Goal: Task Accomplishment & Management: Manage account settings

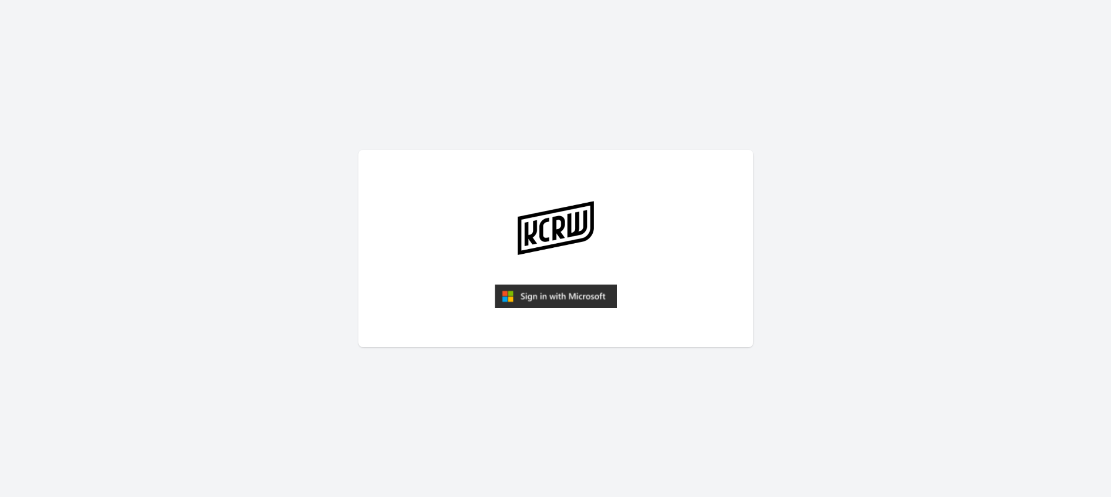
click at [539, 303] on img "submit" at bounding box center [556, 295] width 122 height 23
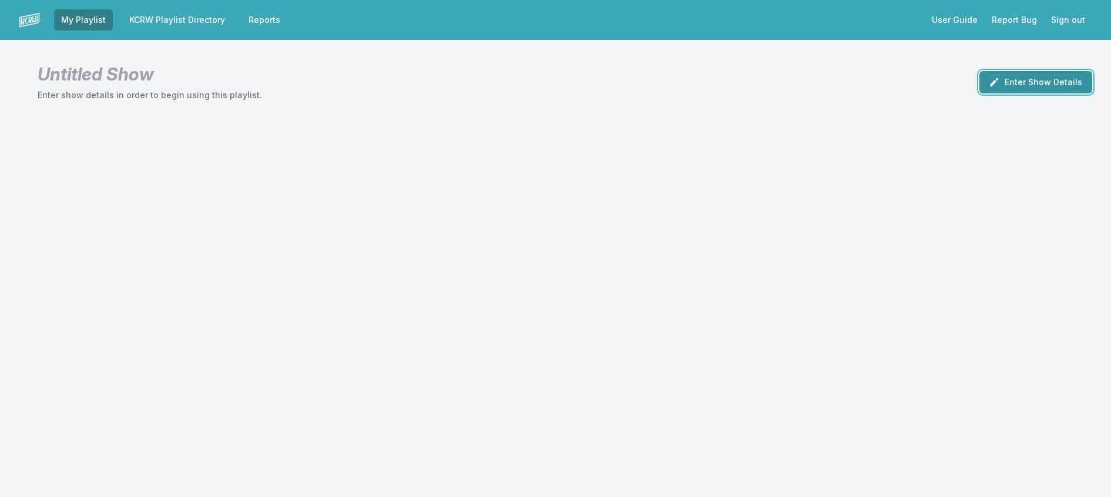
click at [1017, 93] on button "Enter Show Details" at bounding box center [1035, 82] width 113 height 22
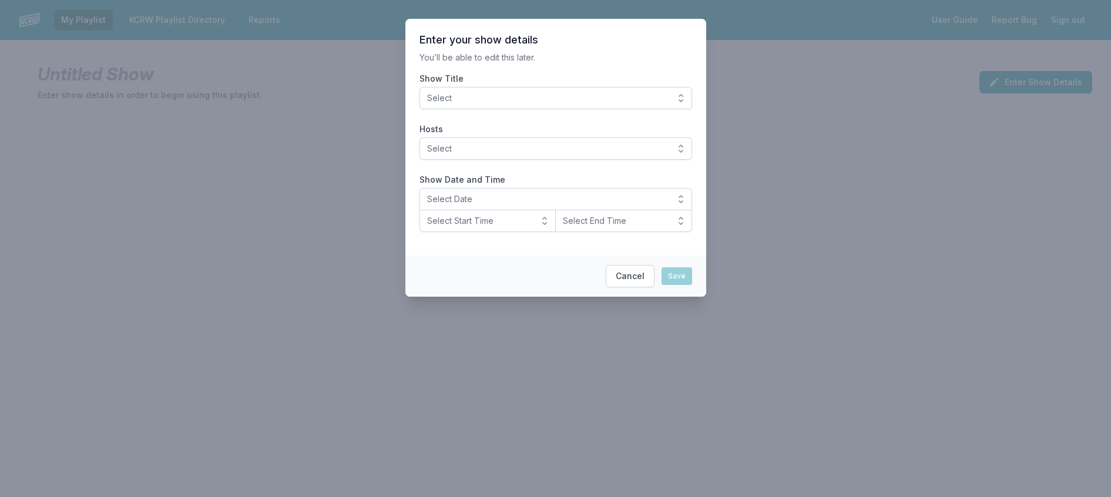
click at [545, 104] on span "Select" at bounding box center [547, 98] width 241 height 12
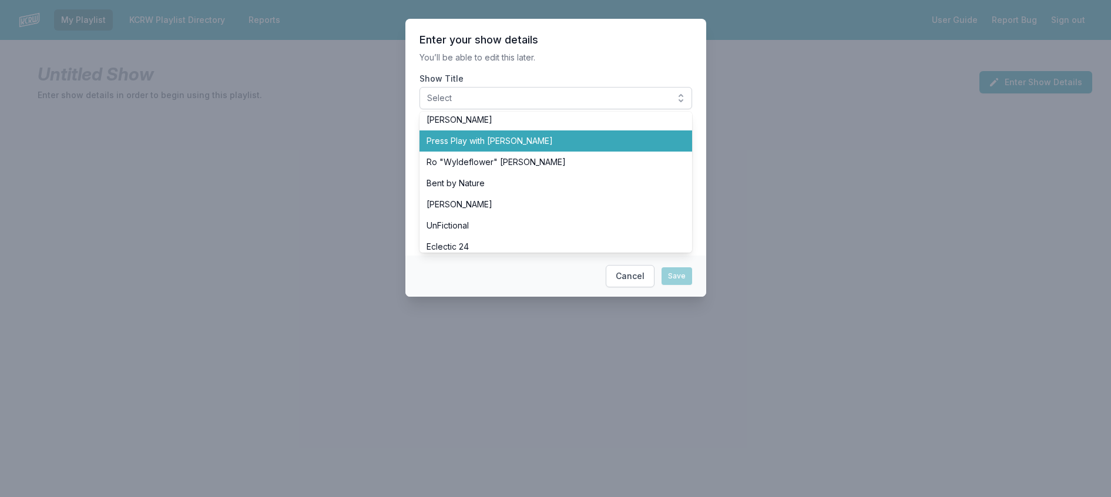
scroll to position [352, 0]
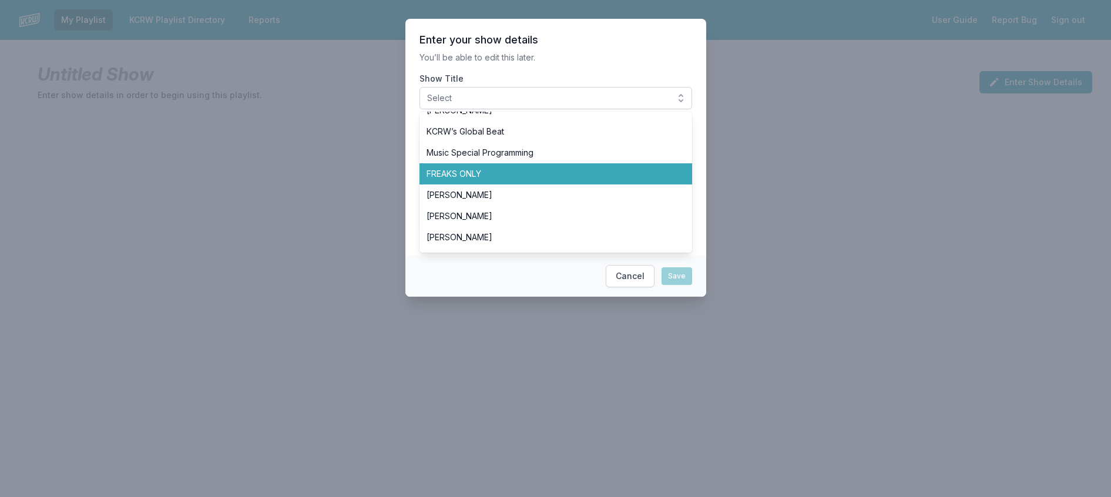
click at [497, 184] on li "FREAKS ONLY" at bounding box center [555, 173] width 273 height 21
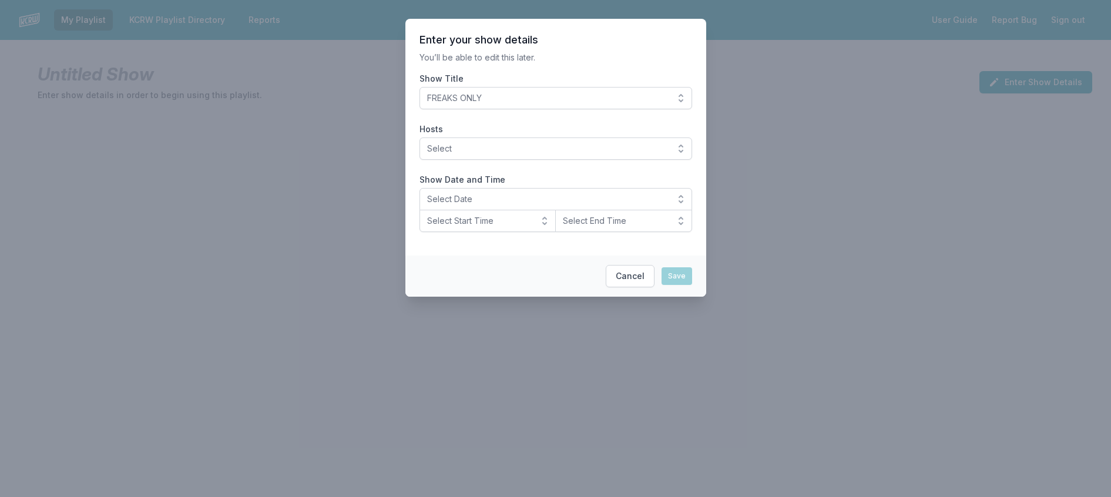
click at [469, 153] on div "Hosts Select" at bounding box center [555, 141] width 273 height 36
click at [464, 155] on span "Select" at bounding box center [547, 149] width 241 height 12
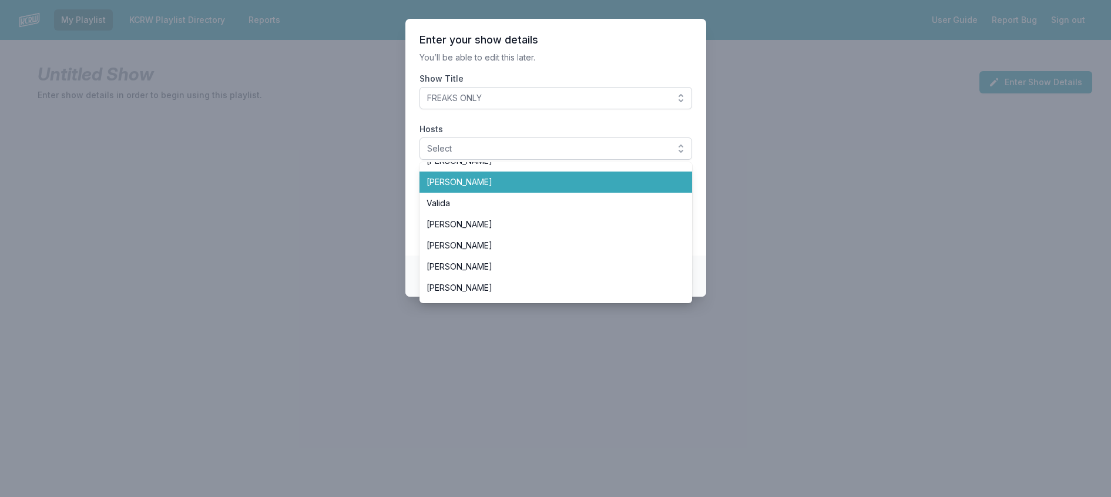
click at [442, 193] on li "Travis Holcombe" at bounding box center [555, 182] width 273 height 21
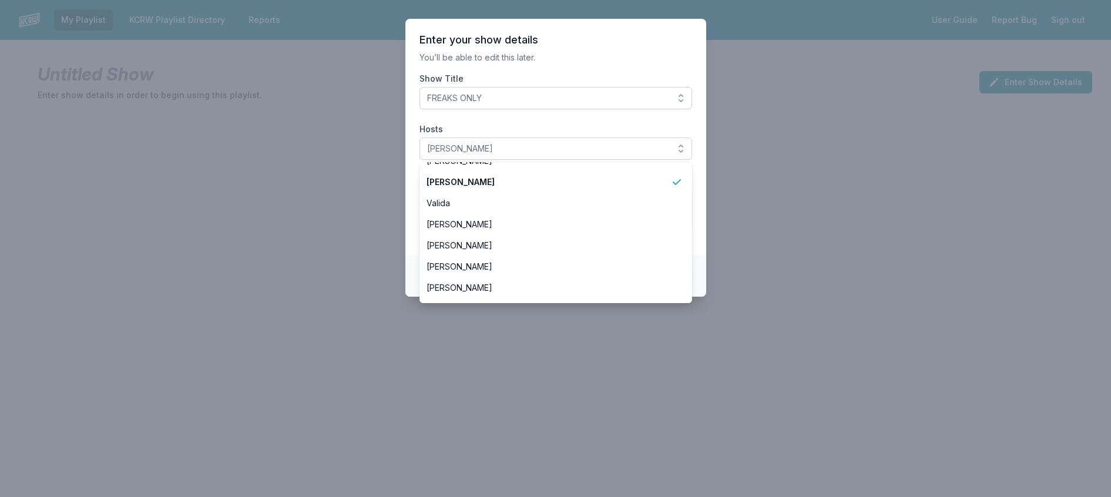
click at [595, 63] on p "You’ll be able to edit this later." at bounding box center [555, 58] width 273 height 12
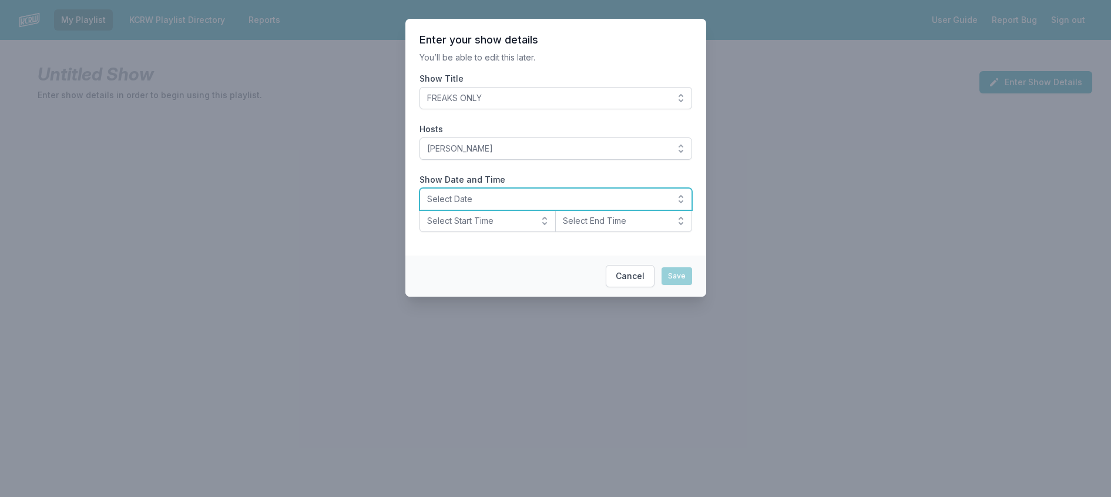
click at [488, 205] on span "Select Date" at bounding box center [547, 199] width 241 height 12
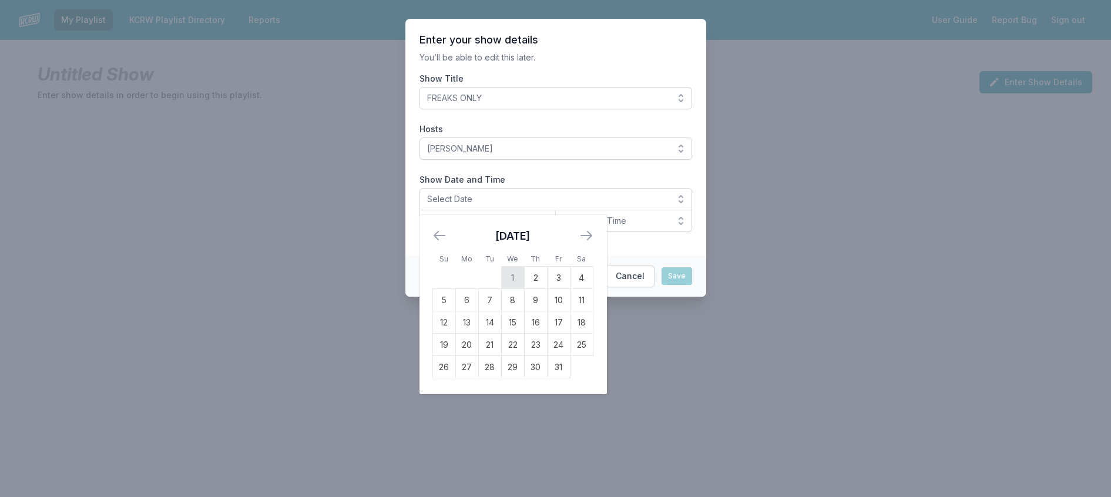
click at [501, 289] on td "1" at bounding box center [512, 278] width 23 height 22
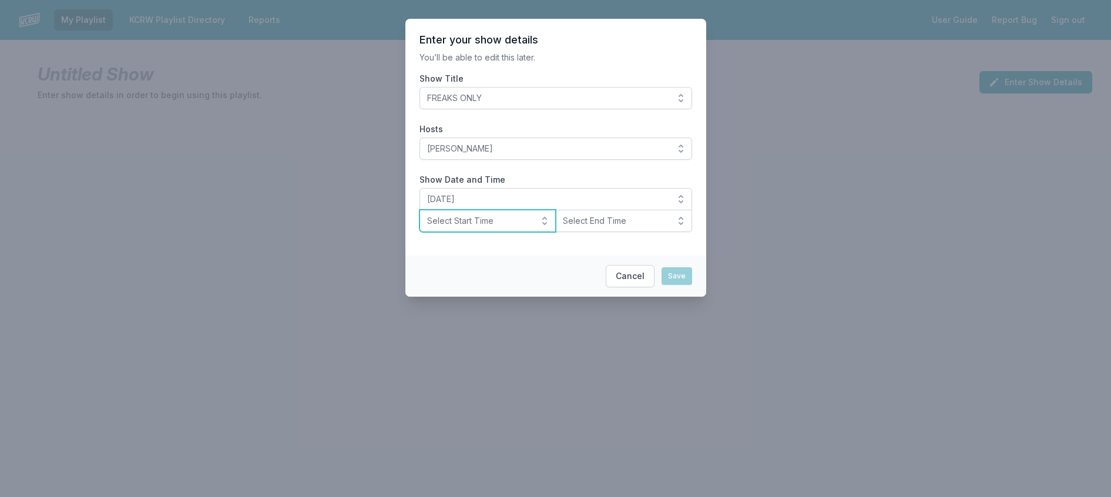
click at [468, 227] on span "Select Start Time" at bounding box center [479, 221] width 105 height 12
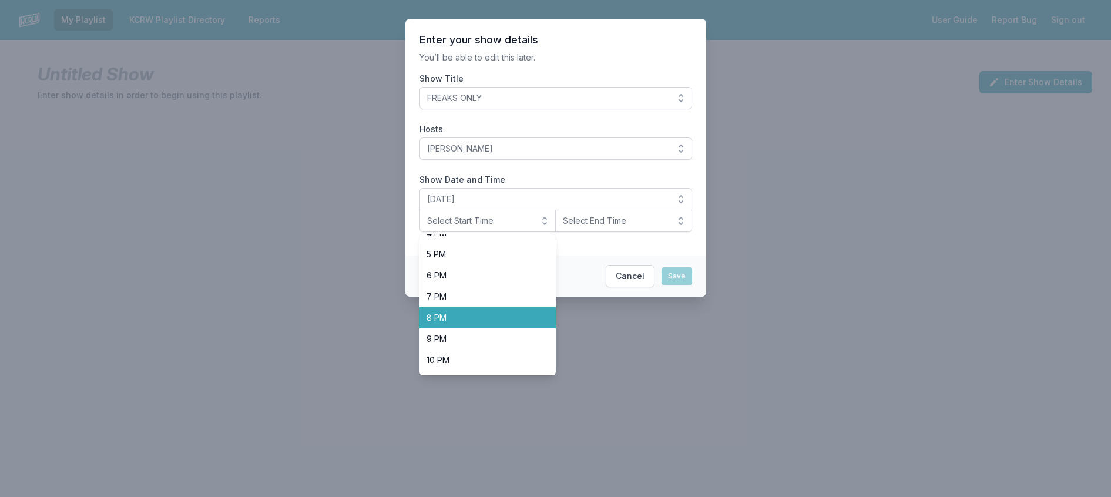
click at [490, 328] on li "8 PM" at bounding box center [487, 317] width 137 height 21
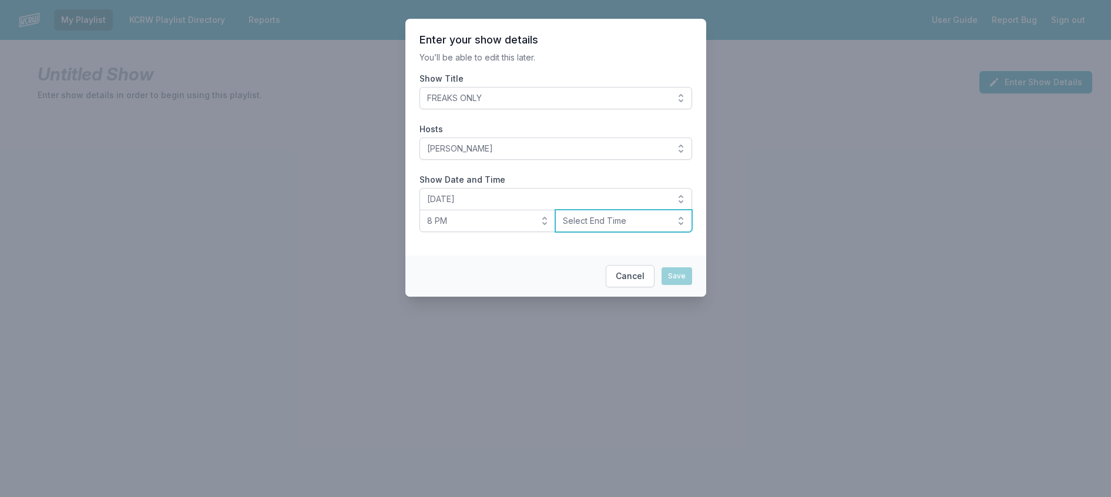
drag, startPoint x: 585, startPoint y: 247, endPoint x: 592, endPoint y: 259, distance: 14.2
click at [585, 227] on span "Select End Time" at bounding box center [615, 221] width 105 height 12
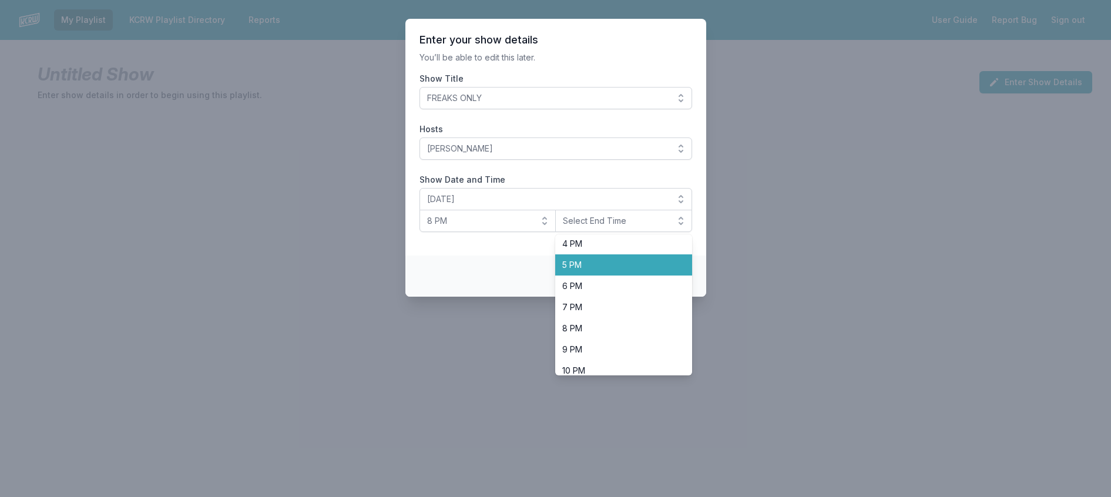
scroll to position [418, 0]
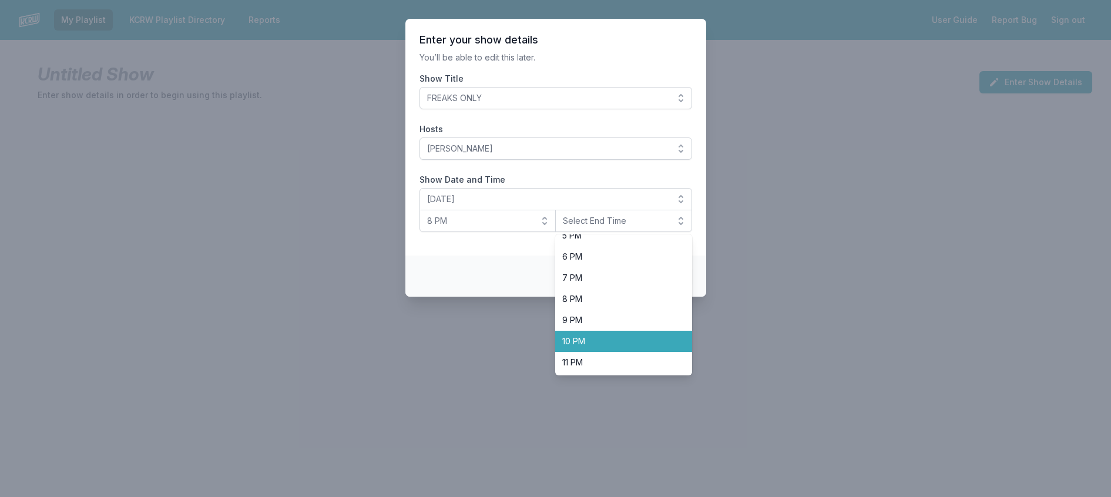
click at [588, 347] on span "10 PM" at bounding box center [616, 341] width 109 height 12
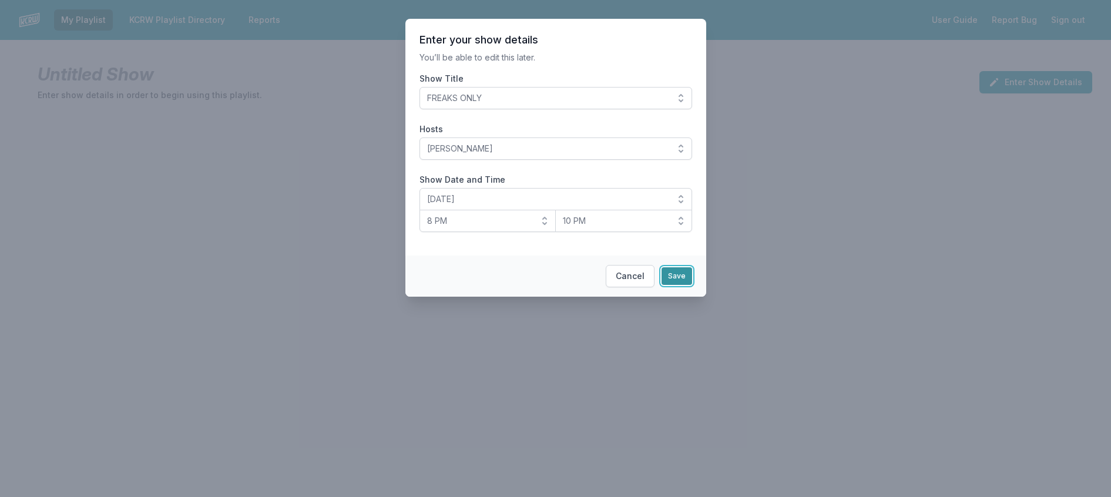
click at [692, 285] on button "Save" at bounding box center [677, 276] width 31 height 18
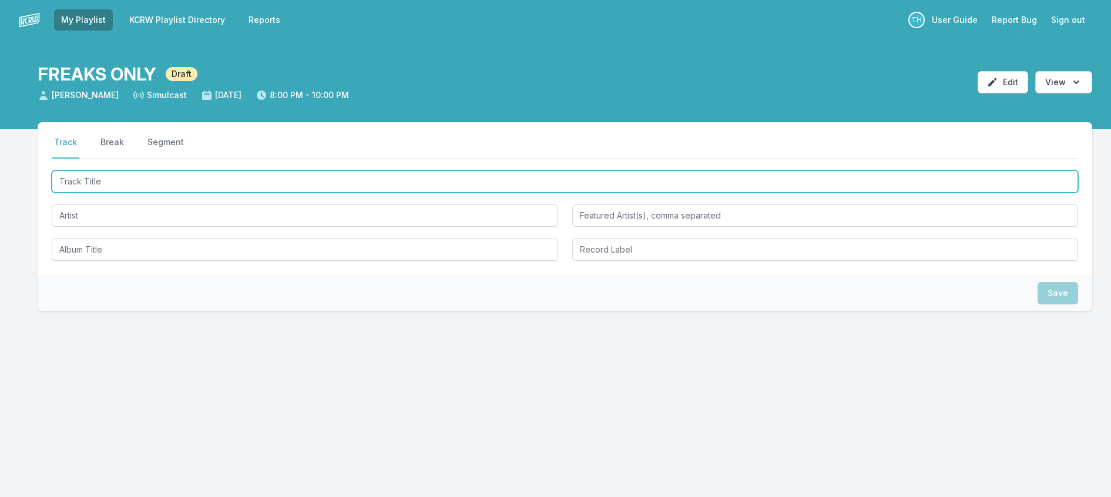
click at [97, 193] on input "Track Title" at bounding box center [565, 181] width 1026 height 22
type input "IN The Stars"
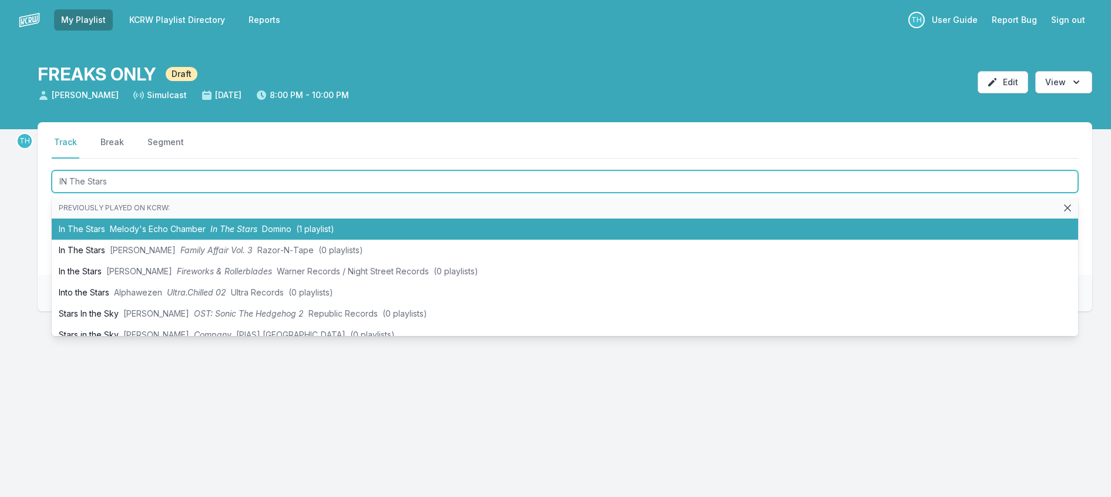
click at [184, 234] on span "Melody's Echo Chamber" at bounding box center [158, 229] width 96 height 10
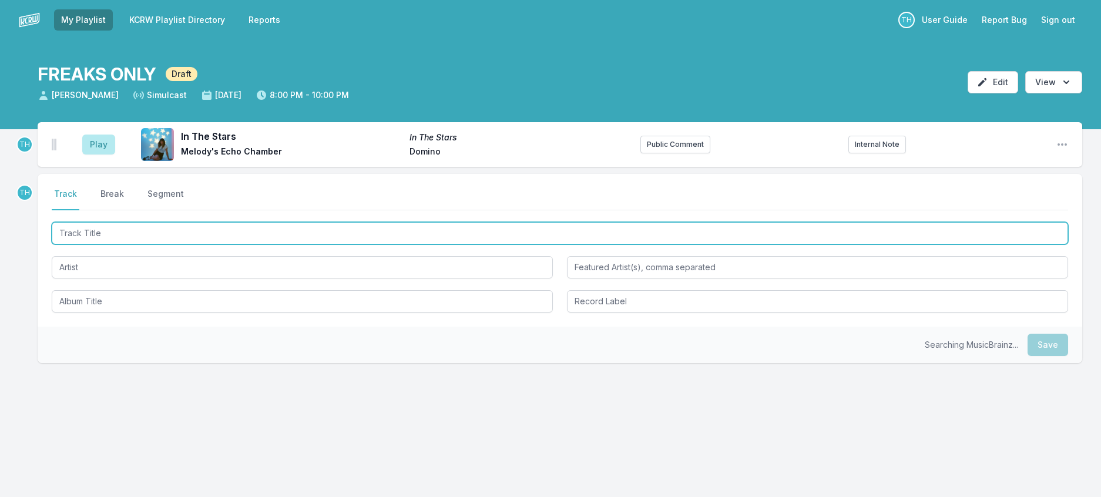
click at [187, 244] on input "Track Title" at bounding box center [560, 233] width 1016 height 22
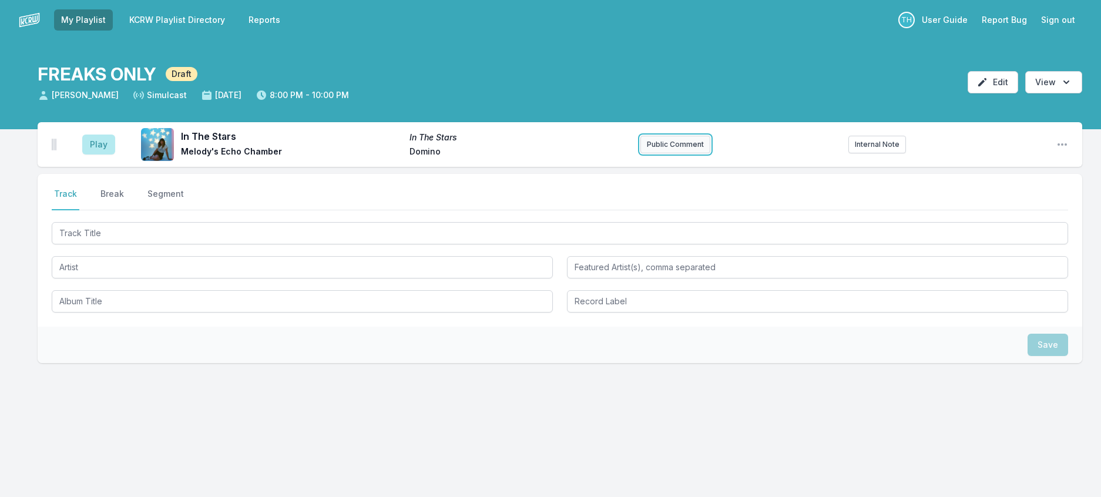
click at [681, 153] on button "Public Comment" at bounding box center [675, 145] width 70 height 18
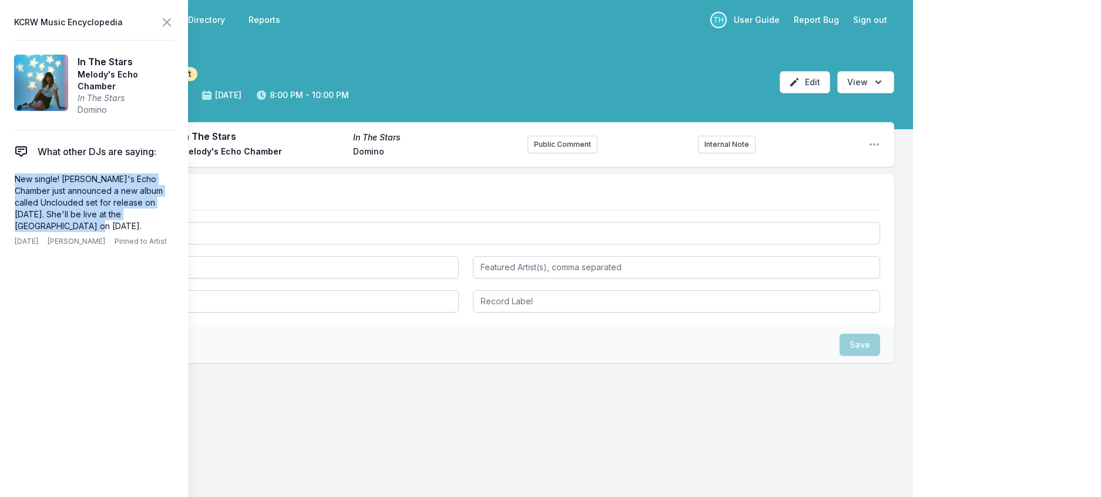
drag, startPoint x: 53, startPoint y: 254, endPoint x: 5, endPoint y: 201, distance: 71.1
click at [5, 201] on aside "KCRW Music Encyclopedia In The Stars Melody's Echo Chamber In The Stars Domino …" at bounding box center [94, 248] width 188 height 497
copy p "New single! Melody's Echo Chamber just announced a new album called Unclouded s…"
click at [538, 153] on button "Public Comment" at bounding box center [563, 145] width 70 height 18
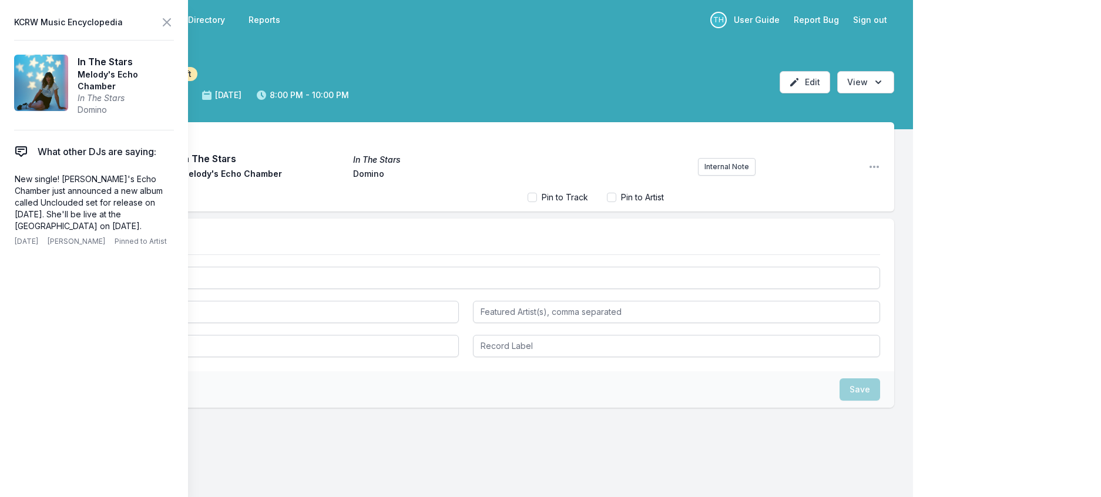
scroll to position [26, 0]
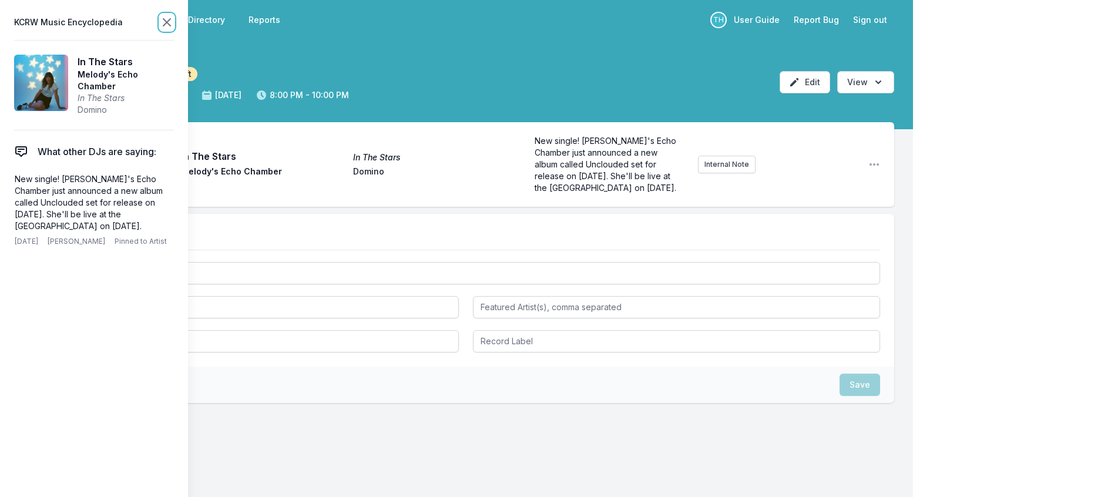
click at [174, 26] on icon at bounding box center [167, 22] width 14 height 14
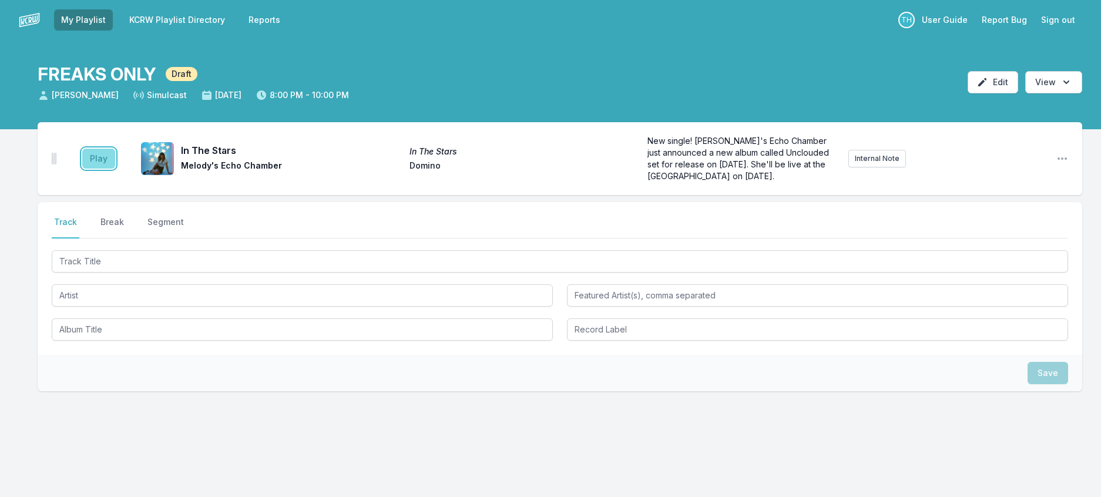
click at [108, 169] on button "Play" at bounding box center [98, 159] width 33 height 20
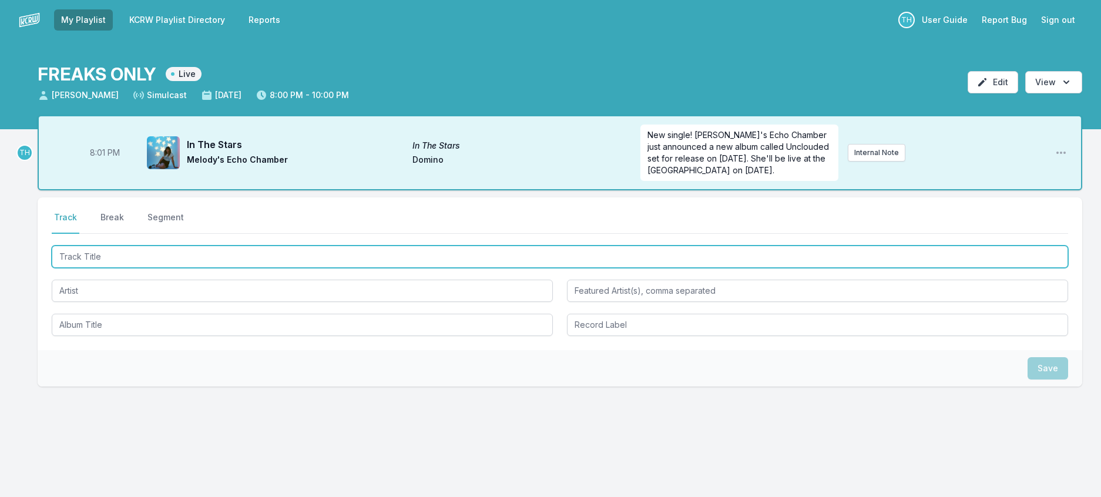
click at [132, 268] on input "Track Title" at bounding box center [560, 257] width 1016 height 22
type input "c"
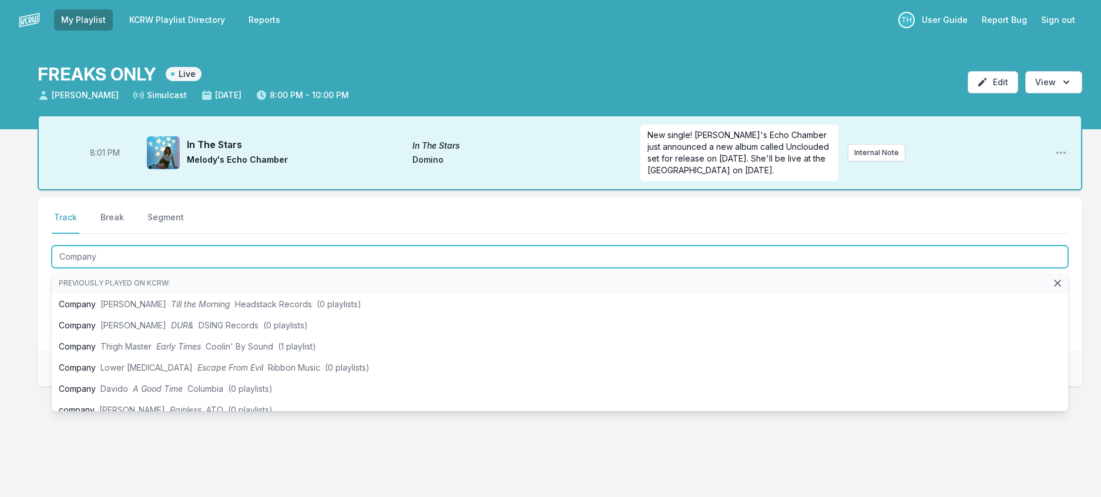
type input "Company"
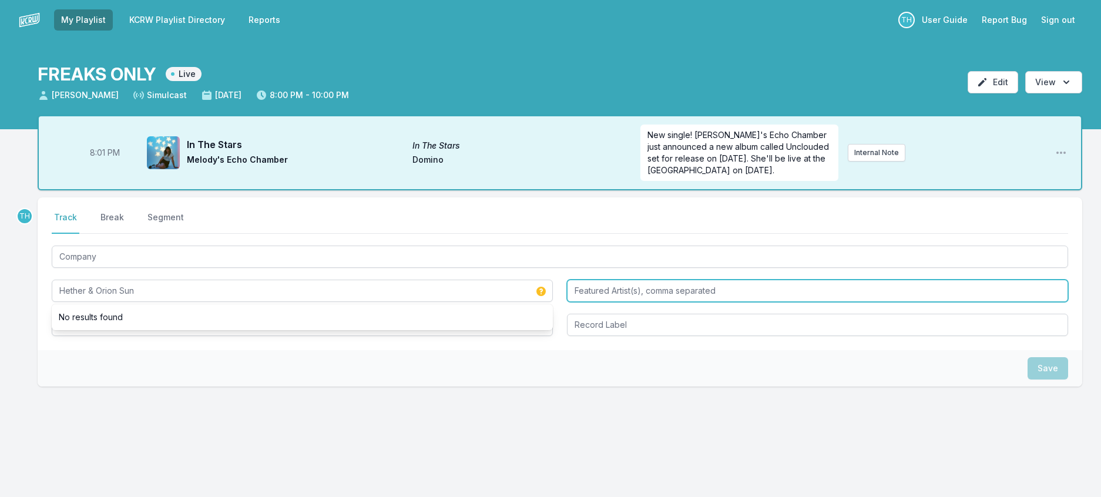
type input "Hether & Orion Sun"
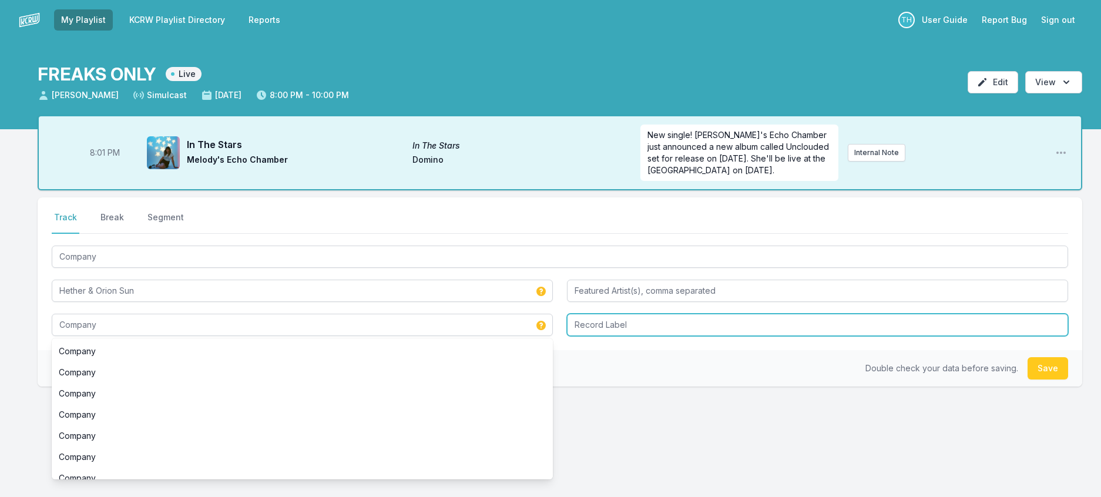
type input "Company"
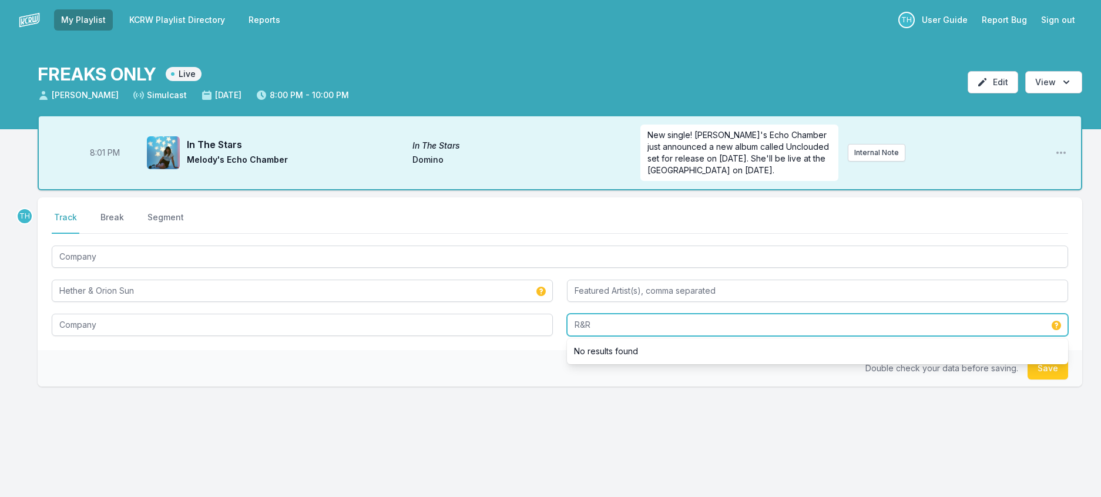
type input "R&R"
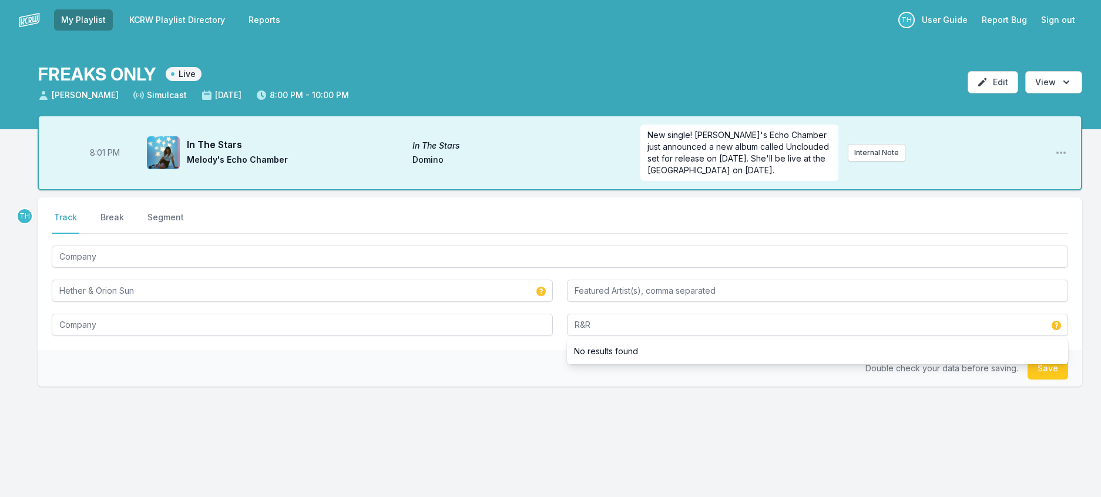
drag, startPoint x: 555, startPoint y: 425, endPoint x: 624, endPoint y: 425, distance: 68.7
click at [558, 387] on div "Double check your data before saving. Save" at bounding box center [560, 368] width 1045 height 36
click at [1040, 380] on button "Save" at bounding box center [1047, 368] width 41 height 22
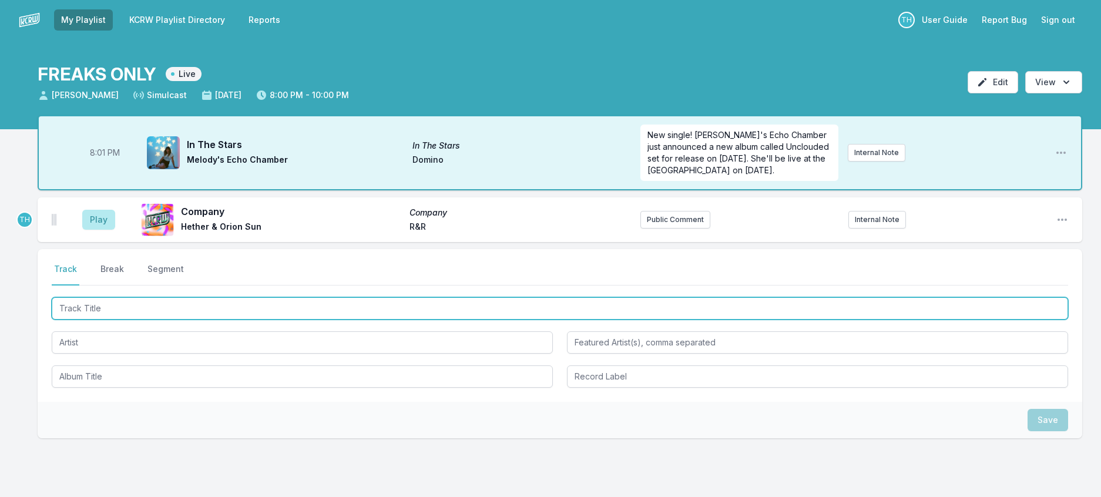
click at [226, 320] on input "Track Title" at bounding box center [560, 308] width 1016 height 22
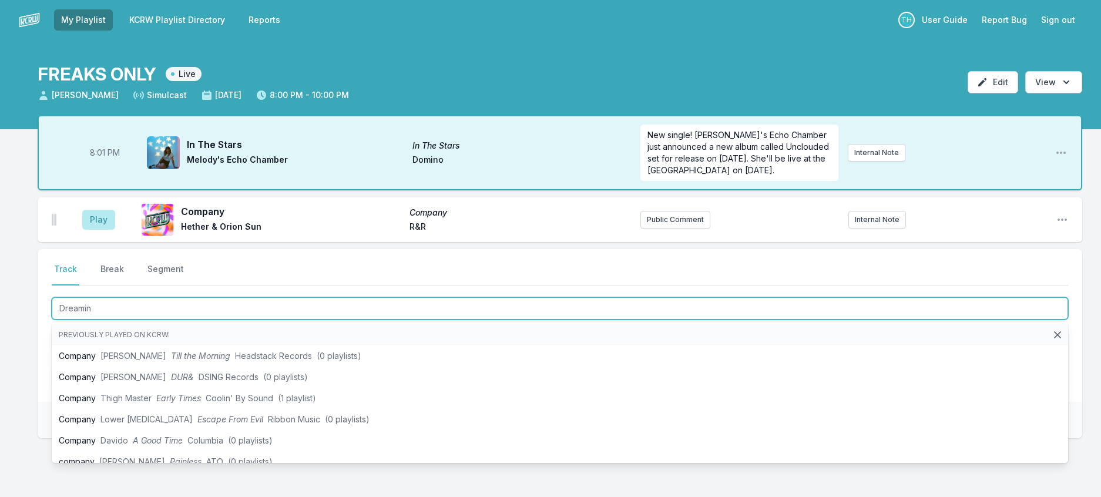
type input "Dreamin'"
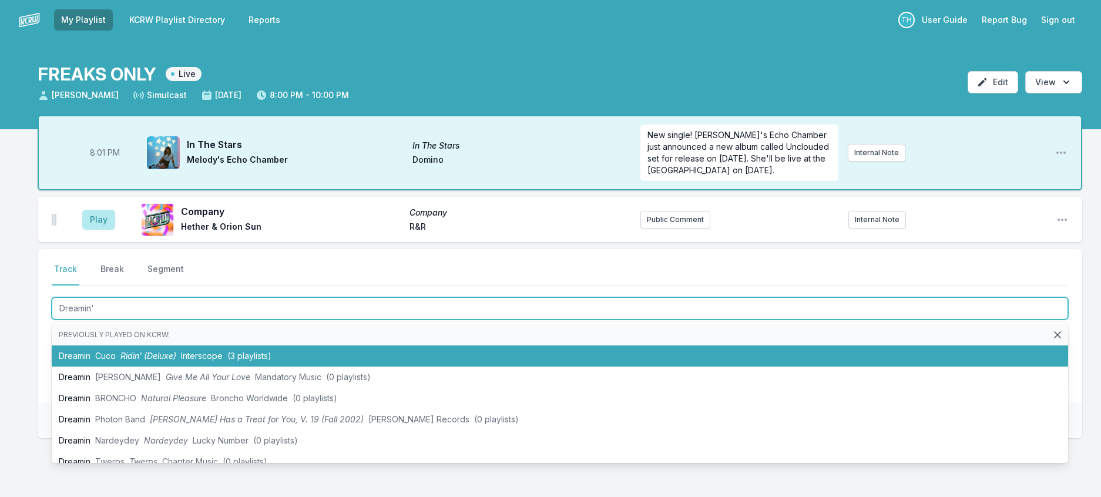
click at [253, 361] on span "(3 playlists)" at bounding box center [249, 356] width 44 height 10
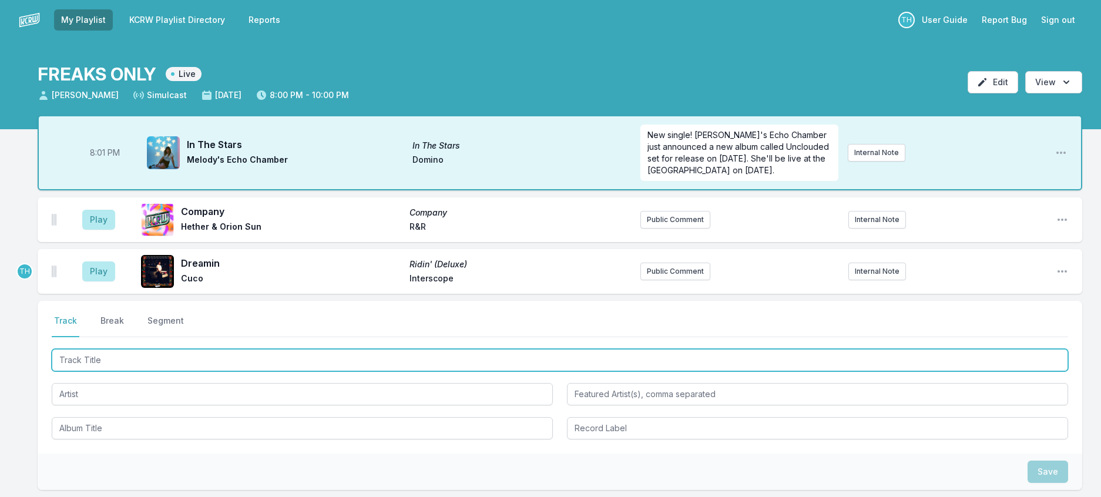
click at [273, 371] on input "Track Title" at bounding box center [560, 360] width 1016 height 22
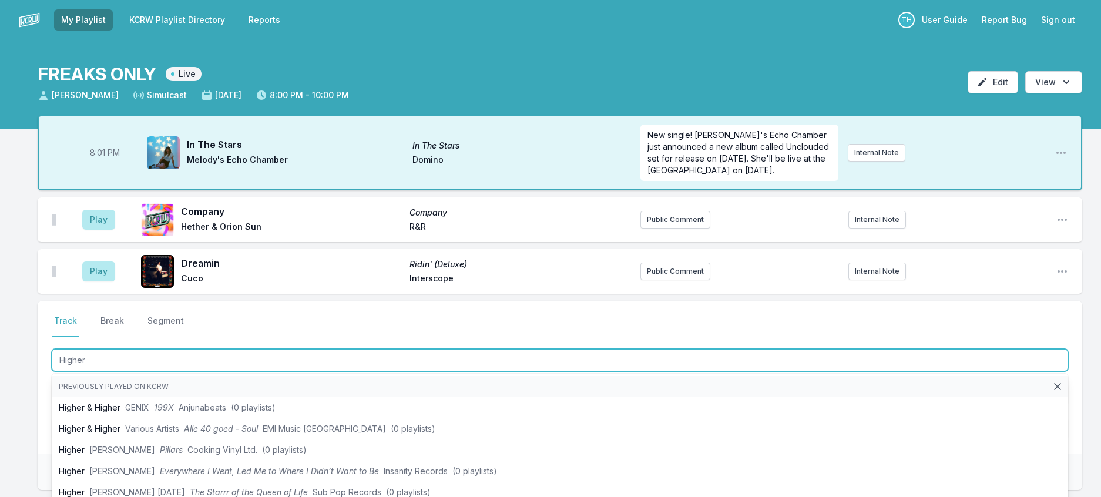
type input "Higher"
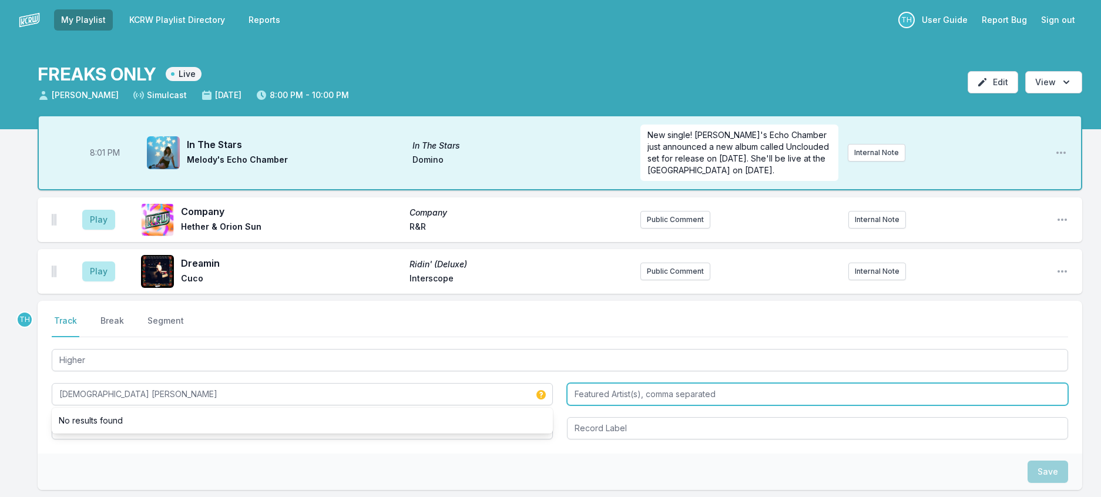
type input "Lady Wray"
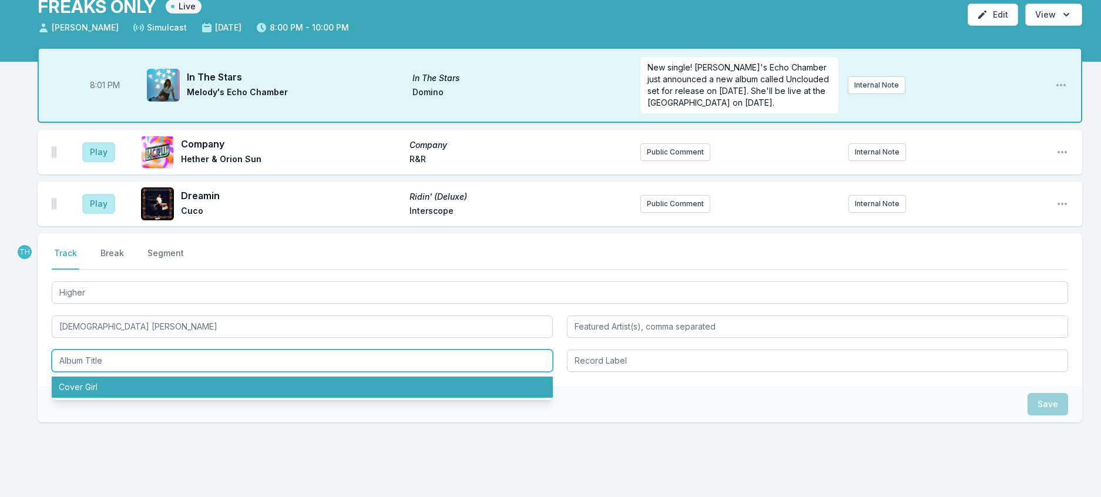
scroll to position [176, 0]
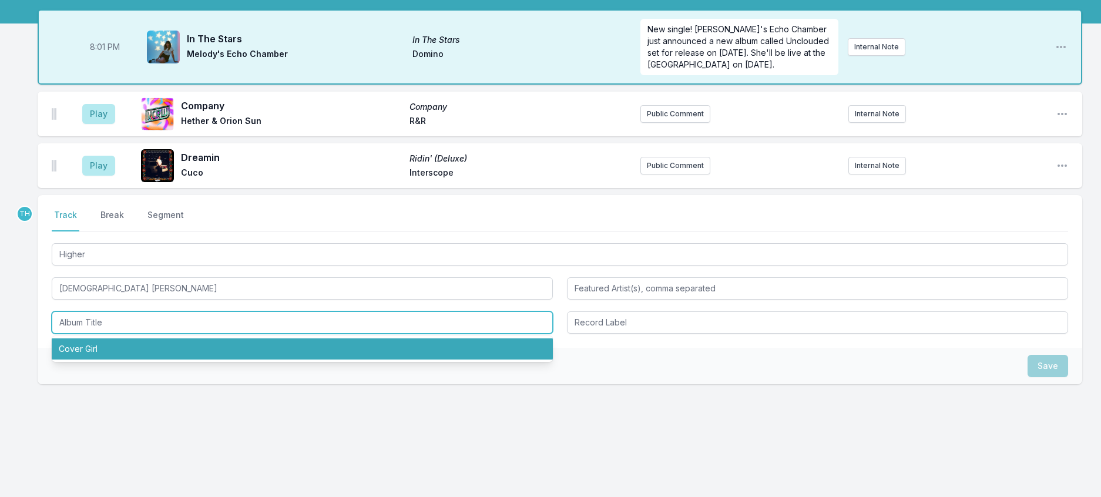
click at [164, 338] on li "Cover Girl" at bounding box center [302, 348] width 501 height 21
type input "Cover Girl"
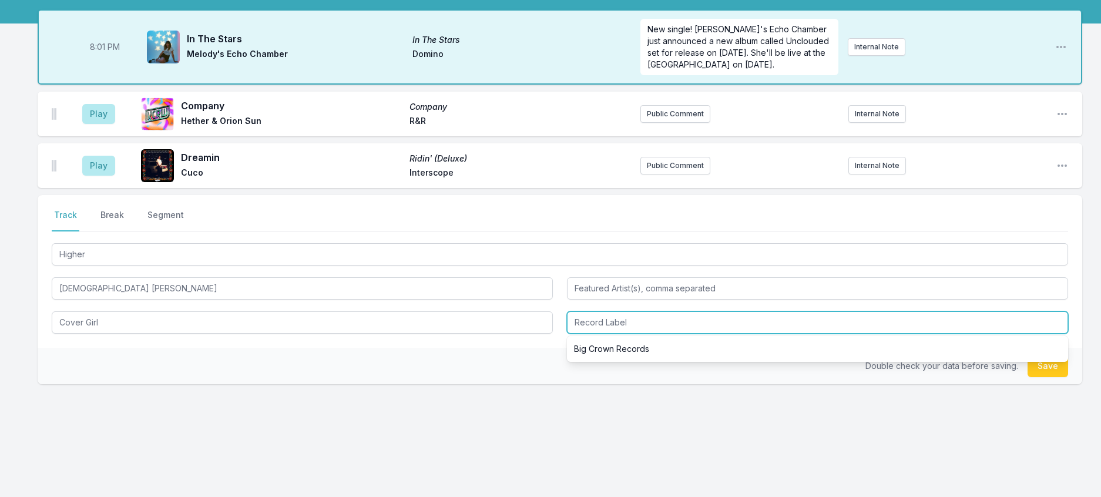
click at [606, 313] on input "Record Label" at bounding box center [817, 322] width 501 height 22
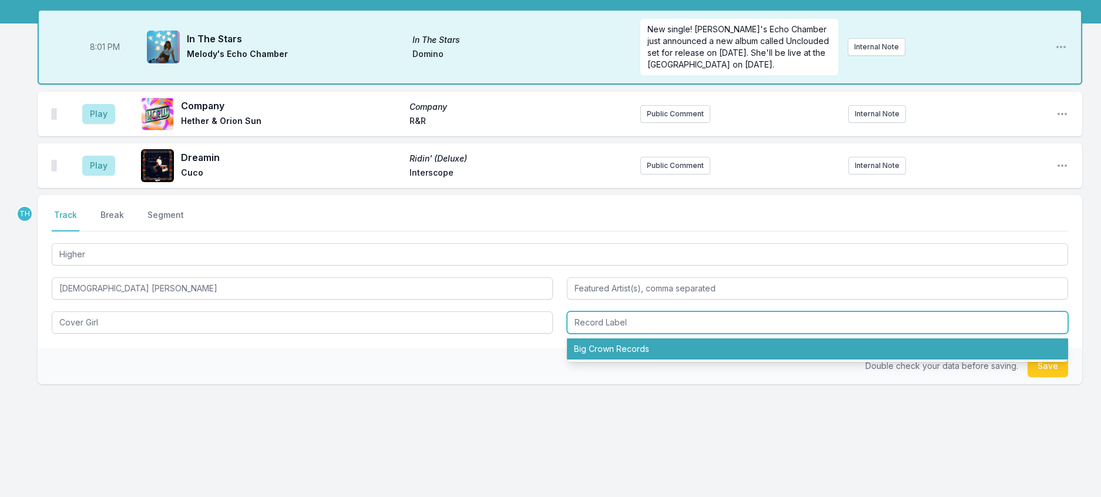
click at [606, 338] on li "Big Crown Records" at bounding box center [817, 348] width 501 height 21
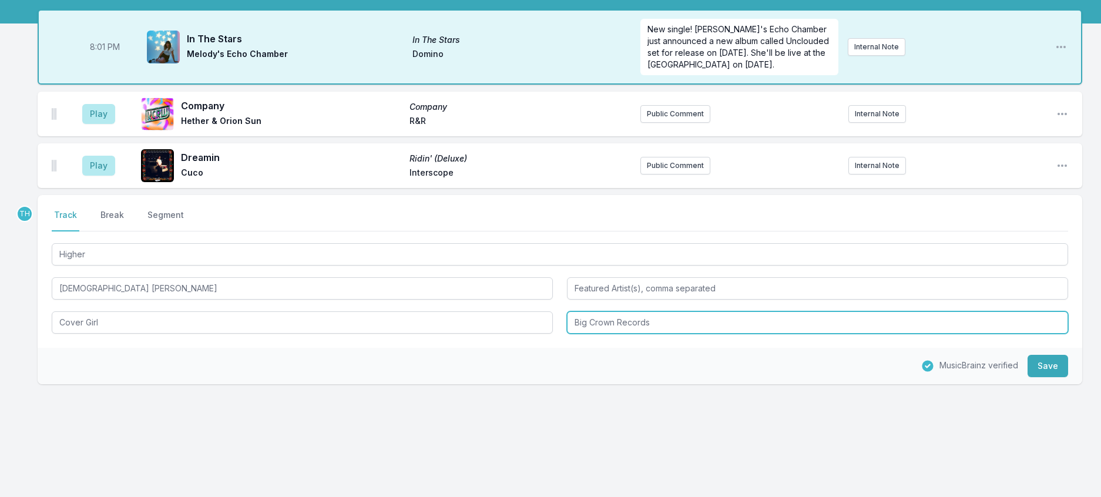
drag, startPoint x: 620, startPoint y: 305, endPoint x: 979, endPoint y: 318, distance: 359.2
click at [979, 318] on div "Select a tab Track Break Segment Track Break Segment Higher Lady Wray Cover Gir…" at bounding box center [560, 271] width 1045 height 153
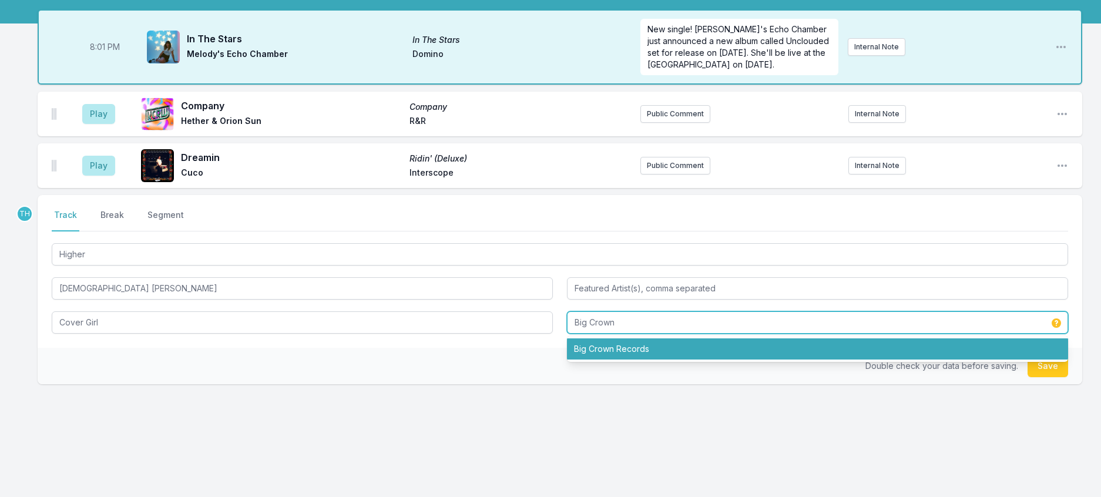
type input "Big Crown"
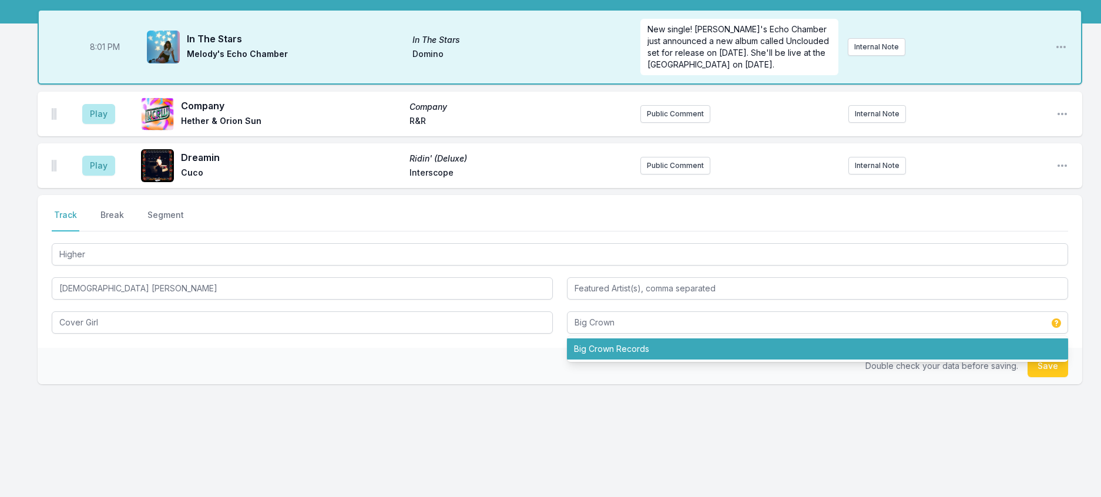
drag, startPoint x: 492, startPoint y: 335, endPoint x: 989, endPoint y: 345, distance: 496.5
click at [492, 348] on div "Double check your data before saving. Save" at bounding box center [560, 366] width 1045 height 36
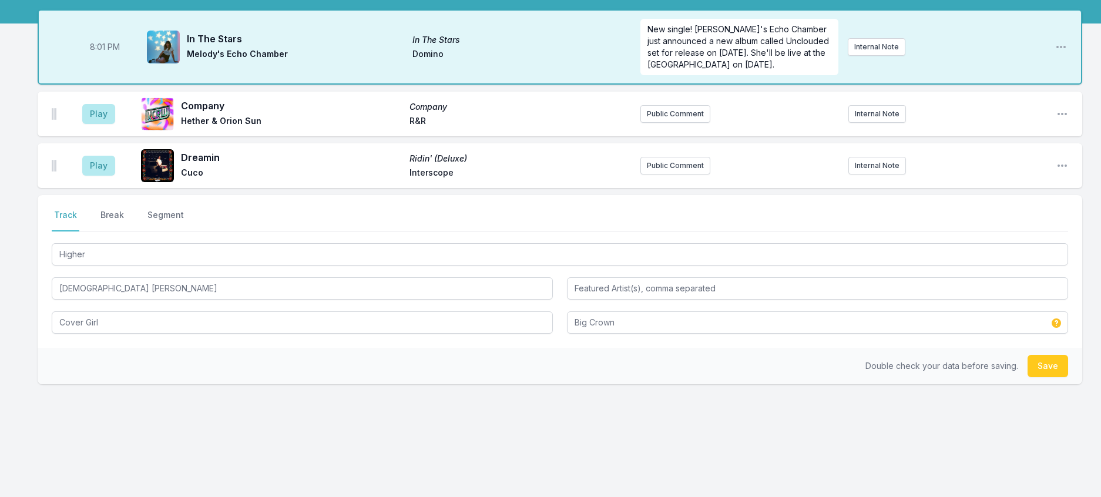
click at [1015, 352] on div "Double check your data before saving. Save" at bounding box center [560, 366] width 1045 height 36
click at [1027, 355] on button "Save" at bounding box center [1047, 366] width 41 height 22
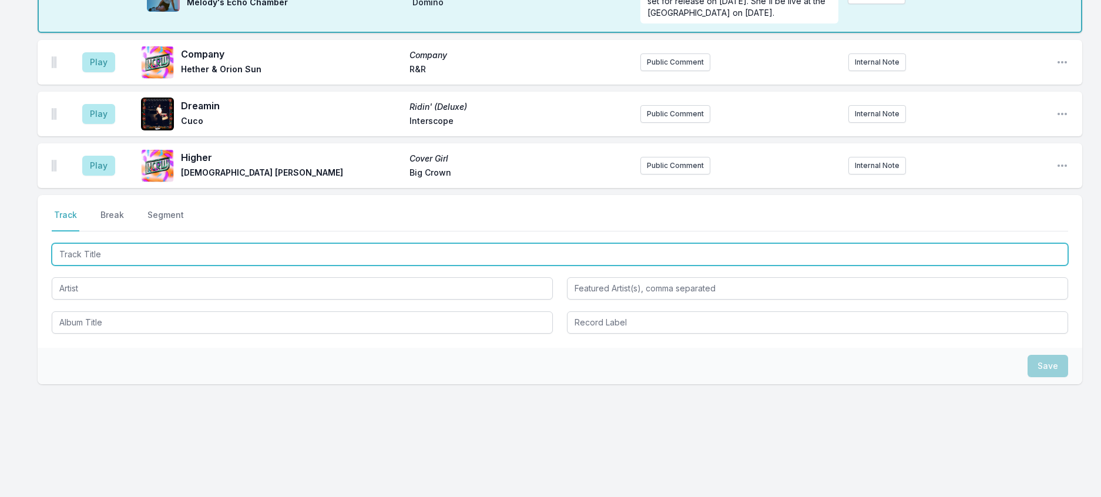
click at [105, 266] on input "Track Title" at bounding box center [560, 254] width 1016 height 22
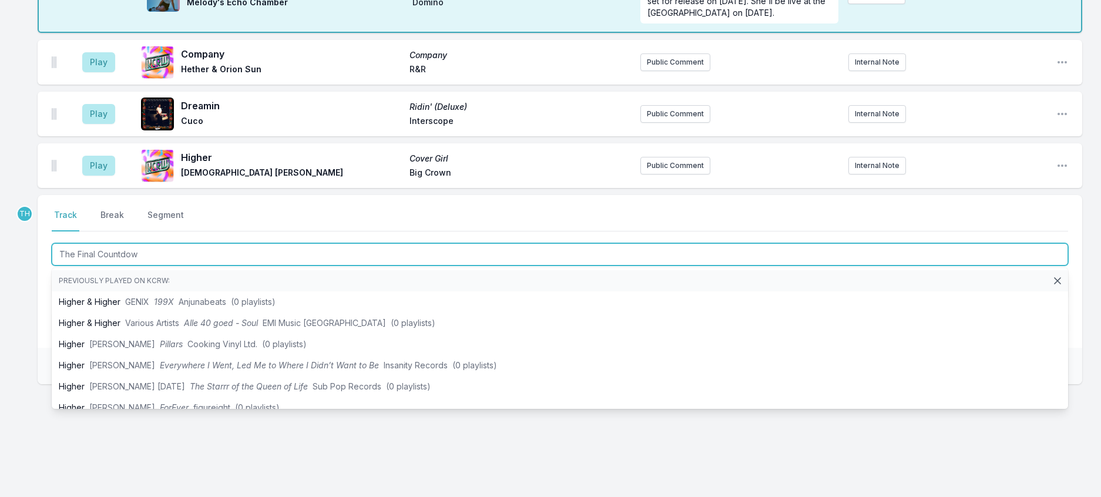
type input "The Final Countdown"
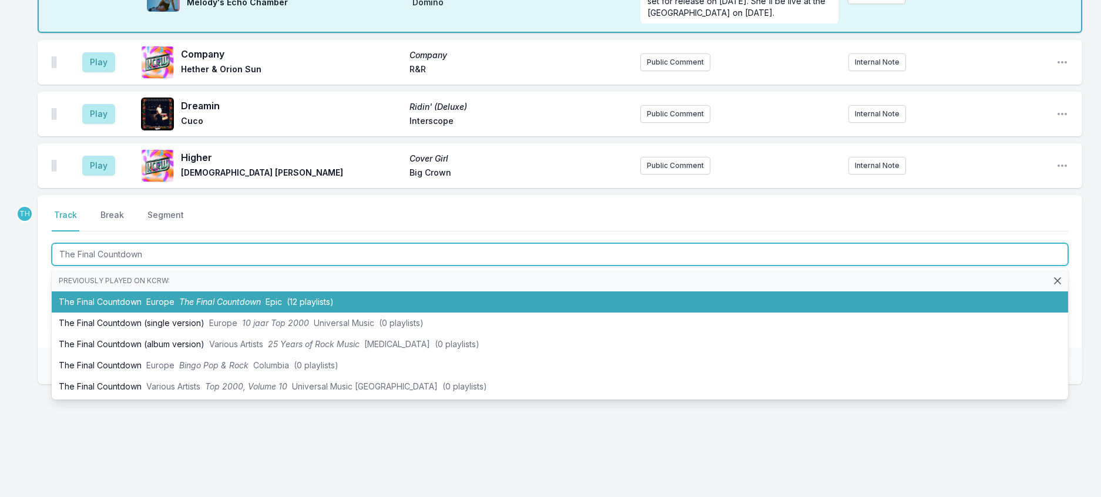
click at [200, 313] on li "The Final Countdown Europe The Final Countdown Epic (12 playlists)" at bounding box center [560, 301] width 1016 height 21
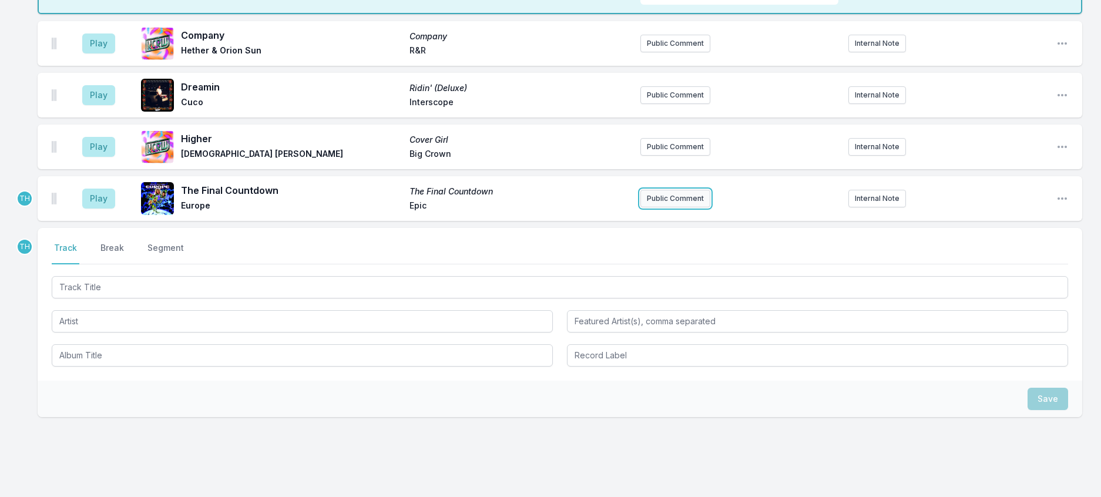
click at [676, 207] on button "Public Comment" at bounding box center [675, 199] width 70 height 18
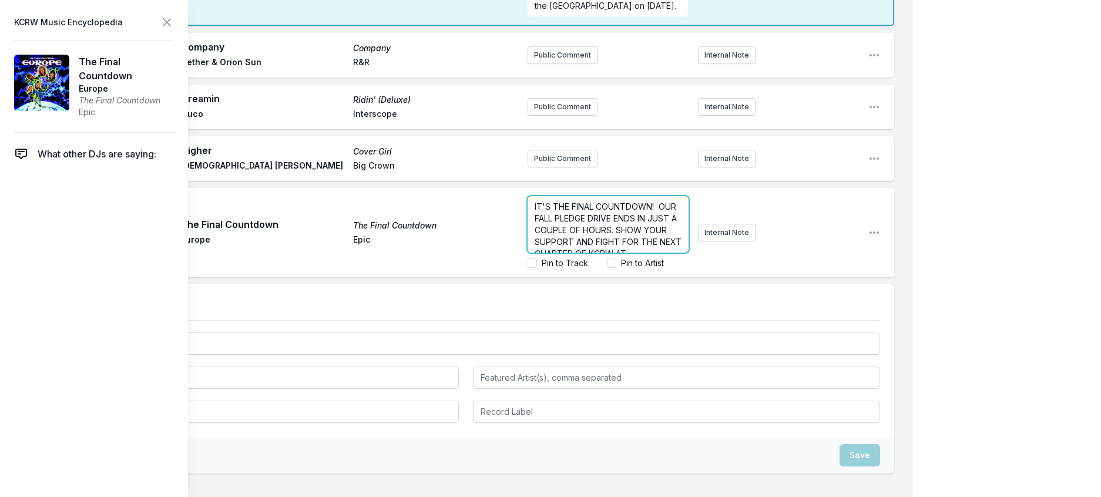
scroll to position [53, 0]
drag, startPoint x: 593, startPoint y: 306, endPoint x: 516, endPoint y: 308, distance: 77.0
click at [528, 253] on div "IT'S THE FINAL COUNTDOWN! OUR FALL PLEDGE DRIVE ENDS IN JUST A COUPLE OF HOURS.…" at bounding box center [608, 224] width 161 height 56
click at [174, 22] on icon at bounding box center [167, 22] width 14 height 14
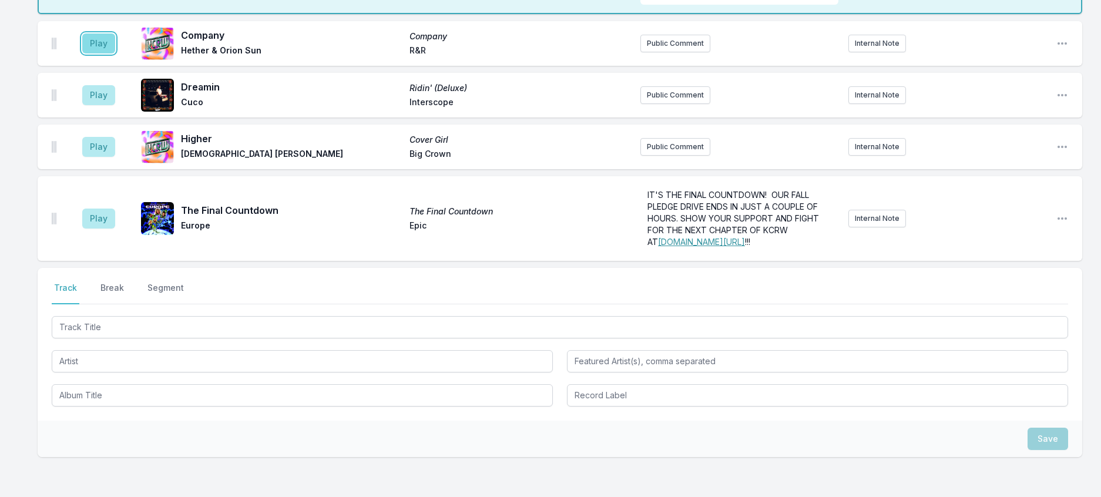
click at [115, 53] on button "Play" at bounding box center [98, 43] width 33 height 20
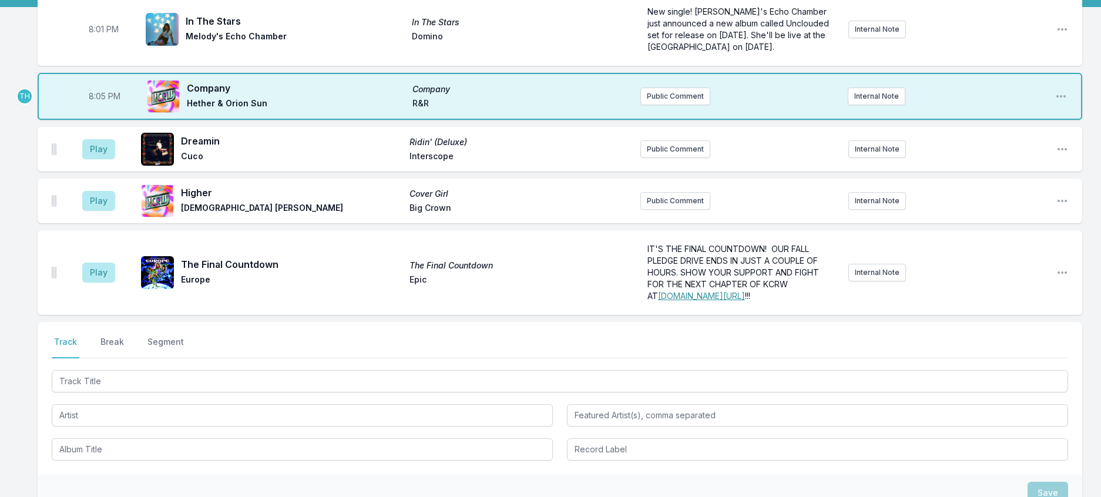
scroll to position [58, 0]
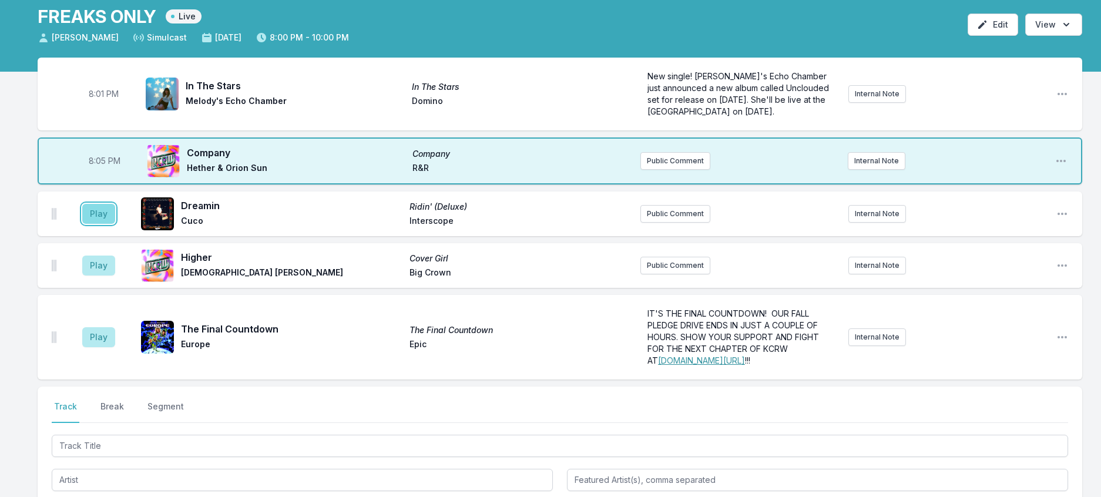
click at [106, 224] on button "Play" at bounding box center [98, 214] width 33 height 20
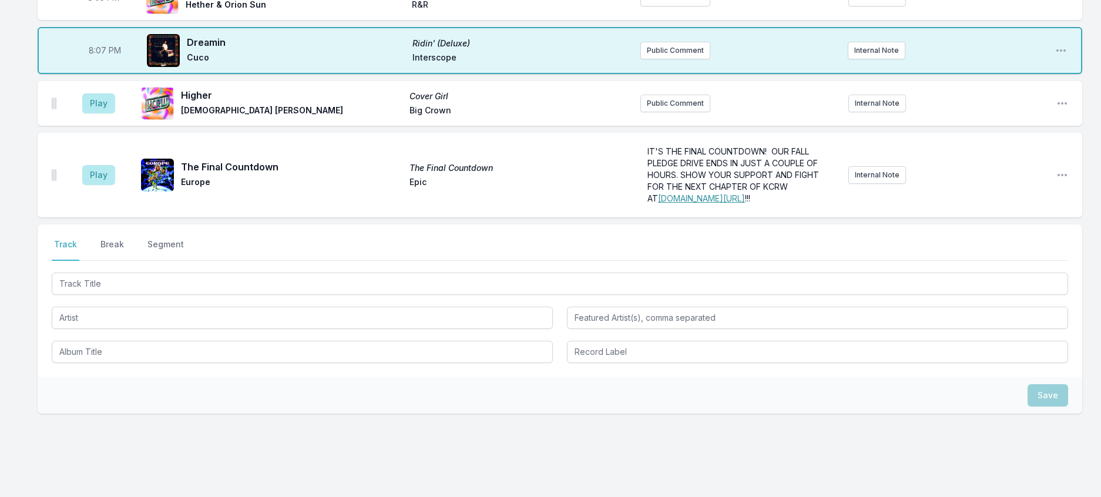
scroll to position [293, 0]
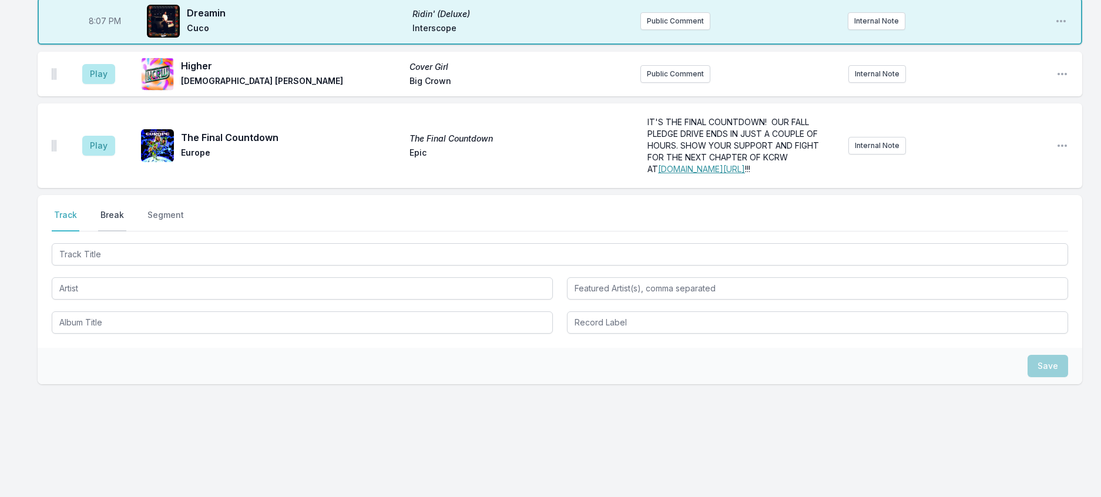
click at [126, 231] on button "Break" at bounding box center [112, 220] width 28 height 22
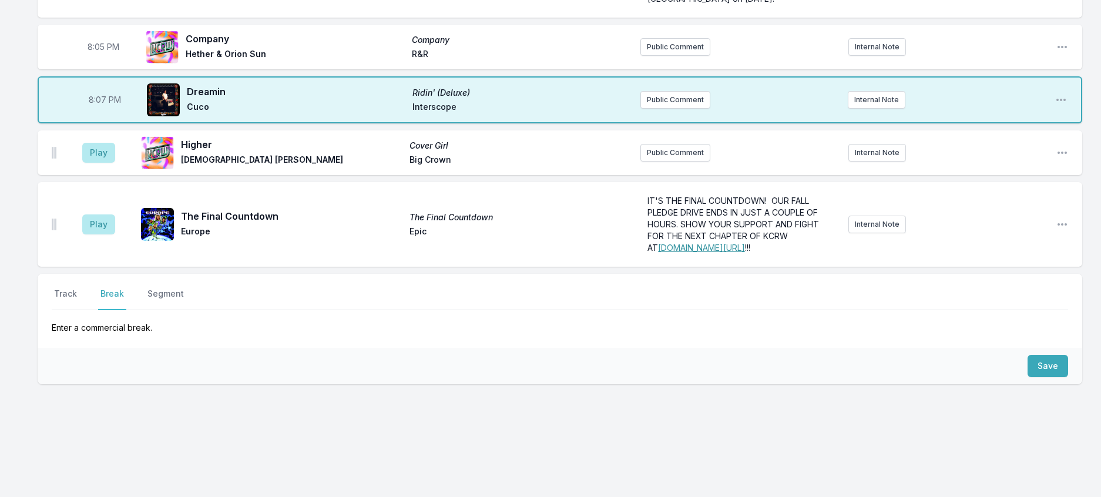
scroll to position [267, 0]
click at [1037, 355] on button "Save" at bounding box center [1047, 366] width 41 height 22
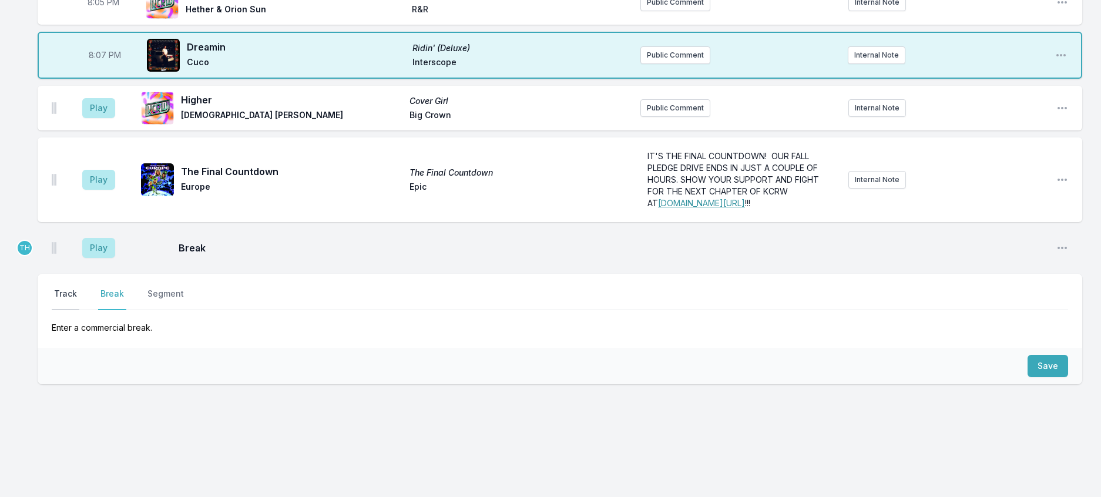
click at [68, 310] on button "Track" at bounding box center [66, 299] width 28 height 22
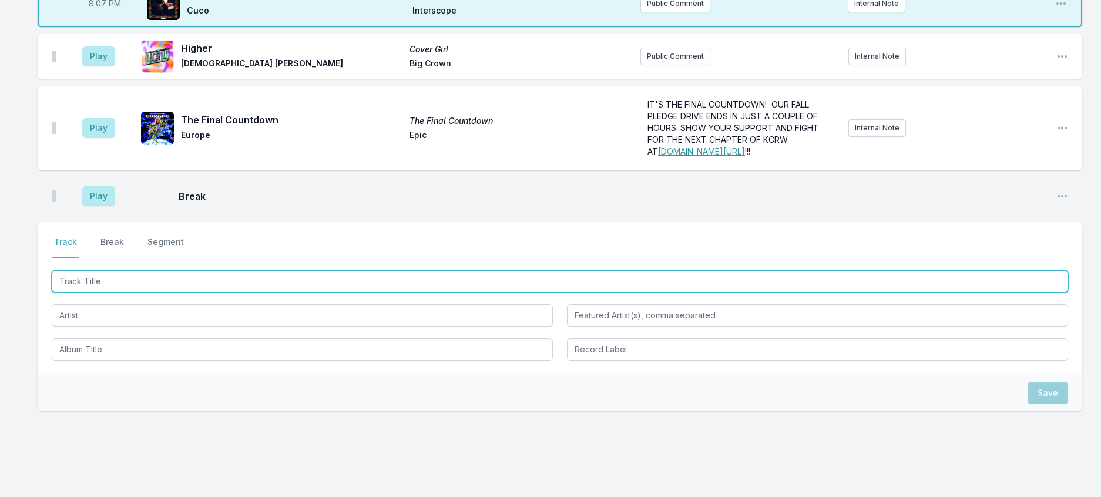
click at [115, 293] on input "Track Title" at bounding box center [560, 281] width 1016 height 22
type input "Bankroll"
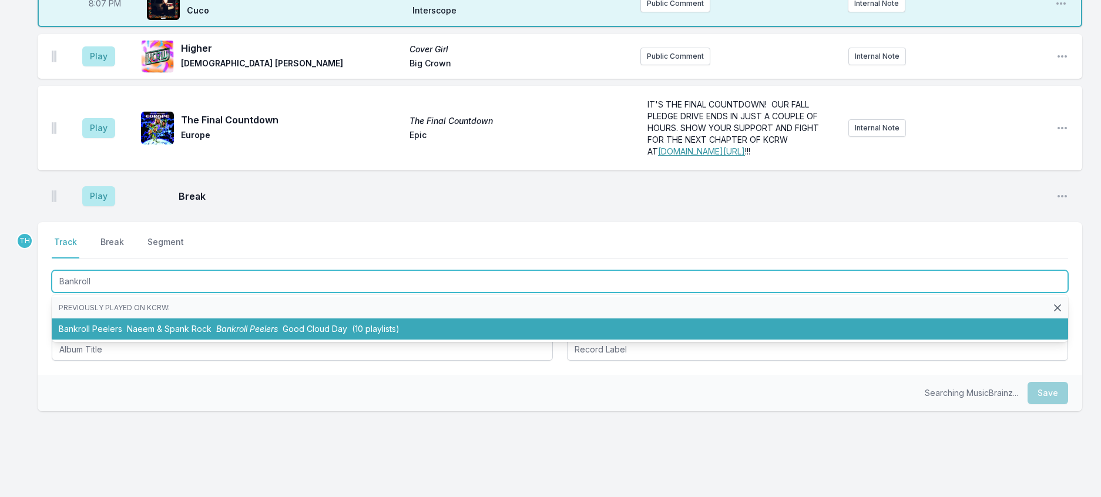
click at [208, 340] on li "Bankroll Peelers Naeem & Spank Rock Bankroll Peelers Good Cloud Day (10 playlis…" at bounding box center [560, 328] width 1016 height 21
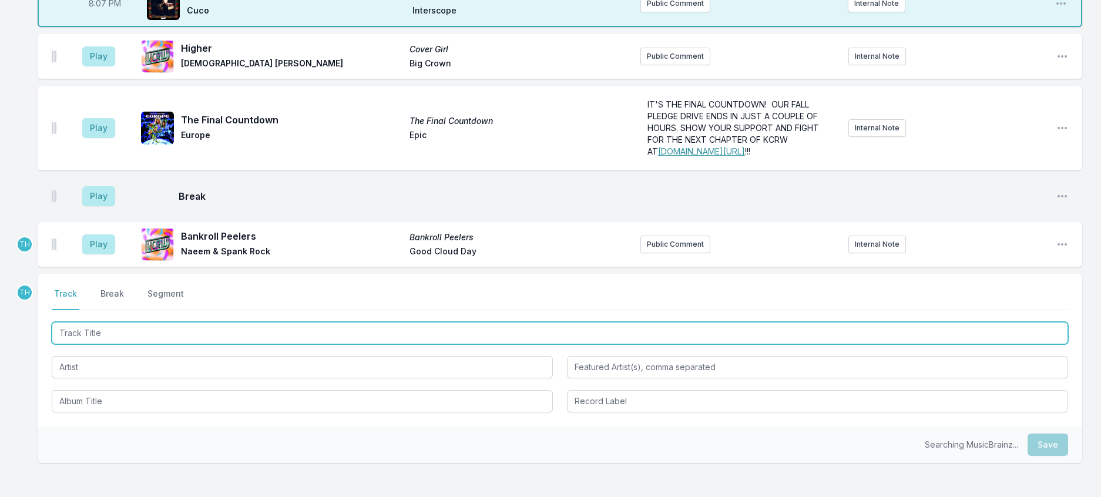
click at [231, 344] on input "Track Title" at bounding box center [560, 333] width 1016 height 22
type input "By The Grace Of God"
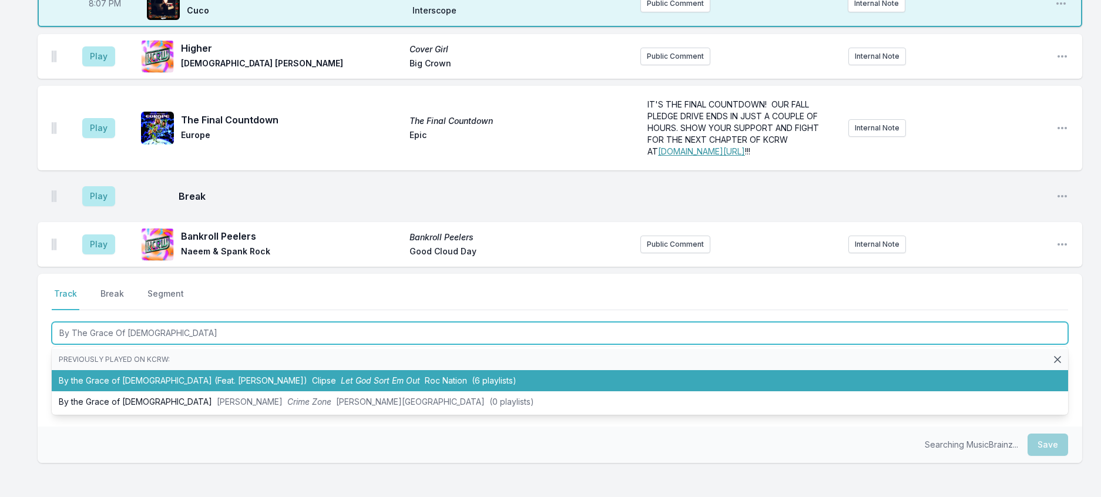
click at [341, 385] on span "Let God Sort Em Out" at bounding box center [380, 380] width 79 height 10
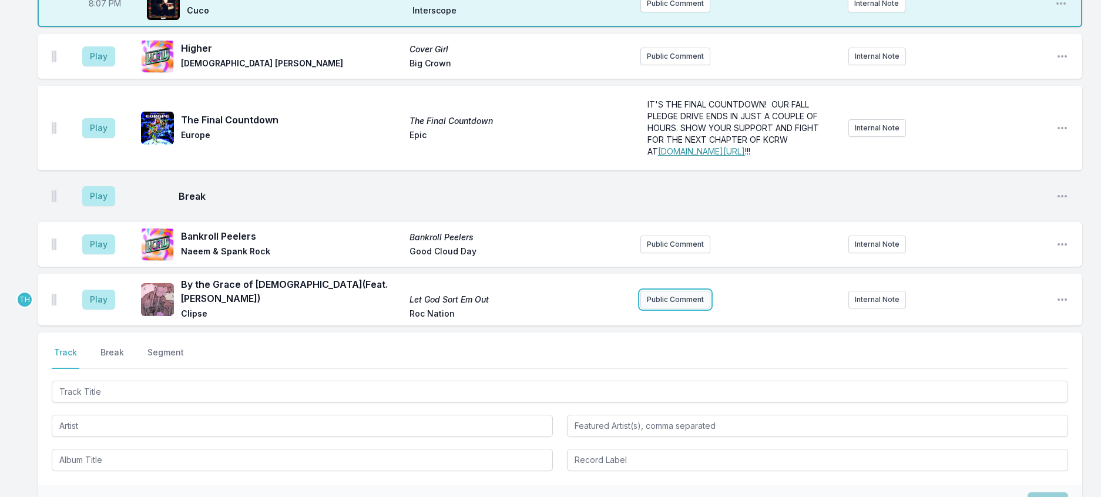
click at [684, 308] on button "Public Comment" at bounding box center [675, 300] width 70 height 18
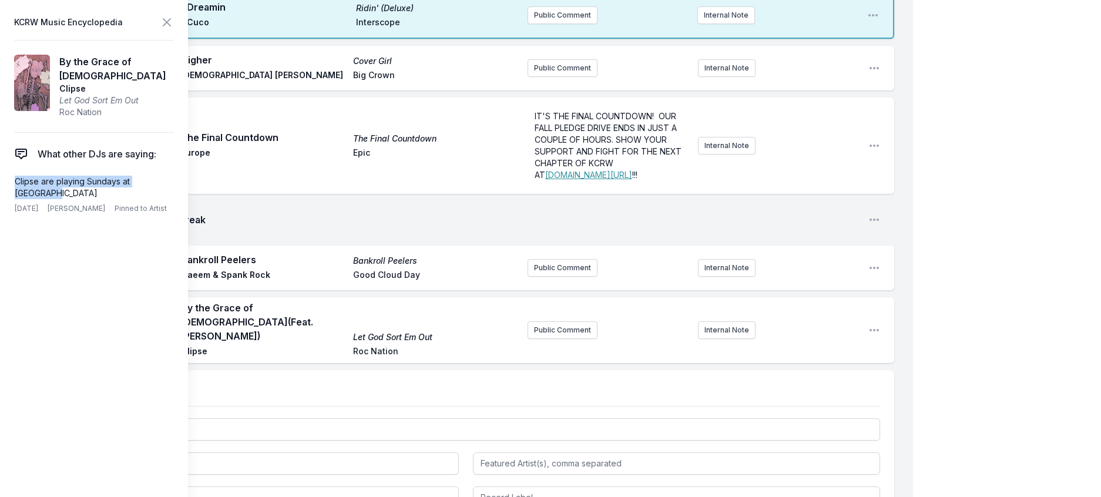
drag, startPoint x: 183, startPoint y: 195, endPoint x: 8, endPoint y: 191, distance: 175.1
click at [8, 191] on aside "KCRW Music Encyclopedia By the Grace of God Clipse Let God Sort Em Out Roc Nati…" at bounding box center [94, 248] width 188 height 497
copy p "Clipse are playing Sundays at Coachella"
click at [538, 339] on button "Public Comment" at bounding box center [563, 330] width 70 height 18
click at [174, 23] on icon at bounding box center [167, 22] width 14 height 14
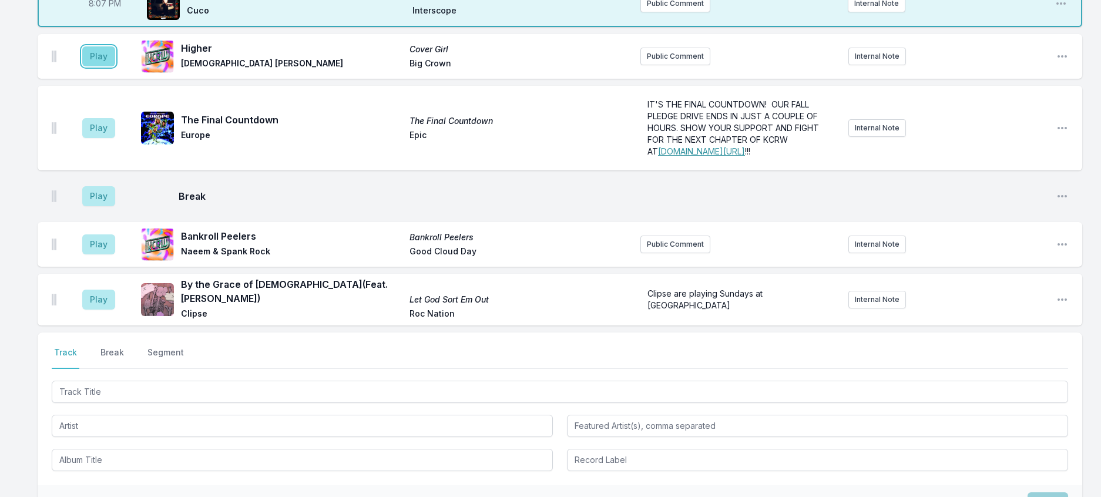
click at [111, 66] on button "Play" at bounding box center [98, 56] width 33 height 20
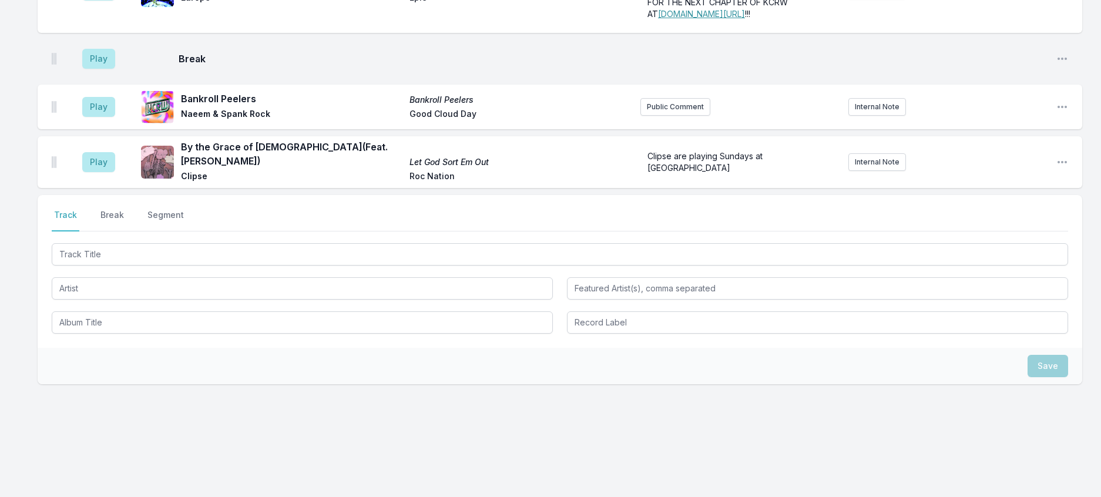
scroll to position [443, 0]
click at [194, 327] on div at bounding box center [560, 287] width 1016 height 93
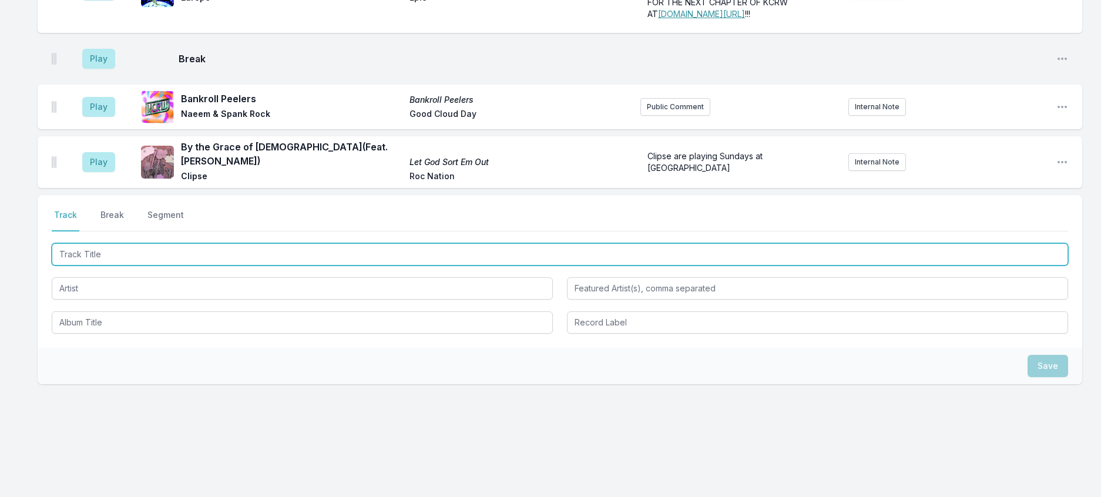
click at [194, 266] on input "Track Title" at bounding box center [560, 254] width 1016 height 22
type input "Woodstock 2029"
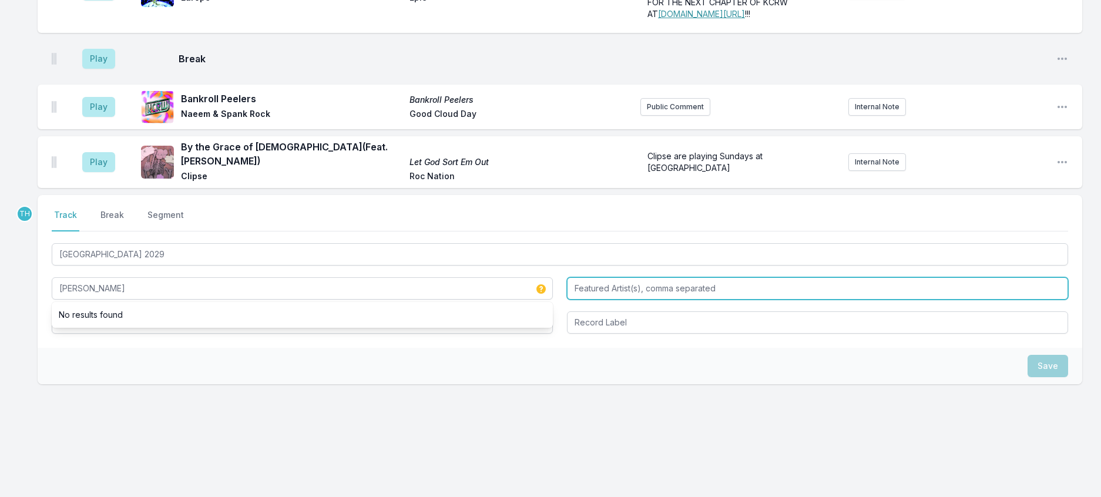
type input "Droogie Otis"
type input "Jay Electronica & Wiz Khalifa"
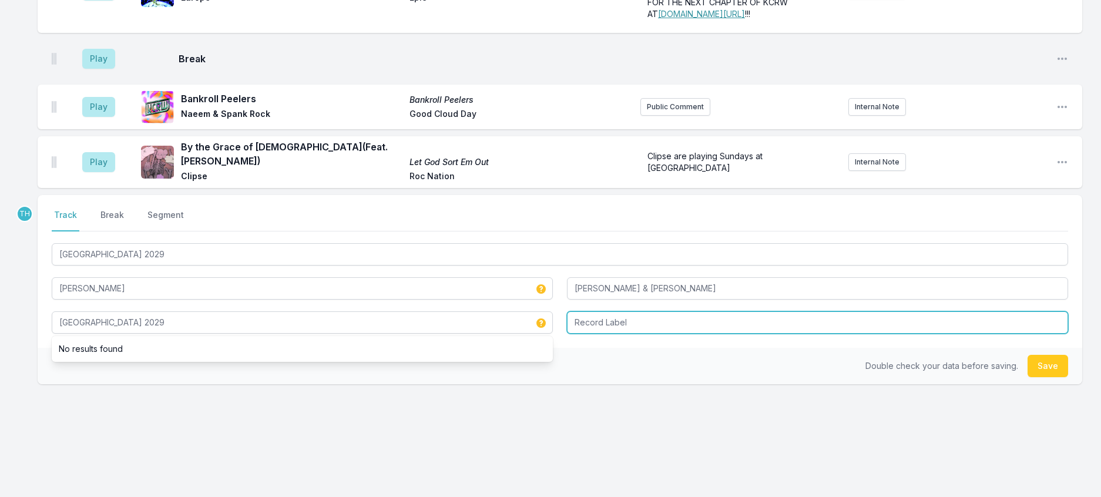
type input "Woodstock 2029"
type input "Beat Konducta"
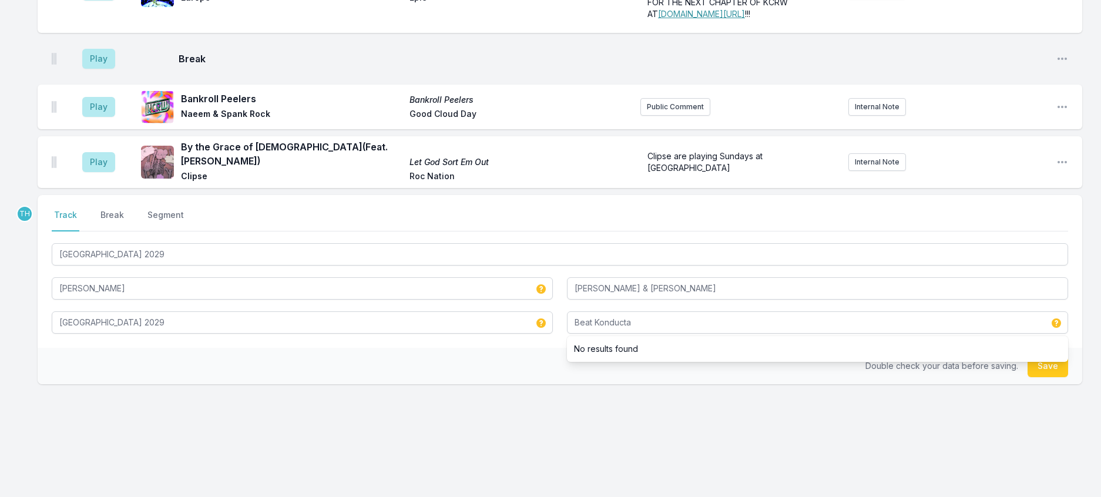
drag, startPoint x: 454, startPoint y: 417, endPoint x: 471, endPoint y: 417, distance: 17.6
click at [454, 384] on div "Double check your data before saving. Save" at bounding box center [560, 366] width 1045 height 36
drag, startPoint x: 1025, startPoint y: 438, endPoint x: 1015, endPoint y: 434, distance: 10.8
click at [1027, 377] on button "Save" at bounding box center [1047, 366] width 41 height 22
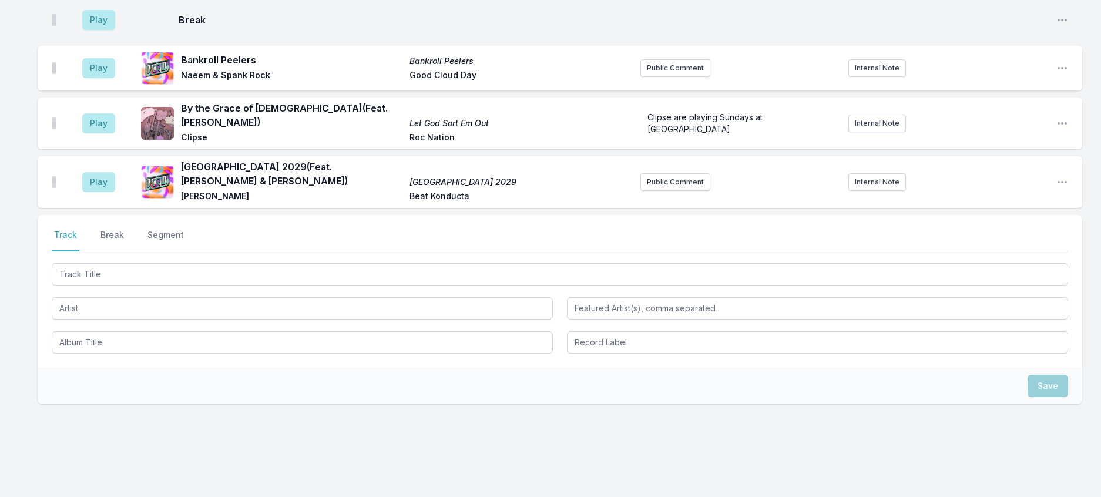
scroll to position [509, 0]
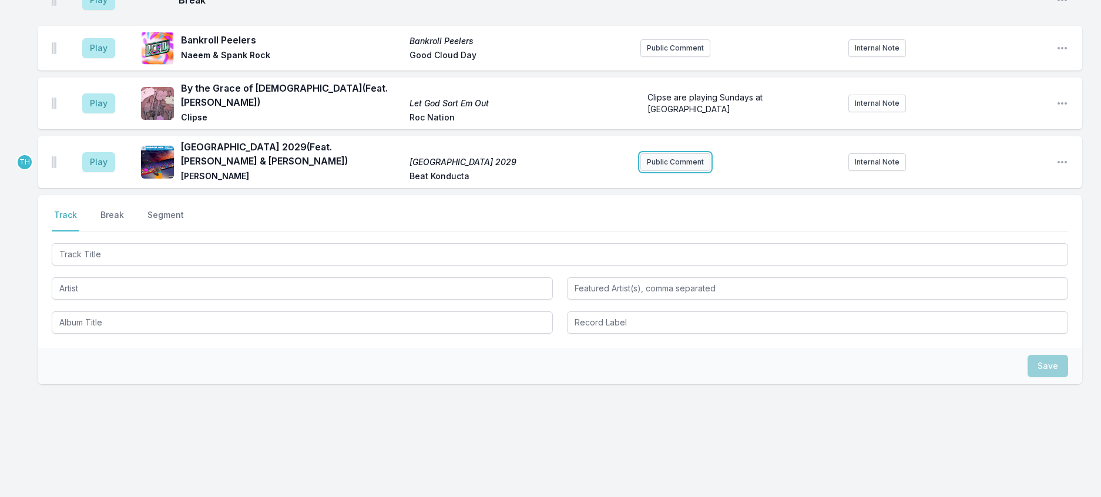
click at [664, 171] on button "Public Comment" at bounding box center [675, 162] width 70 height 18
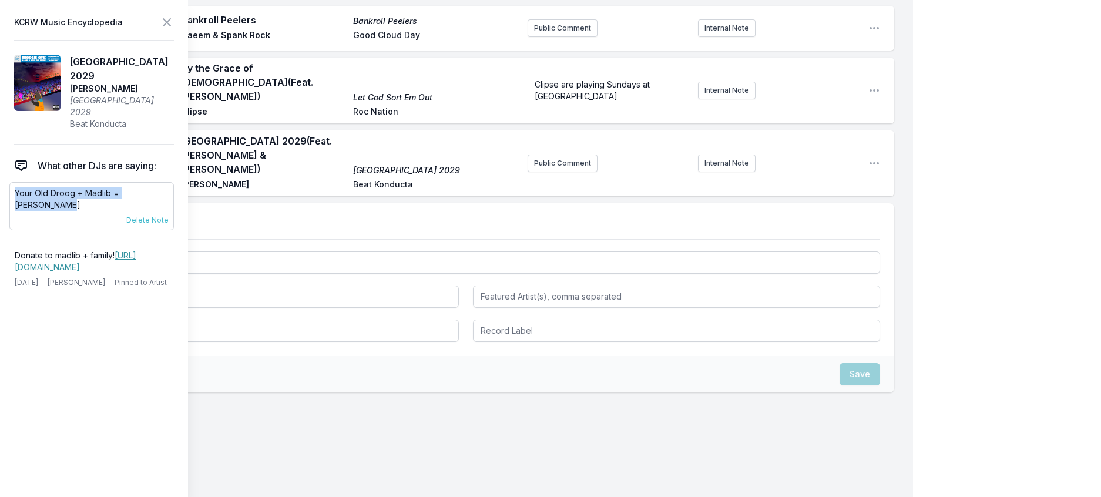
drag, startPoint x: 182, startPoint y: 196, endPoint x: 13, endPoint y: 201, distance: 169.3
click at [13, 201] on div "Your Old Droog + Madlib = Droogie Otis 4/28/25 Travis Holcombe Pinned to Artist…" at bounding box center [91, 206] width 164 height 48
copy p "Your Old Droog + Madlib = Droogie Otis"
click at [563, 172] on button "Public Comment" at bounding box center [563, 164] width 70 height 18
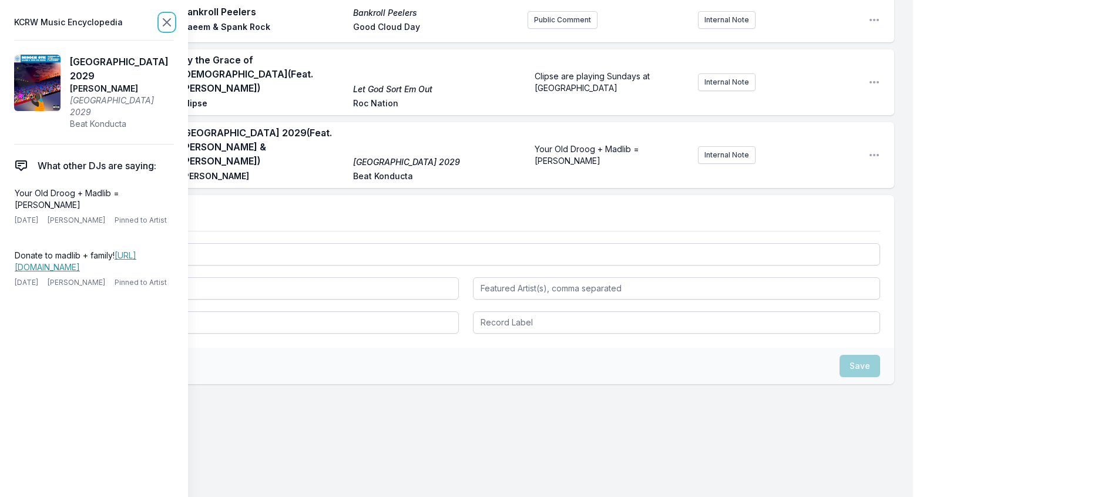
click at [174, 29] on icon at bounding box center [167, 22] width 14 height 14
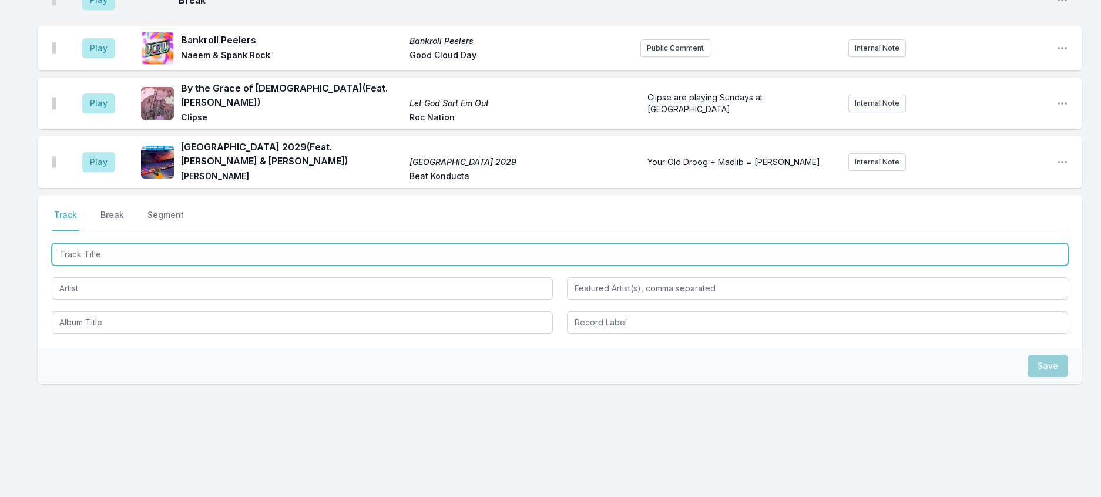
click at [243, 266] on input "Track Title" at bounding box center [560, 254] width 1016 height 22
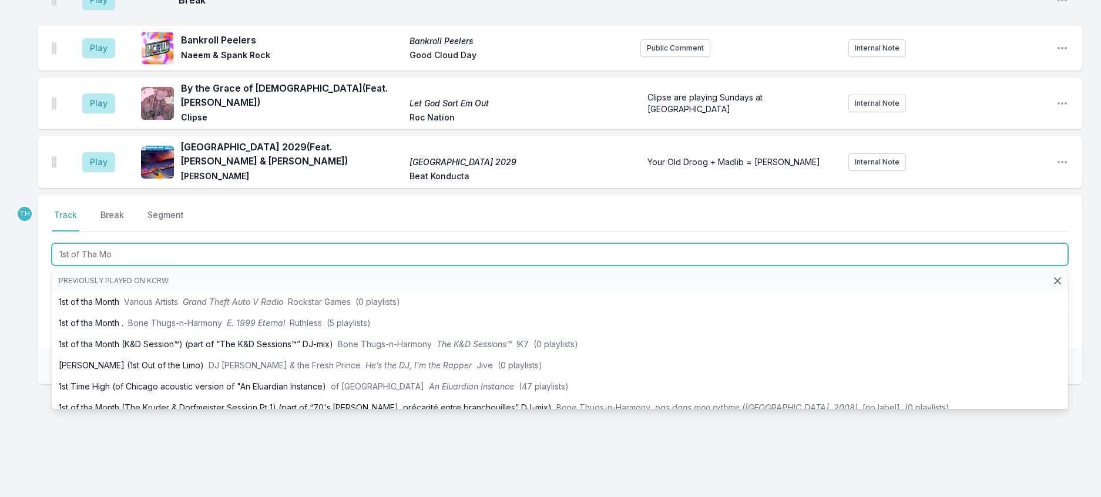
type input "1st of Tha Mon"
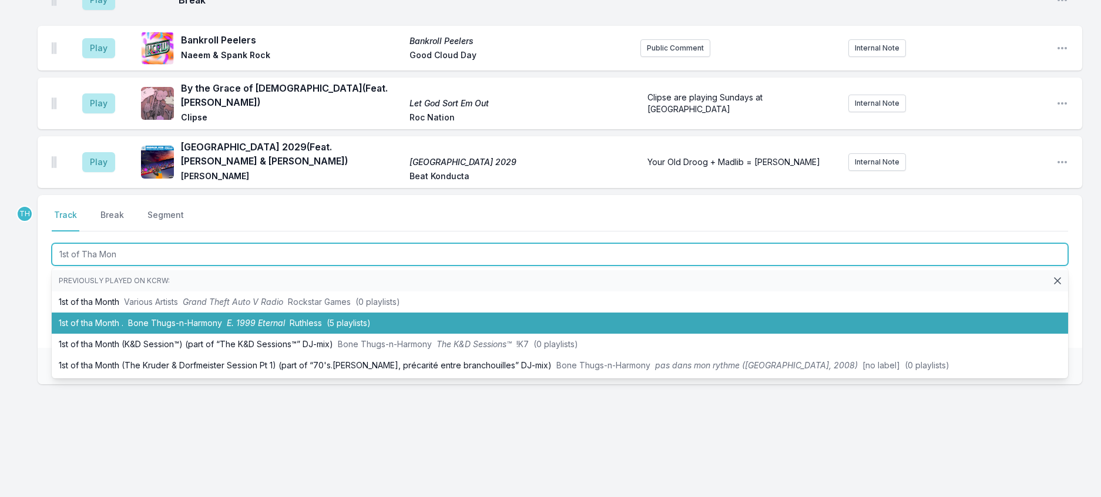
click at [264, 334] on li "1st of tha Month . Bone Thugs‐n‐Harmony E. 1999 Eternal Ruthless (5 playlists)" at bounding box center [560, 323] width 1016 height 21
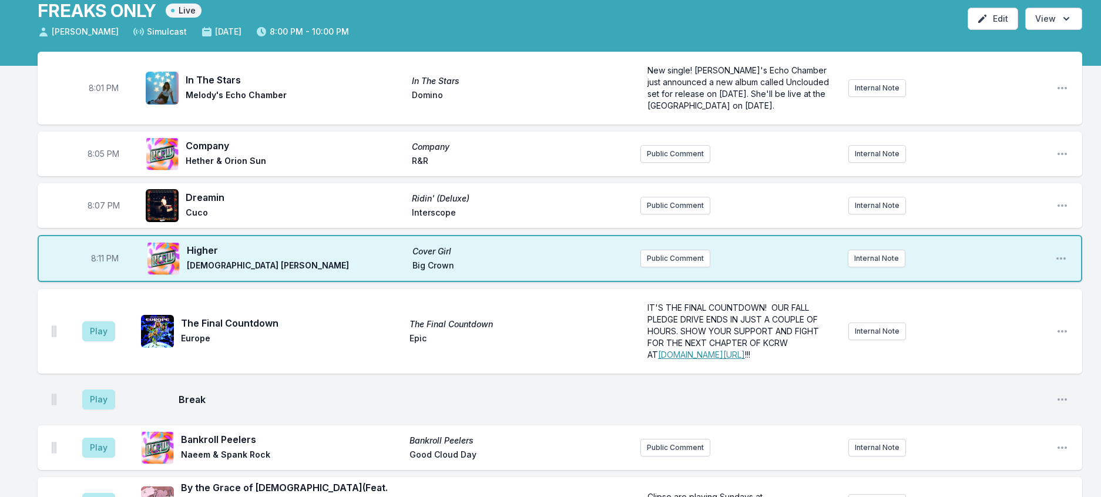
scroll to position [117, 0]
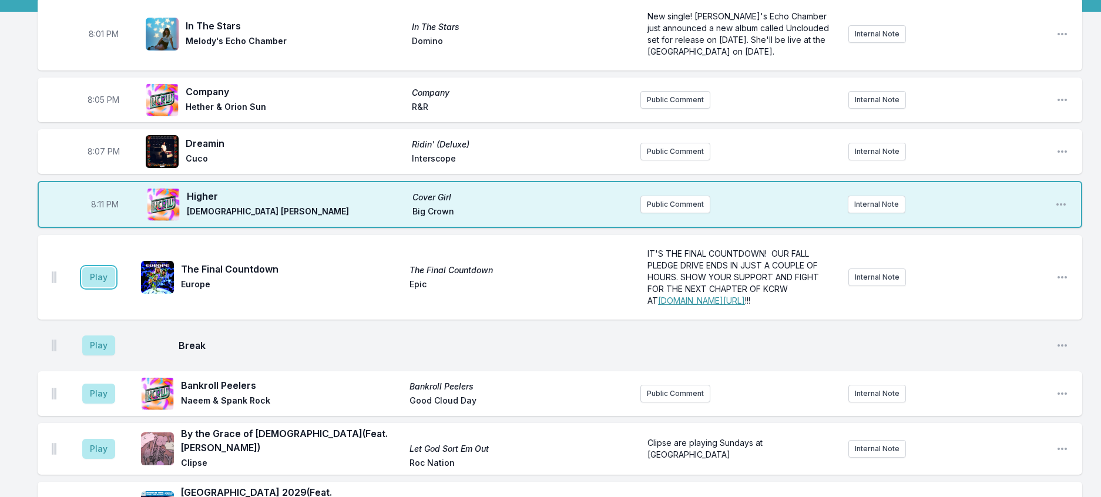
drag, startPoint x: 109, startPoint y: 331, endPoint x: 293, endPoint y: 323, distance: 184.0
click at [114, 287] on button "Play" at bounding box center [98, 277] width 33 height 20
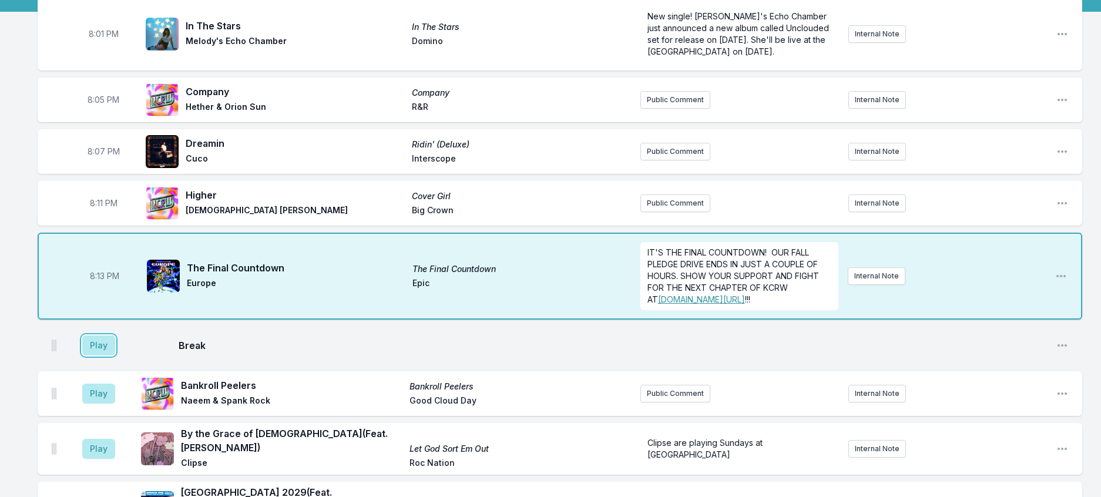
drag, startPoint x: 126, startPoint y: 414, endPoint x: 197, endPoint y: 404, distance: 72.4
click at [115, 355] on button "Play" at bounding box center [98, 345] width 33 height 20
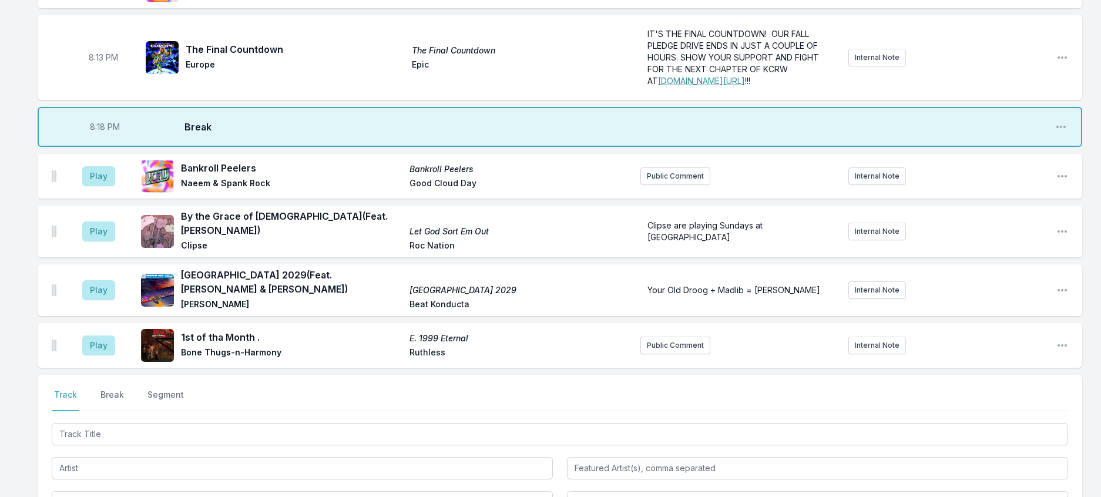
scroll to position [411, 0]
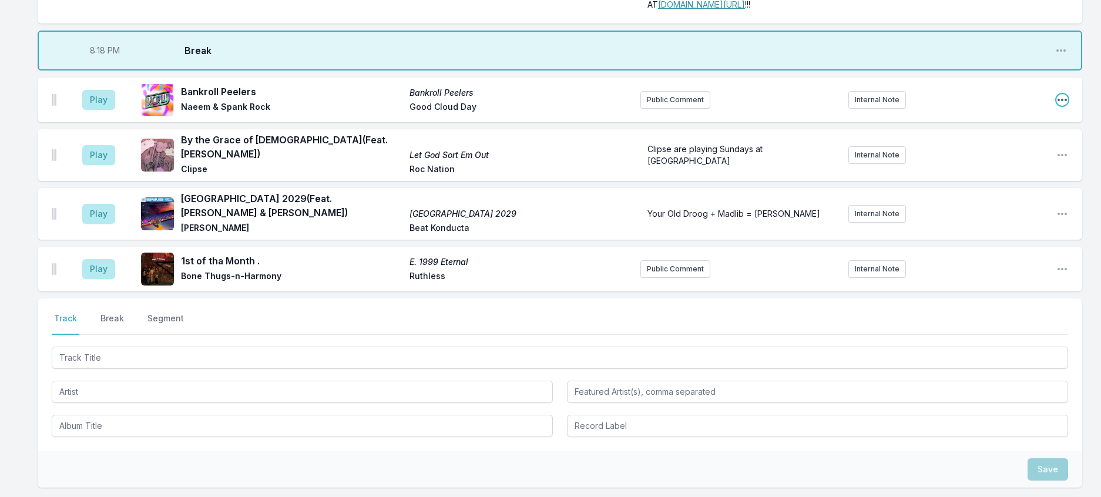
click at [1056, 106] on icon "Open playlist item options" at bounding box center [1062, 100] width 12 height 12
click at [989, 176] on button "Delete Entry" at bounding box center [1002, 165] width 132 height 21
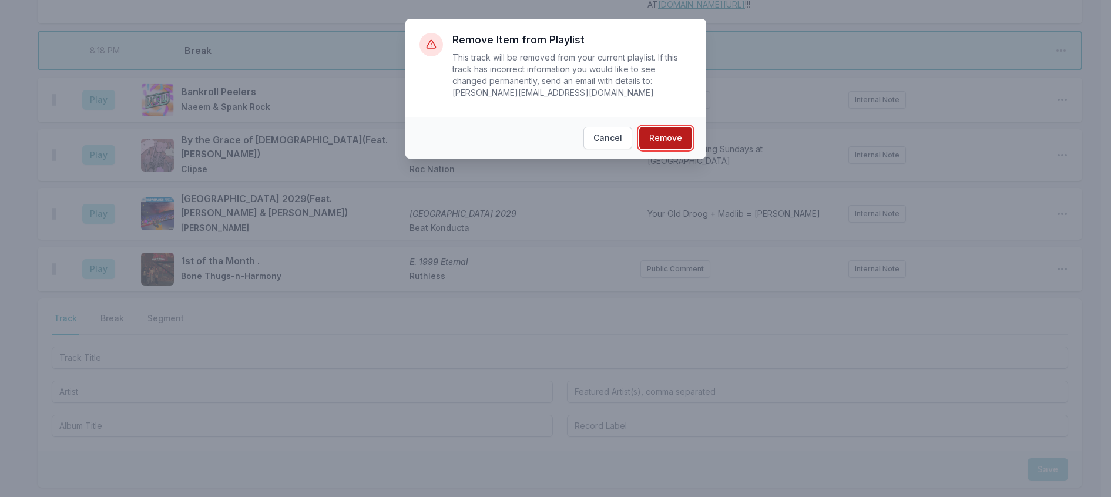
click at [672, 134] on button "Remove" at bounding box center [665, 138] width 53 height 22
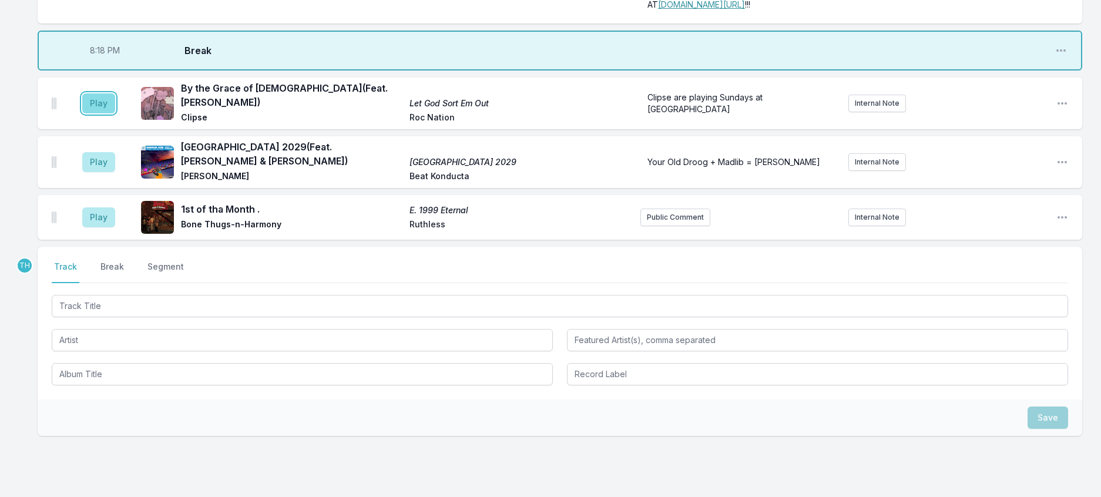
click at [99, 113] on button "Play" at bounding box center [98, 103] width 33 height 20
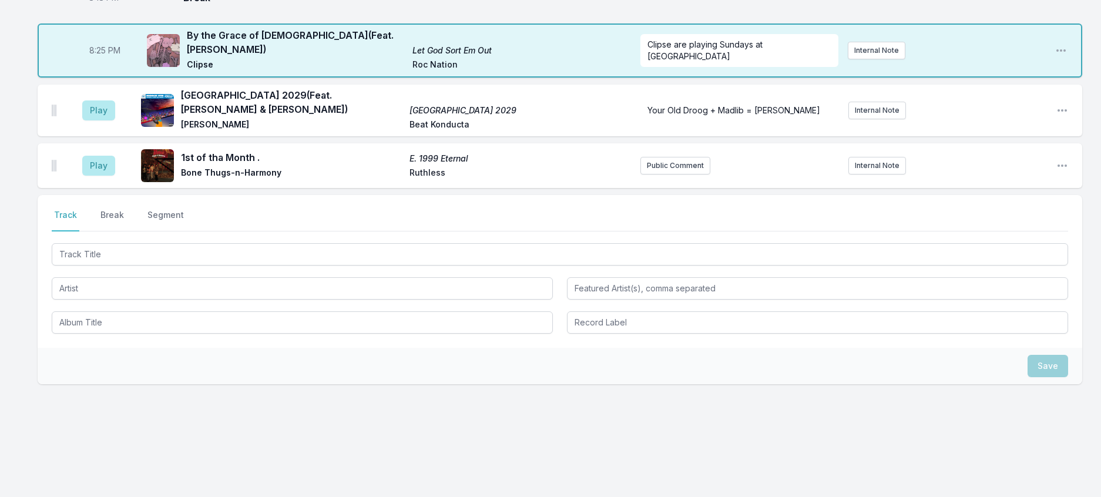
scroll to position [587, 0]
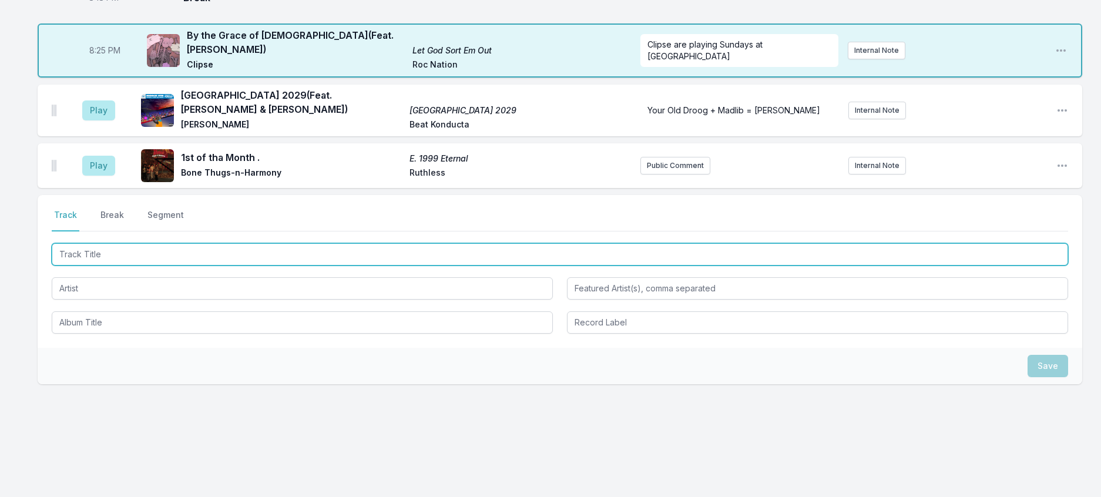
drag, startPoint x: 160, startPoint y: 229, endPoint x: 153, endPoint y: 227, distance: 7.8
click at [159, 243] on input "Track Title" at bounding box center [560, 254] width 1016 height 22
type input "Lovage"
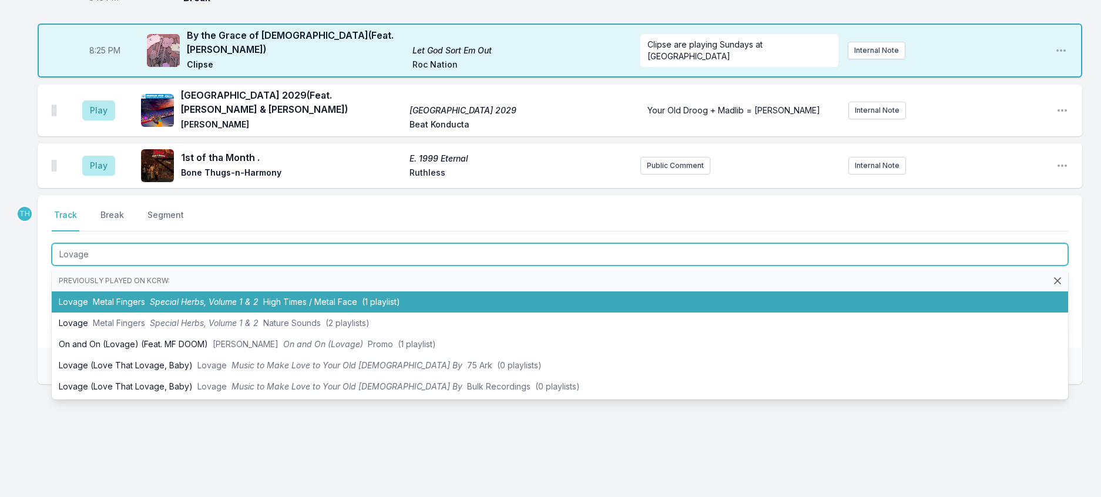
click at [192, 297] on span "Special Herbs, Volume 1 & 2" at bounding box center [204, 302] width 109 height 10
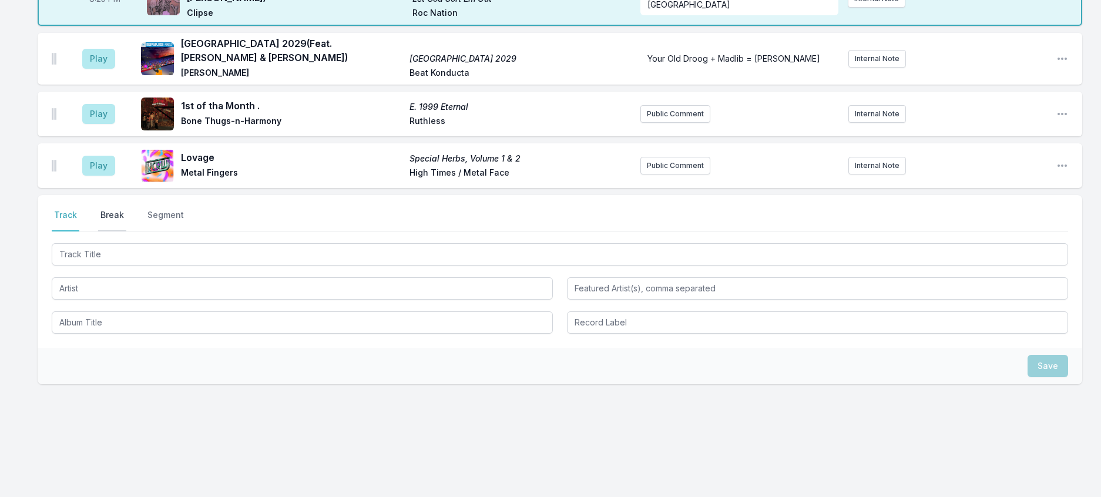
click at [113, 231] on button "Break" at bounding box center [112, 220] width 28 height 22
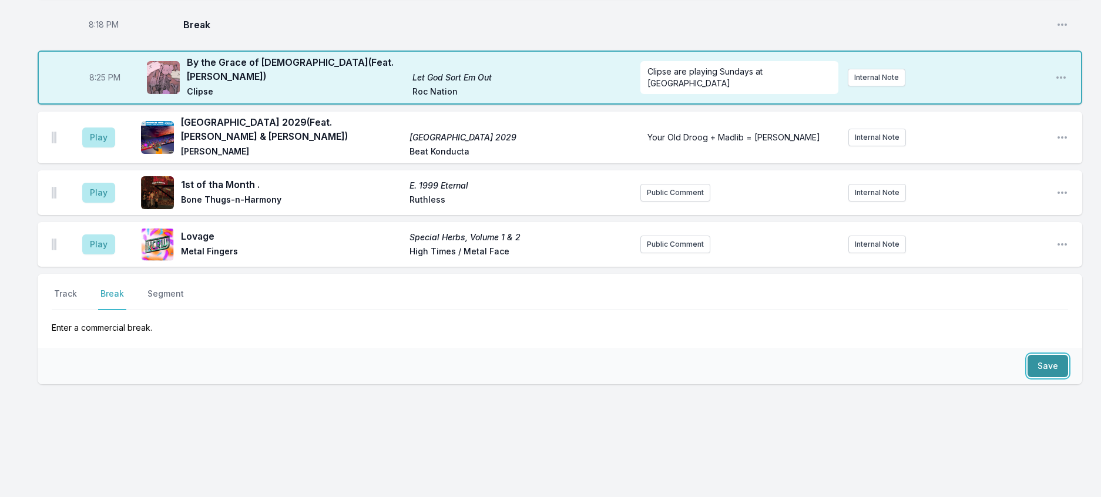
click at [1027, 355] on button "Save" at bounding box center [1047, 366] width 41 height 22
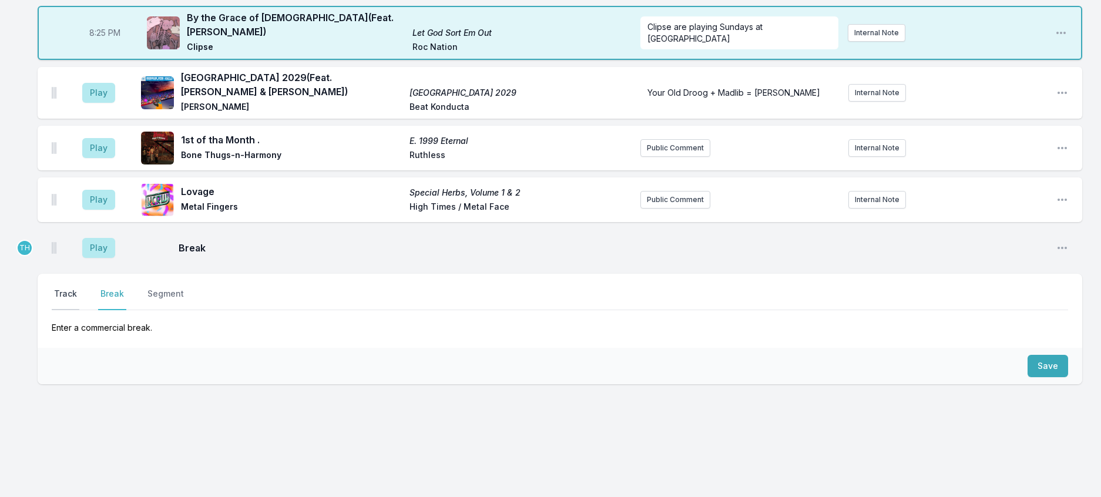
click at [75, 310] on button "Track" at bounding box center [66, 299] width 28 height 22
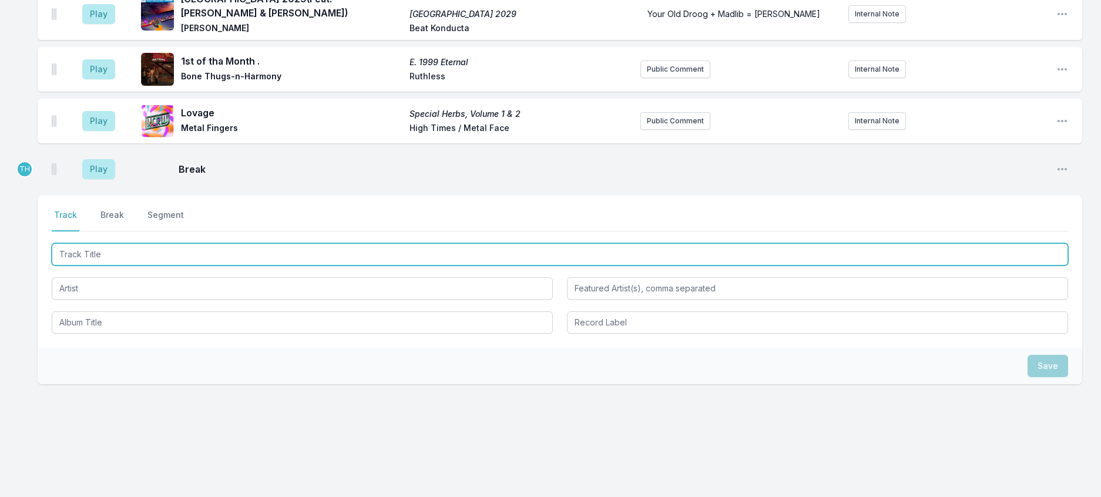
click at [88, 266] on input "Track Title" at bounding box center [560, 254] width 1016 height 22
type input "Siestas ah"
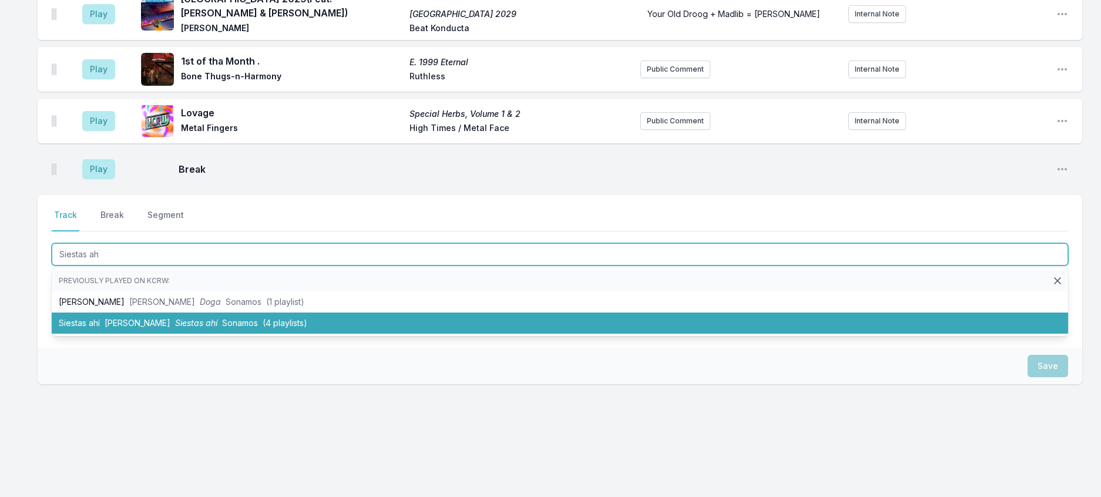
click at [177, 328] on span "Siestas ahí" at bounding box center [196, 323] width 42 height 10
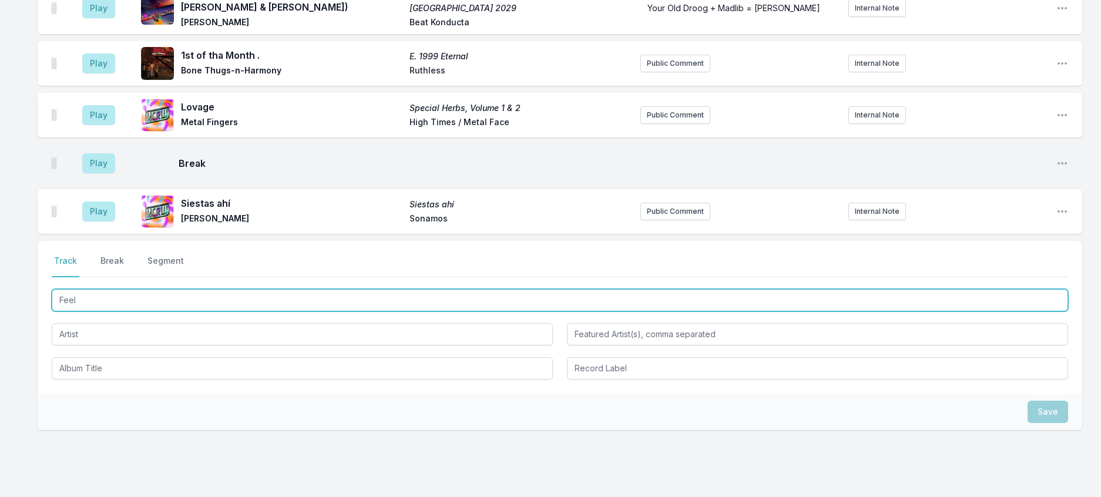
type input "Feels"
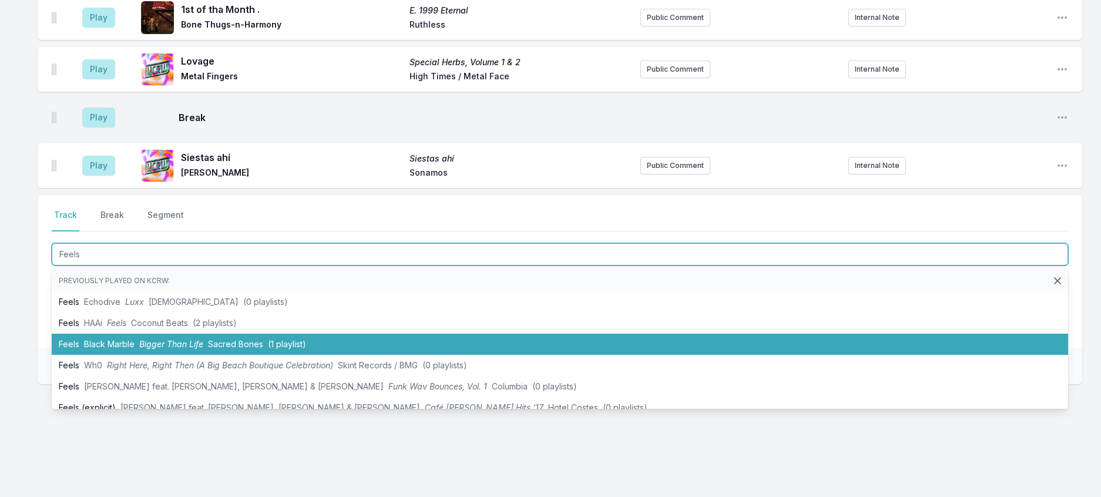
scroll to position [683, 0]
click at [263, 349] on span "Sacred Bones" at bounding box center [235, 344] width 55 height 10
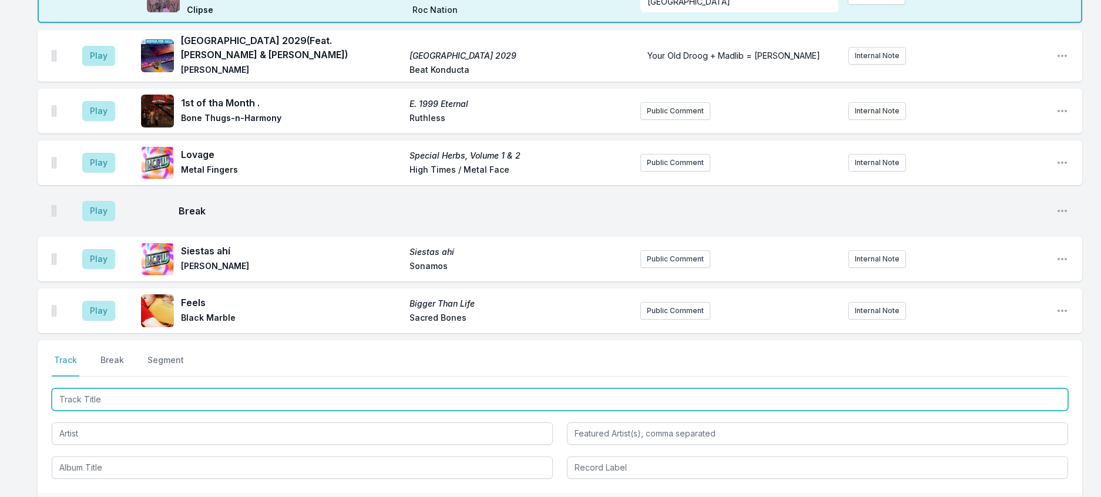
scroll to position [388, 0]
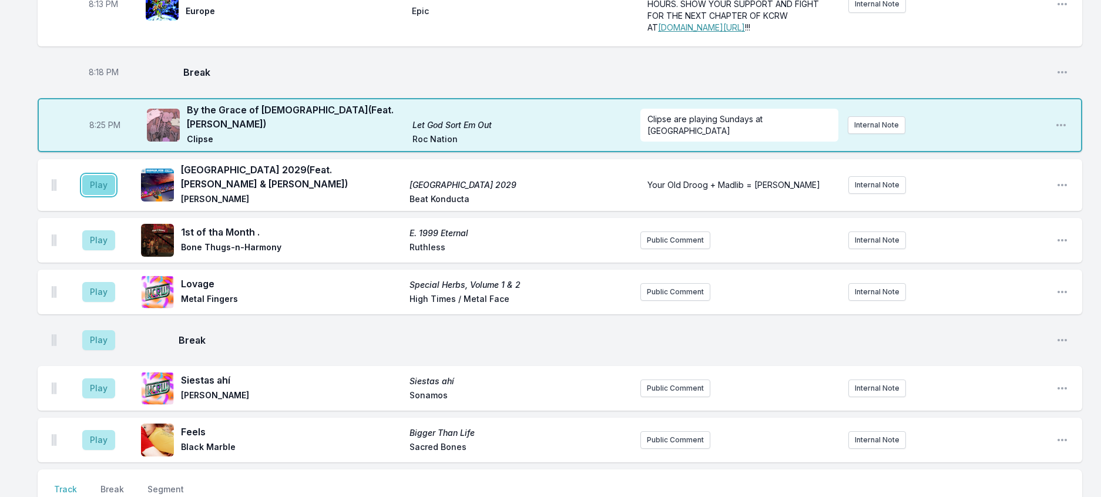
click at [115, 195] on button "Play" at bounding box center [98, 185] width 33 height 20
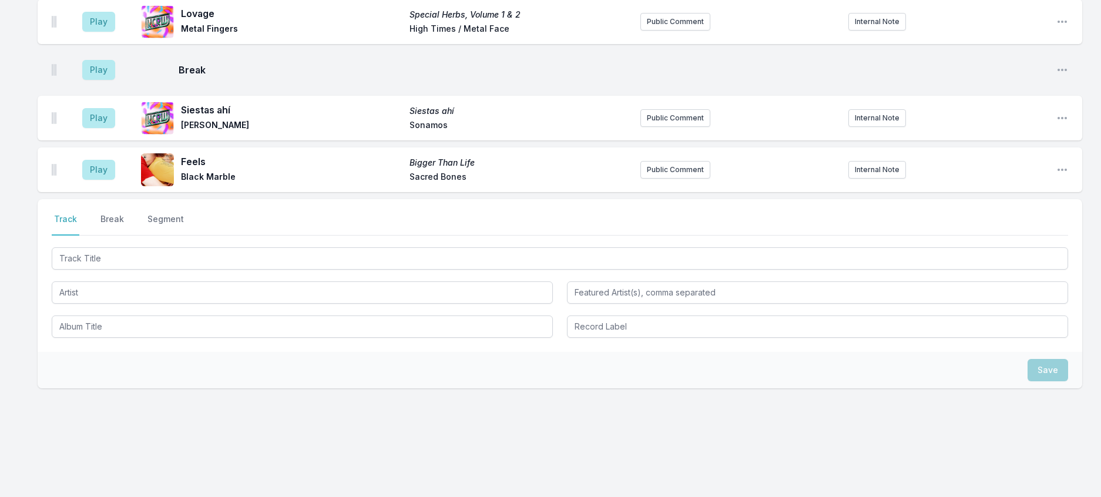
scroll to position [682, 0]
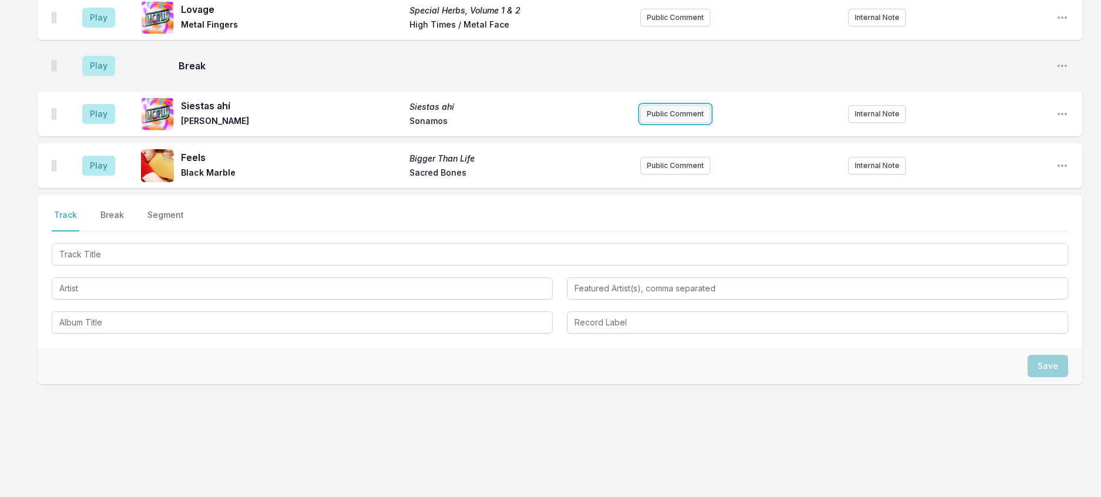
click at [659, 123] on button "Public Comment" at bounding box center [675, 114] width 70 height 18
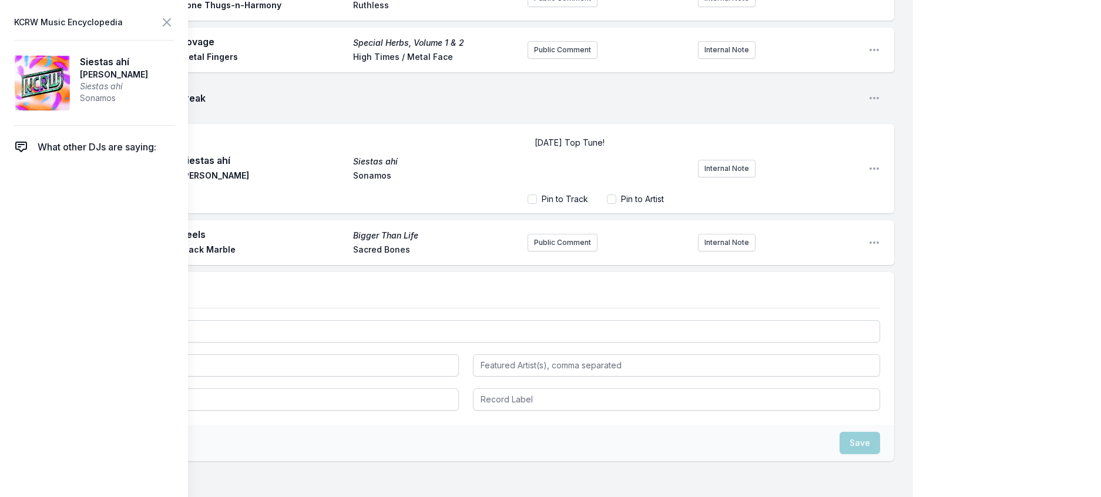
drag, startPoint x: 612, startPoint y: 244, endPoint x: 505, endPoint y: 234, distance: 107.4
click at [506, 213] on div "Play Siestas ahí Siestas ahí Juana Molina Sonamos Today's Top Tune! Pin to Trac…" at bounding box center [466, 168] width 857 height 89
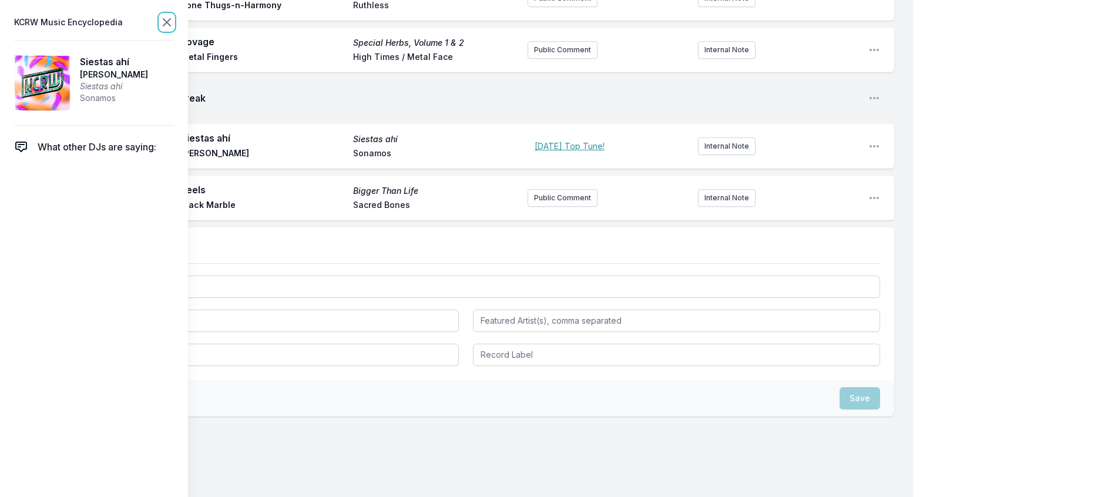
click at [174, 29] on icon at bounding box center [167, 22] width 14 height 14
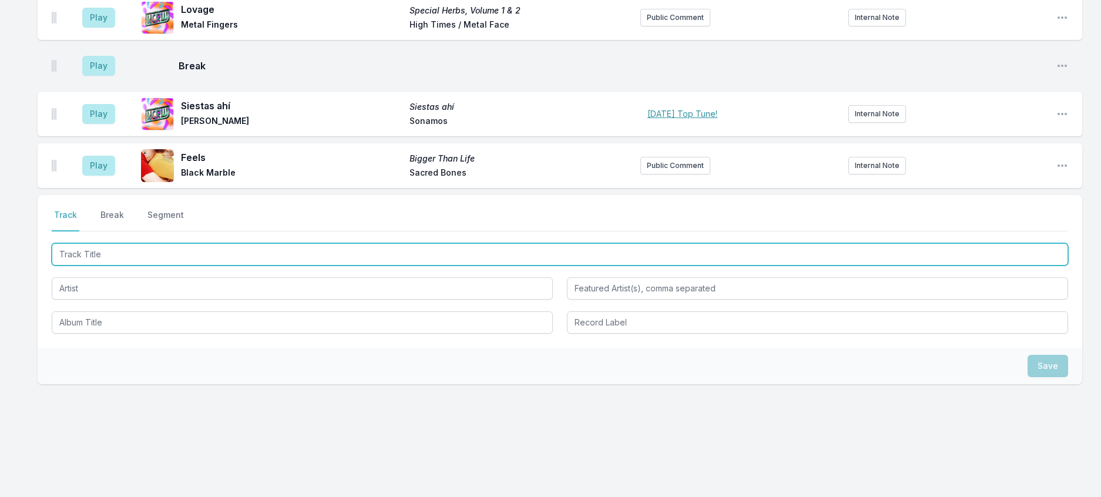
click at [194, 266] on input "Track Title" at bounding box center [560, 254] width 1016 height 22
type input "Smog Summer"
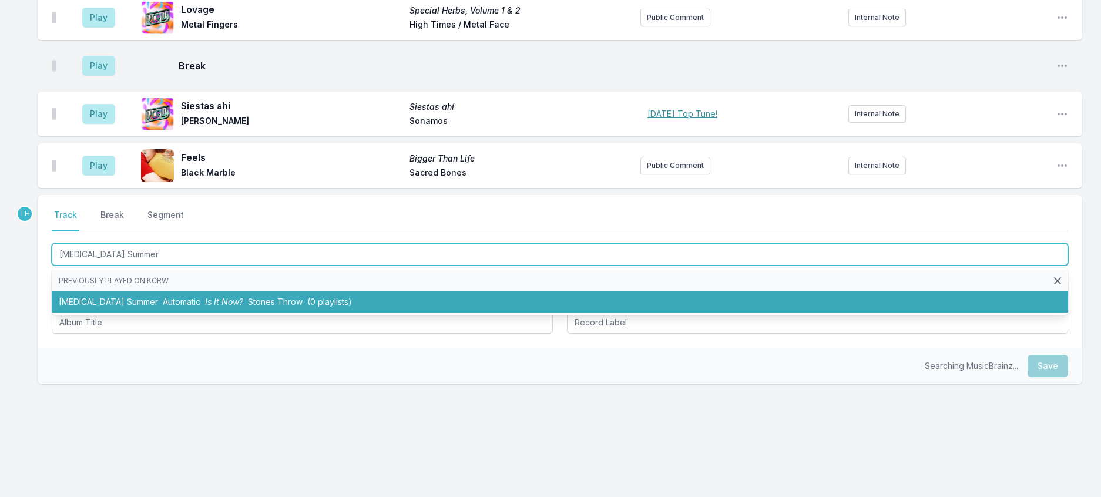
click at [317, 313] on li "Smog Summer Automatic Is It Now? Stones Throw (0 playlists)" at bounding box center [560, 301] width 1016 height 21
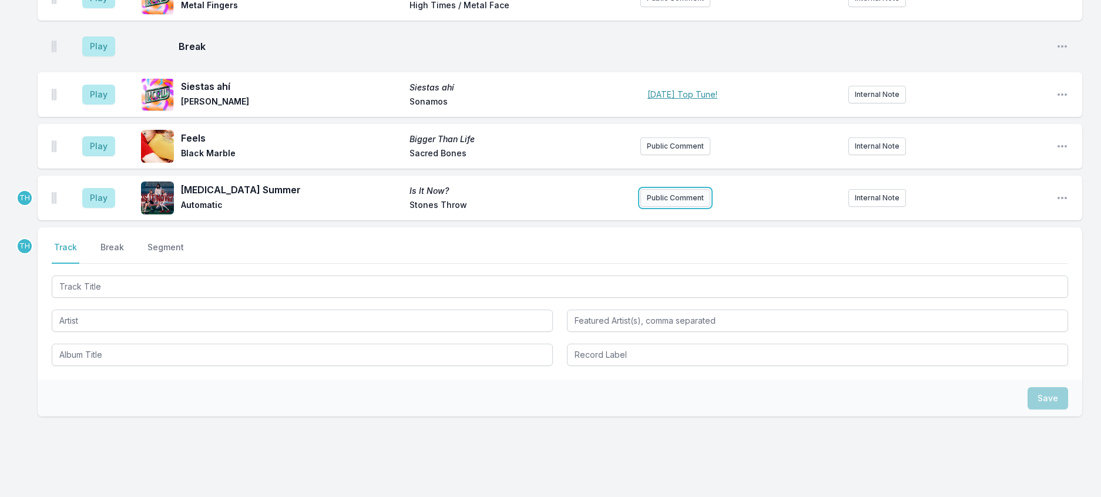
click at [669, 207] on button "Public Comment" at bounding box center [675, 198] width 70 height 18
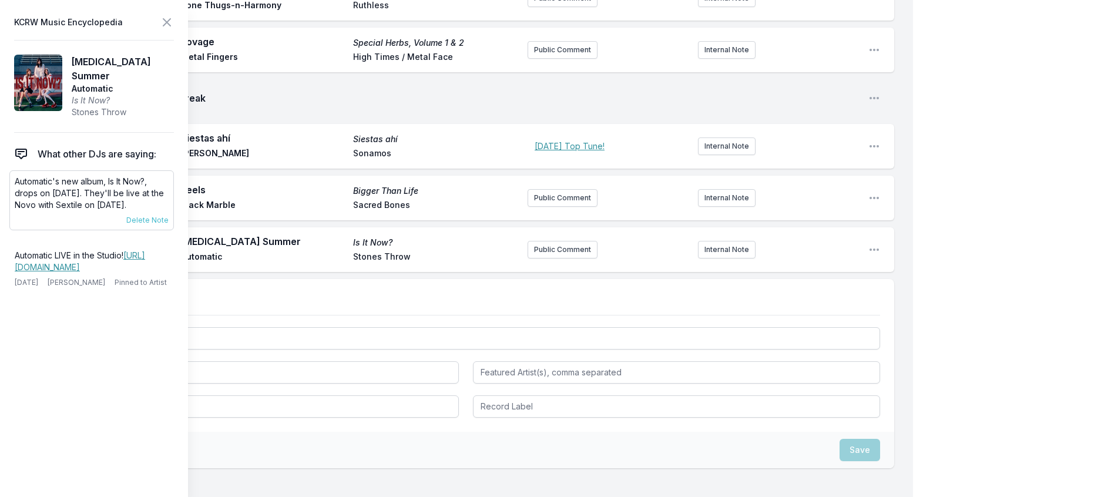
drag, startPoint x: 166, startPoint y: 223, endPoint x: 125, endPoint y: 205, distance: 44.7
click at [125, 205] on p "Automatic's new album, Is It Now?, drops on September 26th. They'll be live at …" at bounding box center [92, 193] width 154 height 35
copy p "ll be live at the Novo with Sextile on October 11th."
click at [543, 258] on button "Public Comment" at bounding box center [563, 250] width 70 height 18
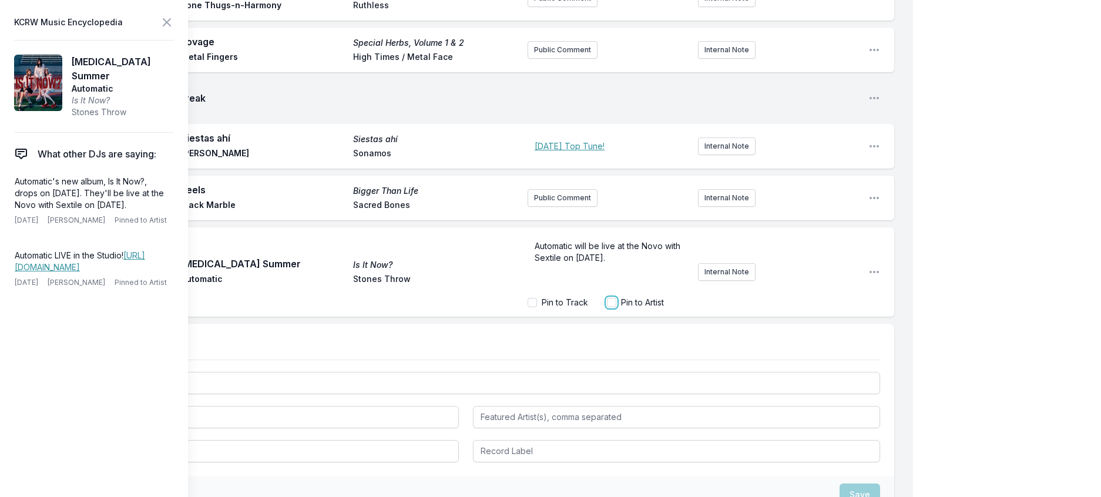
click at [607, 307] on input "Pin to Artist" at bounding box center [611, 302] width 9 height 9
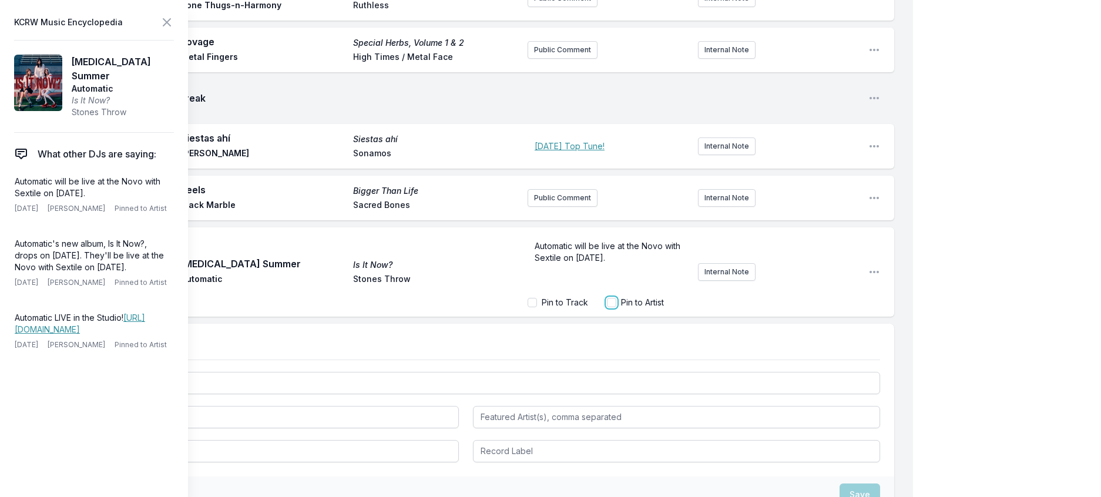
checkbox input "true"
click at [169, 287] on span "Delete Note" at bounding box center [147, 282] width 42 height 9
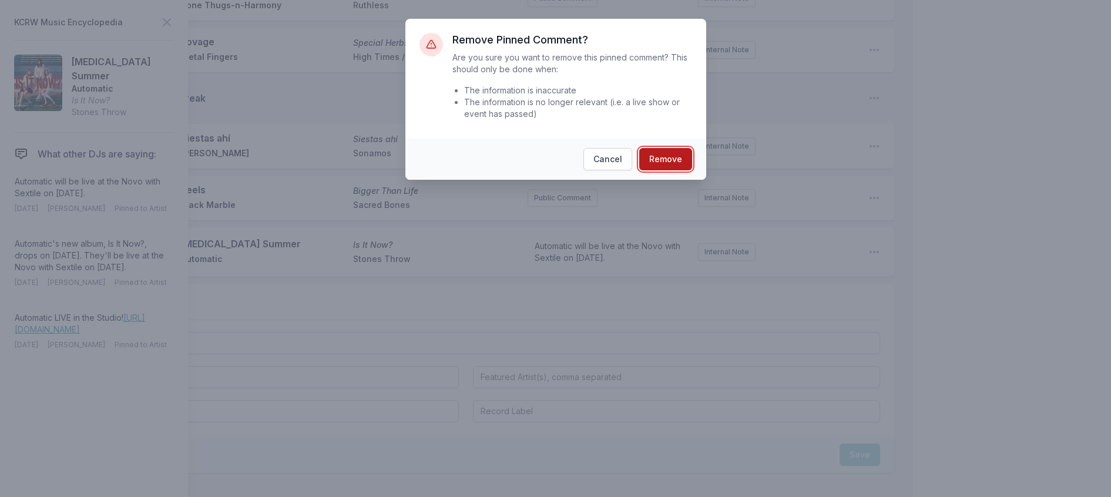
click at [692, 170] on button "Remove" at bounding box center [665, 159] width 53 height 22
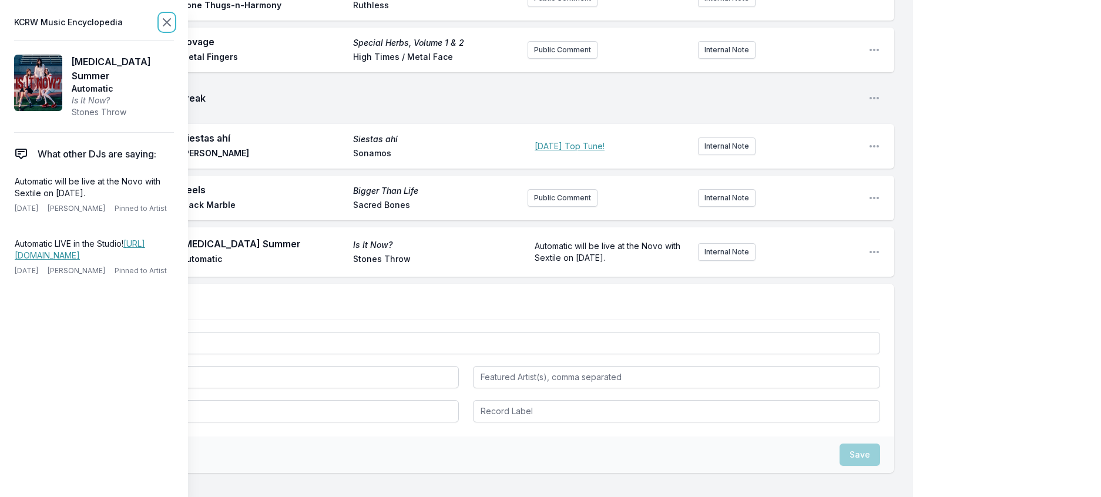
click at [174, 28] on icon at bounding box center [167, 22] width 14 height 14
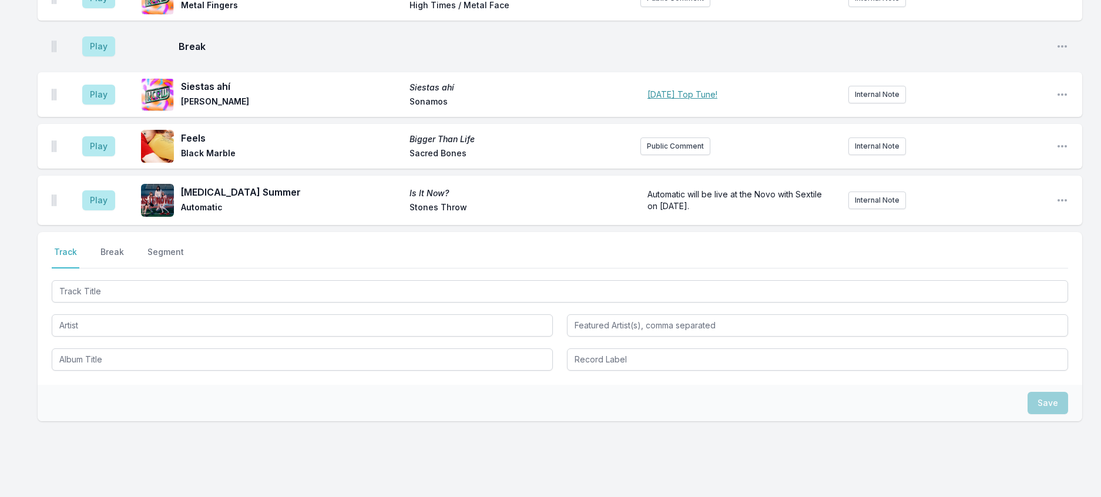
scroll to position [858, 0]
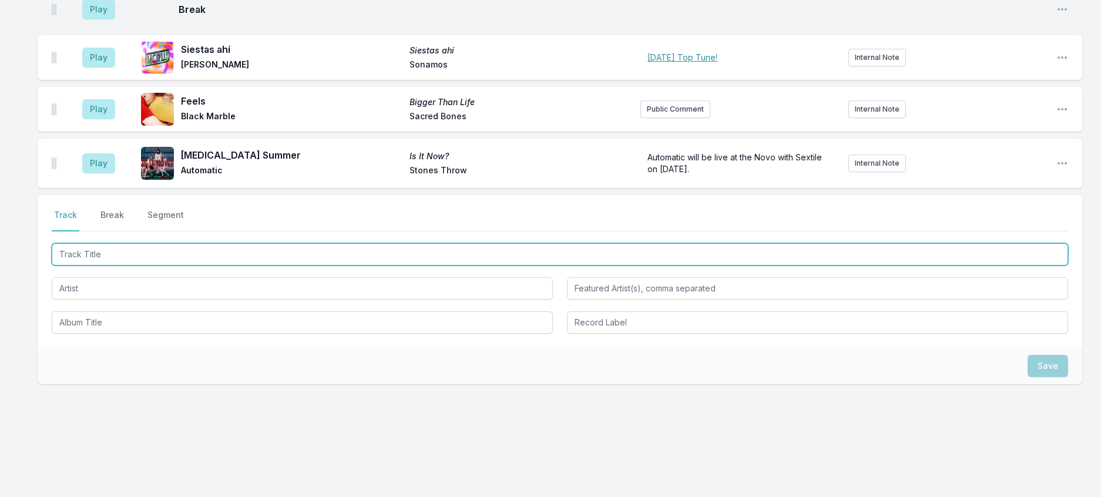
click at [213, 246] on input "Track Title" at bounding box center [560, 254] width 1016 height 22
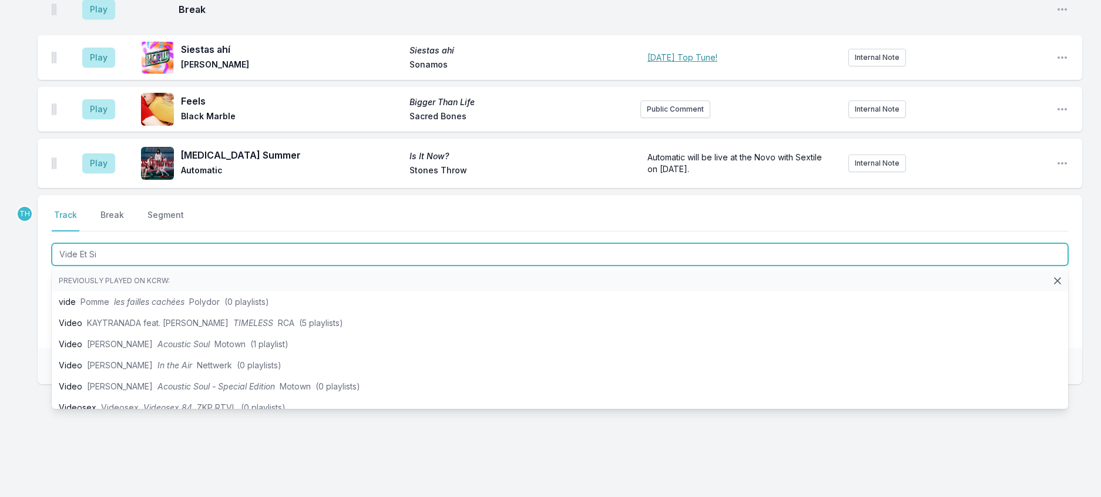
type input "Vide Et Sil"
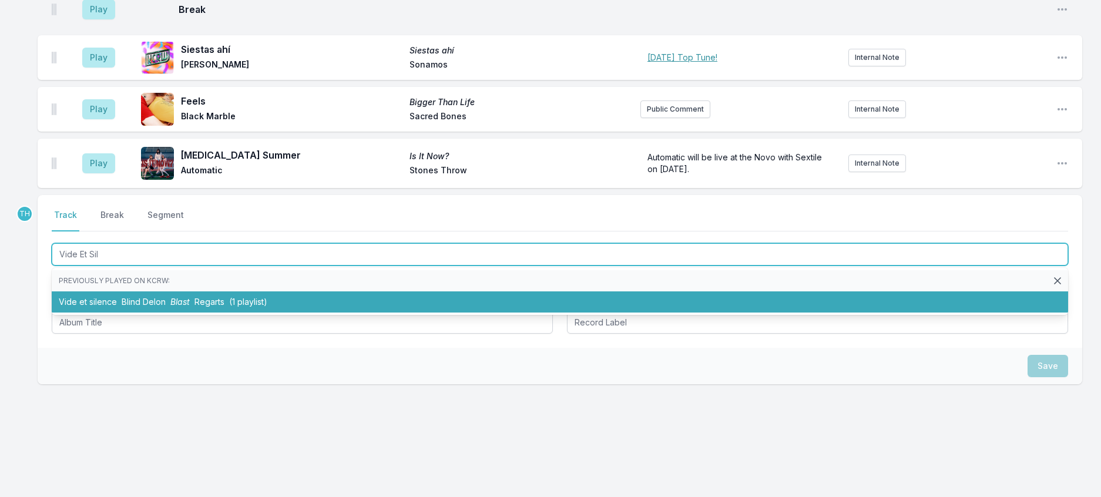
click at [249, 309] on li "Vide et silence Blind Delon Blast Regarts (1 playlist)" at bounding box center [560, 301] width 1016 height 21
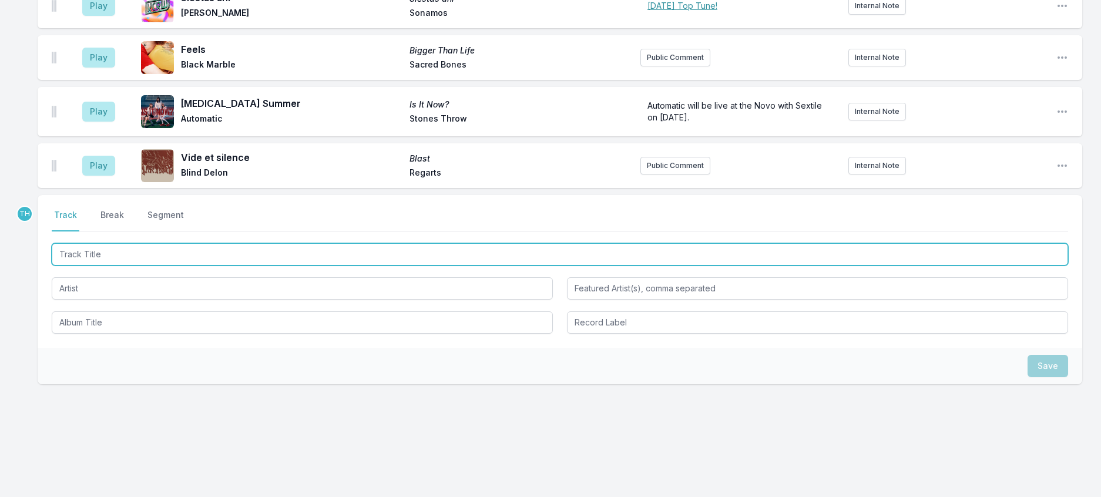
scroll to position [916, 0]
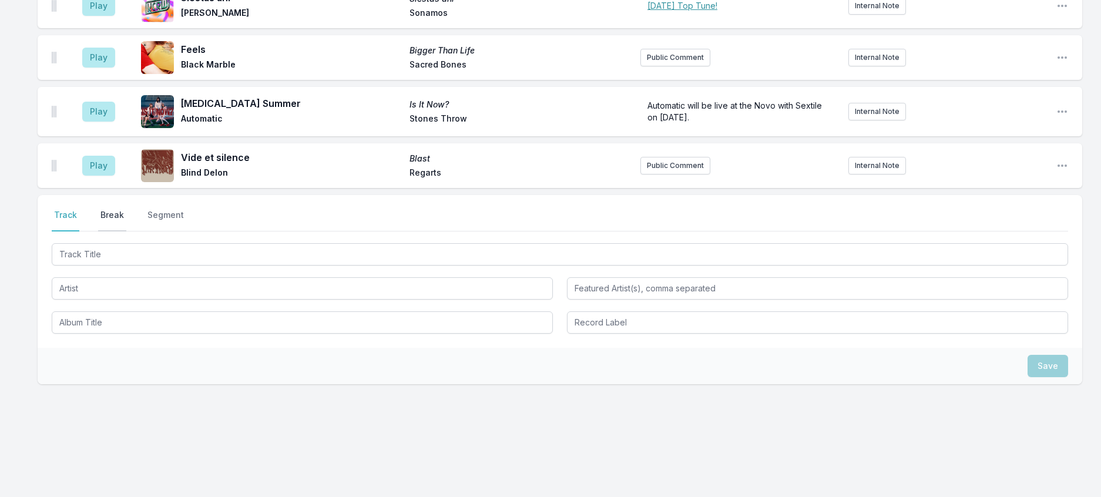
click at [122, 209] on button "Break" at bounding box center [112, 220] width 28 height 22
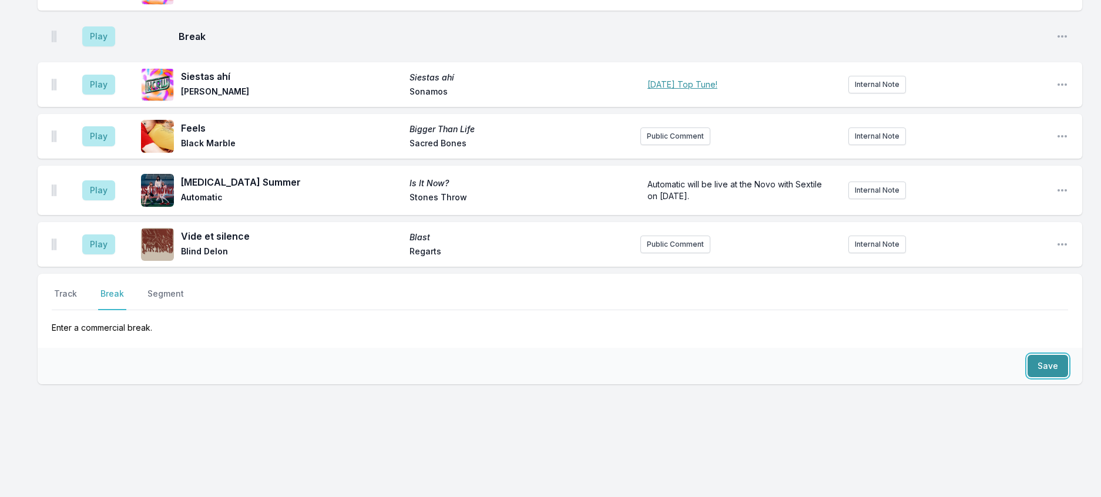
click at [1035, 355] on button "Save" at bounding box center [1047, 366] width 41 height 22
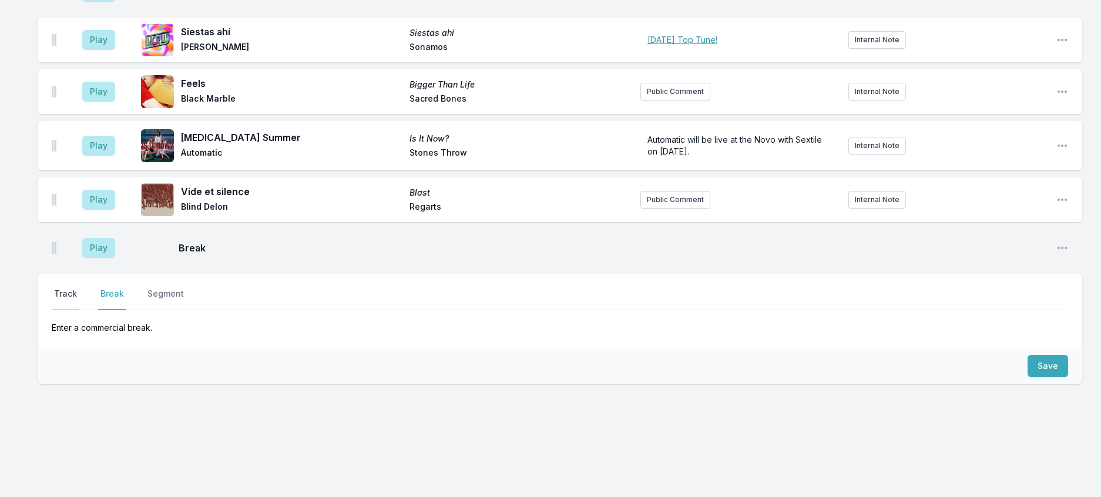
click at [75, 288] on button "Track" at bounding box center [66, 299] width 28 height 22
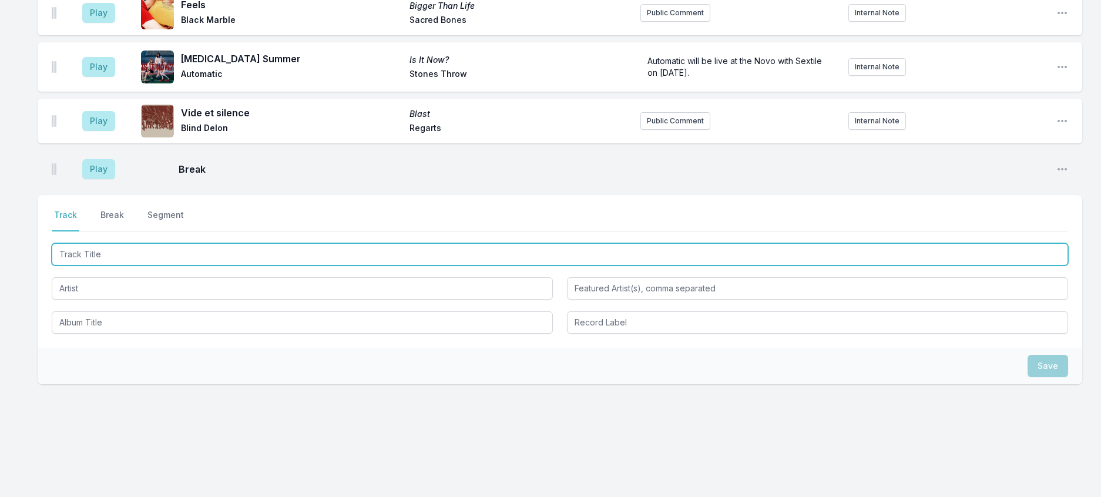
click at [100, 266] on input "Track Title" at bounding box center [560, 254] width 1016 height 22
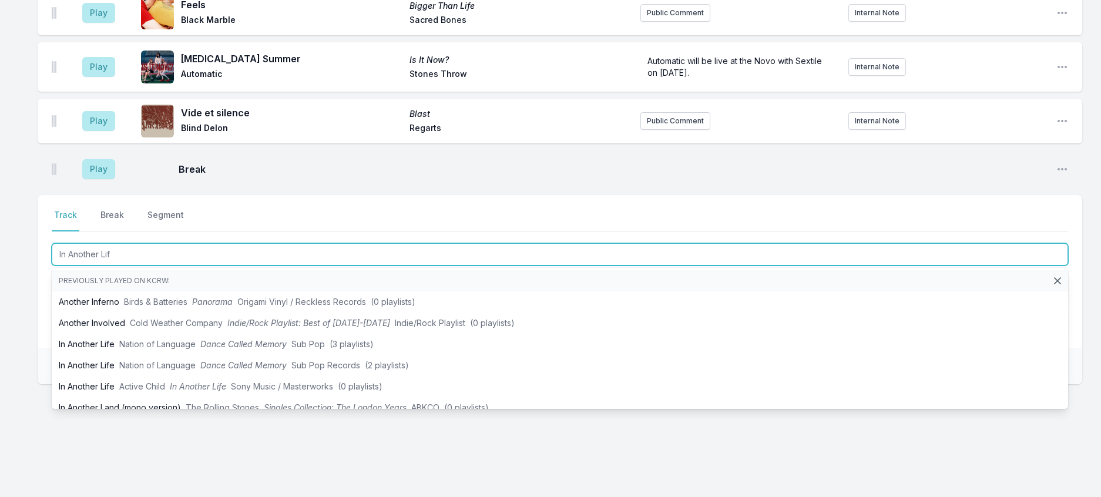
type input "In Another Life"
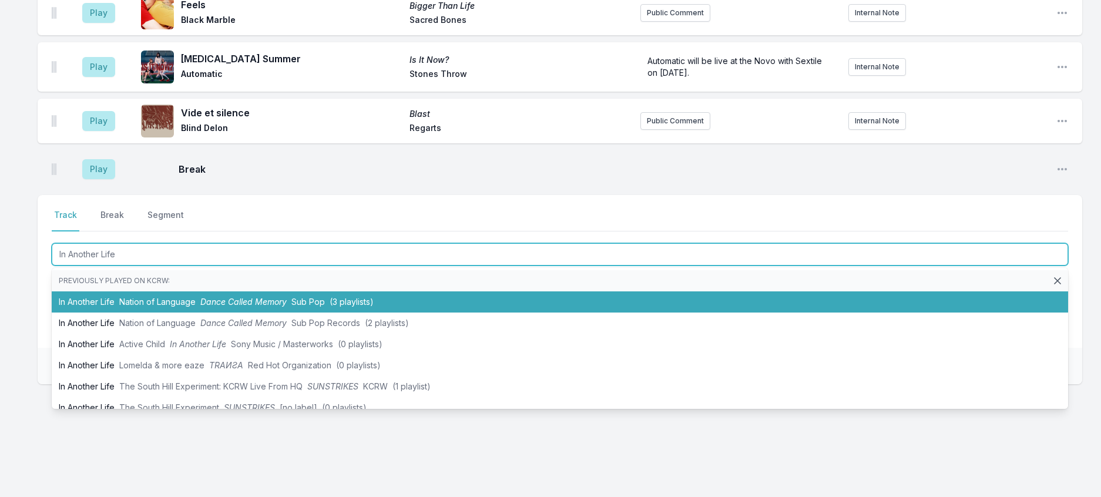
click at [196, 307] on span "Nation of Language" at bounding box center [157, 302] width 76 height 10
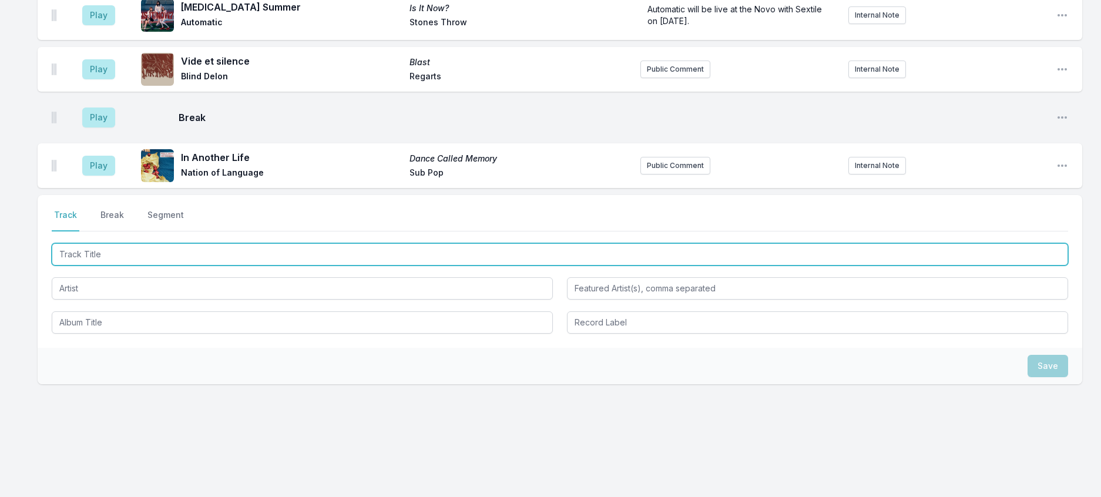
scroll to position [962, 0]
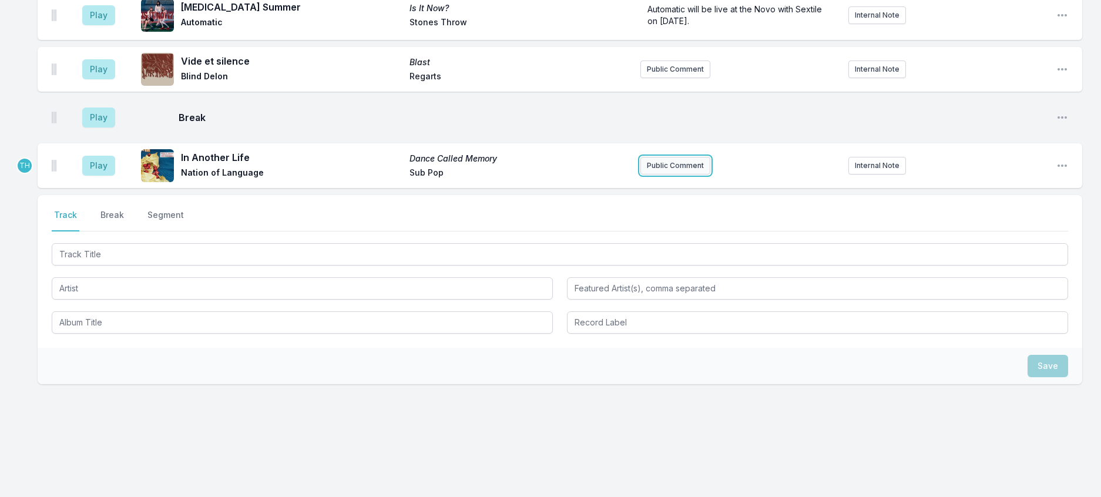
click at [666, 174] on button "Public Comment" at bounding box center [675, 166] width 70 height 18
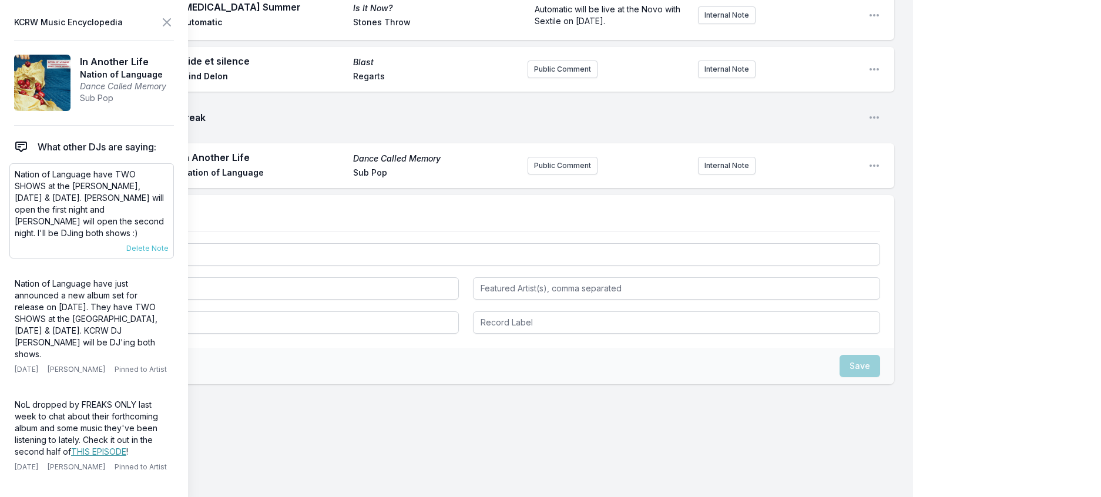
scroll to position [962, 0]
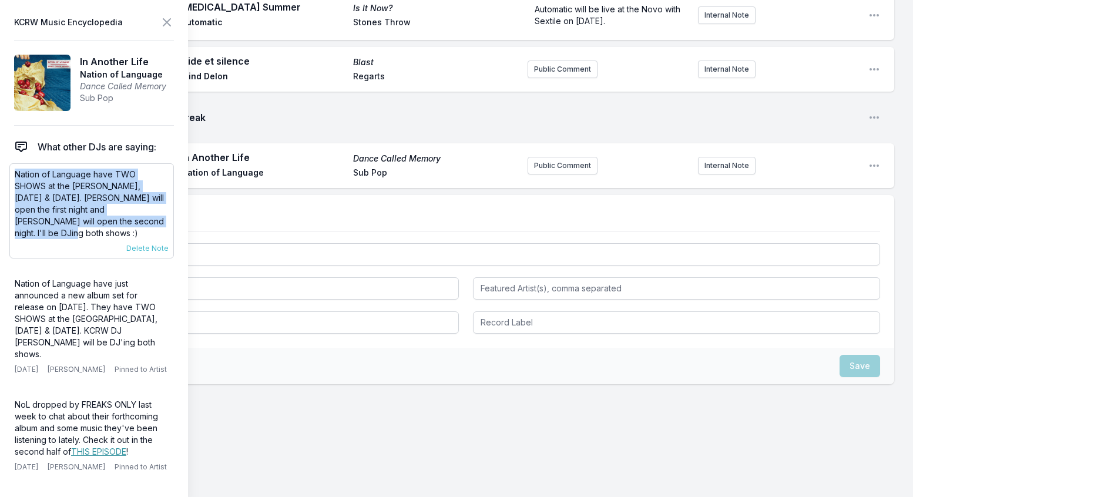
drag, startPoint x: 119, startPoint y: 246, endPoint x: 18, endPoint y: 199, distance: 111.2
click at [18, 199] on p "Nation of Language have TWO SHOWS at the Fonda, October 15th & 16th. Westerman …" at bounding box center [92, 204] width 154 height 70
copy p "Nation of Language have TWO SHOWS at the Fonda, October 15th & 16th. Westerman …"
click at [556, 174] on button "Public Comment" at bounding box center [563, 166] width 70 height 18
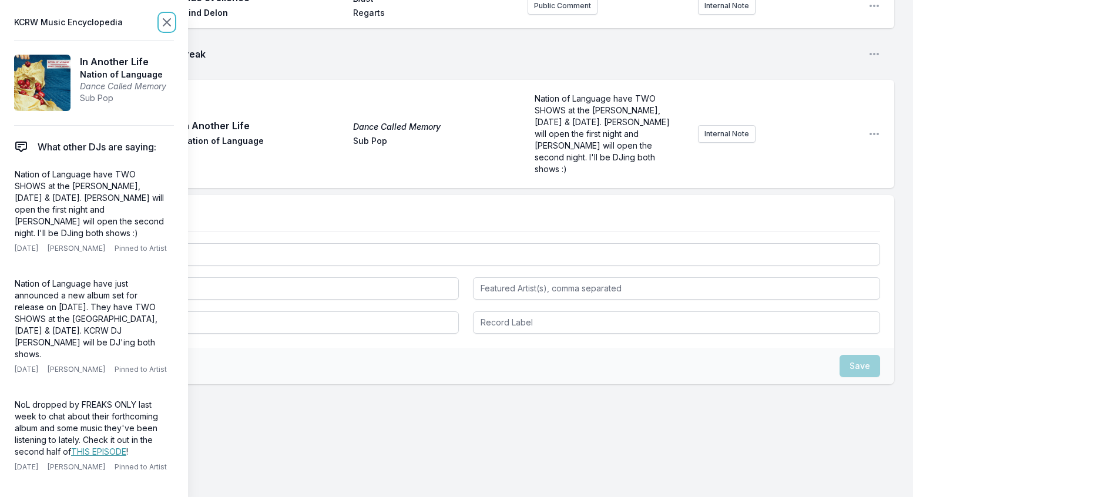
scroll to position [1020, 0]
click at [174, 25] on icon at bounding box center [167, 22] width 14 height 14
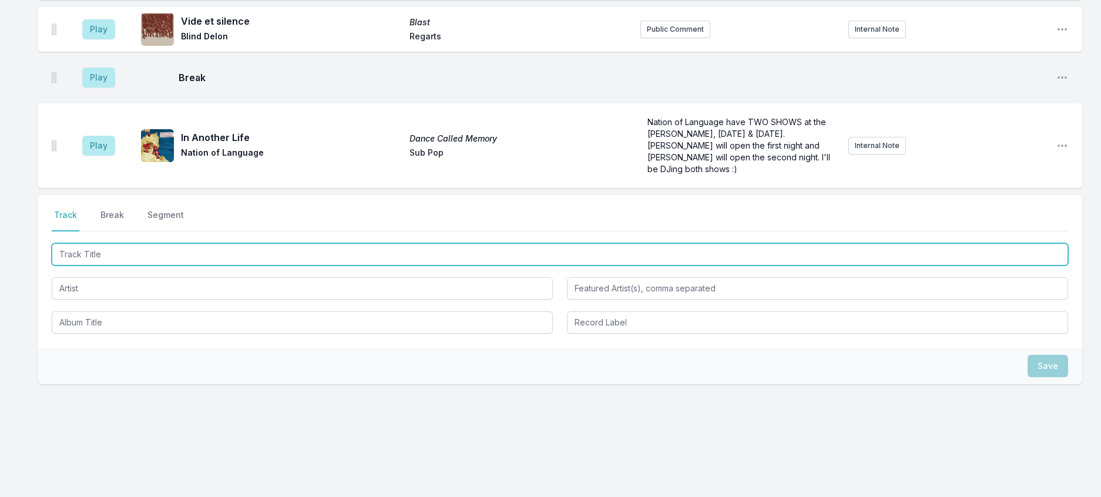
click at [173, 266] on input "Track Title" at bounding box center [560, 254] width 1016 height 22
type input "Gimme A Reason"
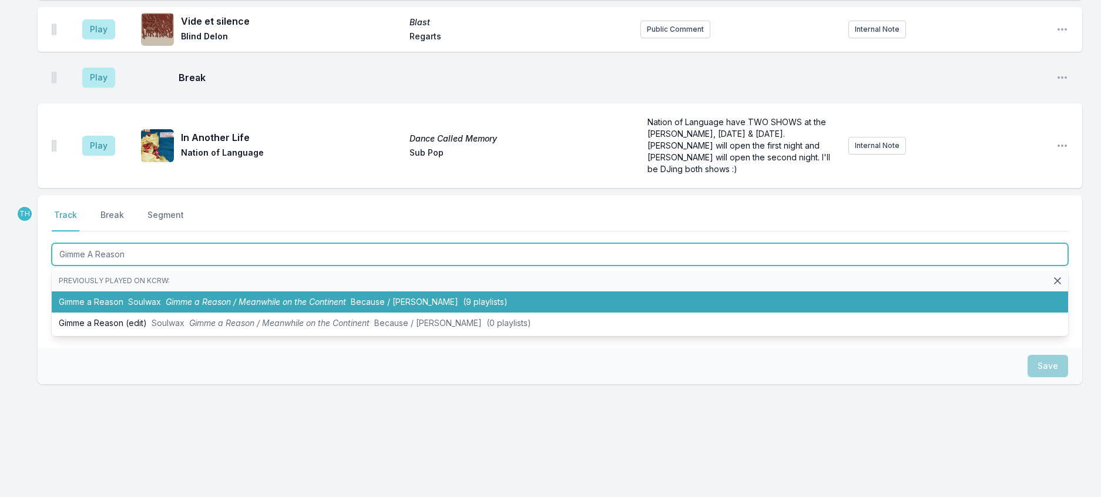
click at [209, 307] on span "Gimme a Reason / Meanwhile on the Continent" at bounding box center [256, 302] width 180 height 10
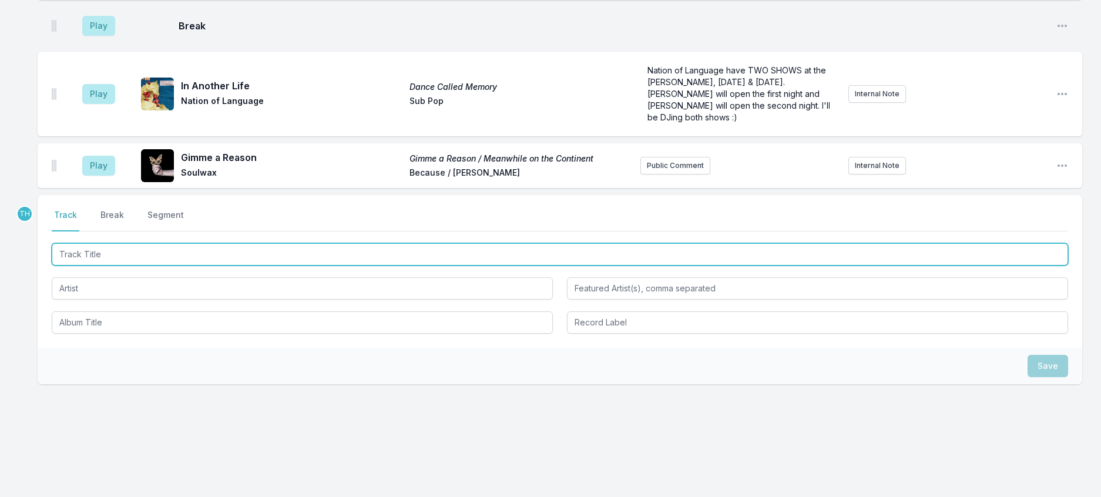
scroll to position [1079, 0]
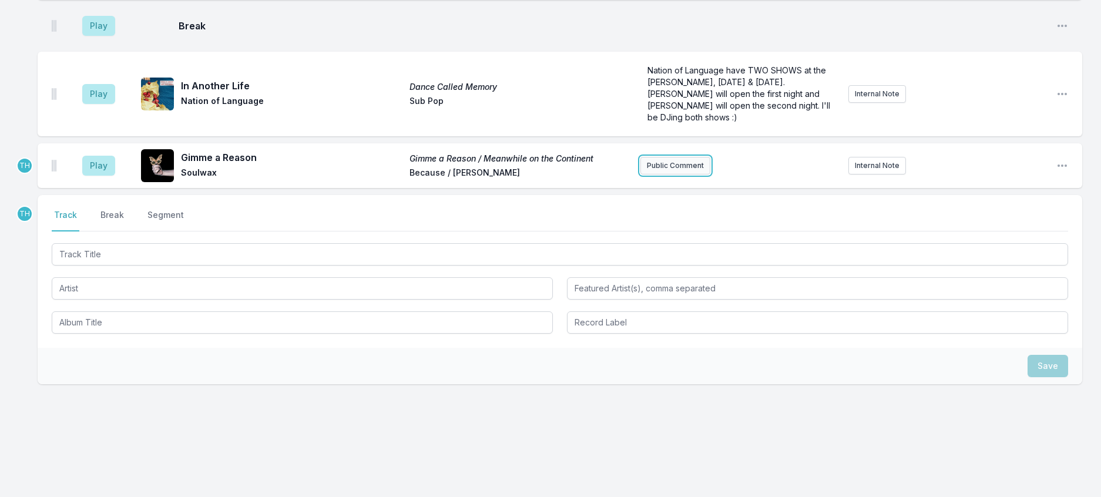
click at [696, 174] on button "Public Comment" at bounding box center [675, 166] width 70 height 18
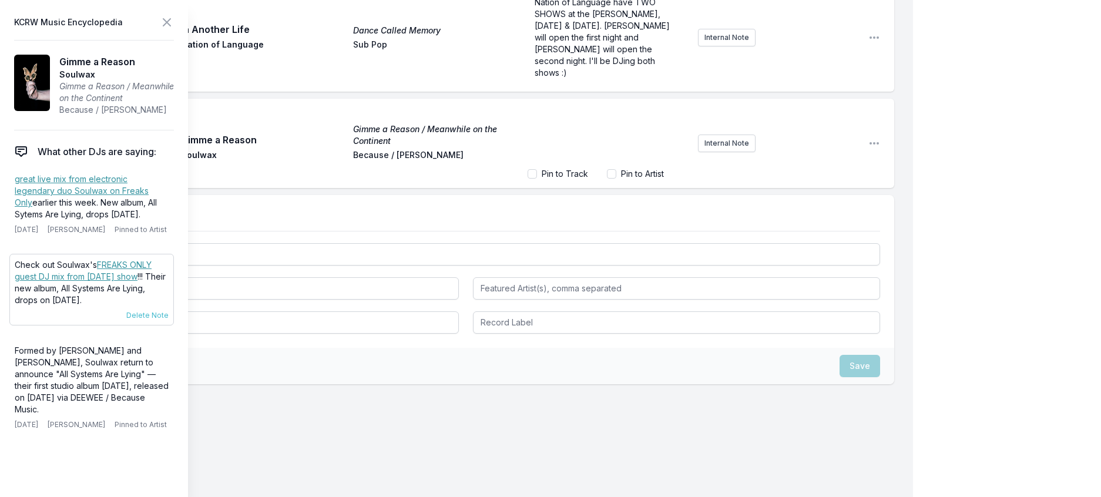
scroll to position [1081, 0]
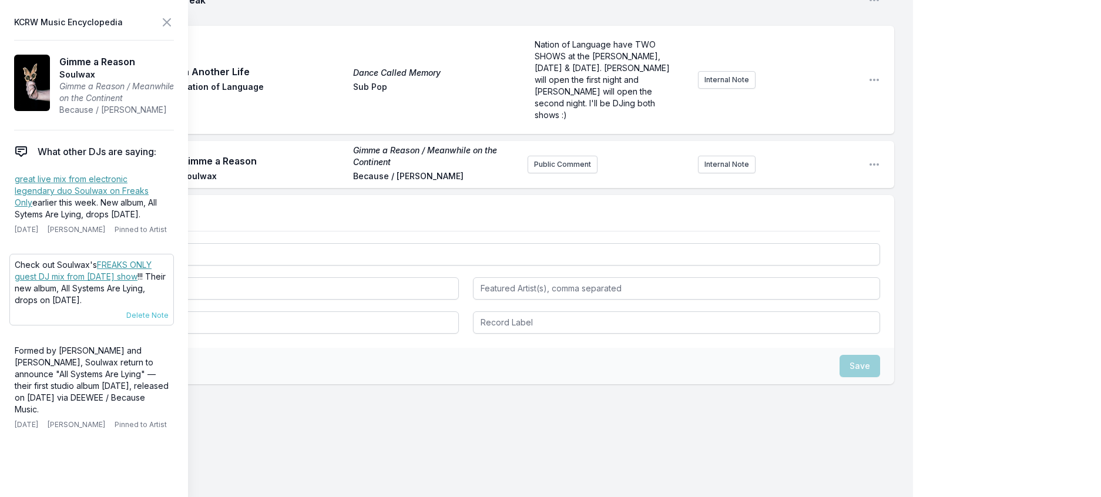
drag, startPoint x: 119, startPoint y: 347, endPoint x: 12, endPoint y: 310, distance: 113.0
click at [12, 310] on div "Check out Soulwax's FREAKS ONLY guest DJ mix from Monday's show !!! Their new a…" at bounding box center [91, 290] width 164 height 72
copy p "Check out Soulwax's FREAKS ONLY guest DJ mix from Monday's show !!! Their new a…"
click at [534, 173] on button "Public Comment" at bounding box center [563, 165] width 70 height 18
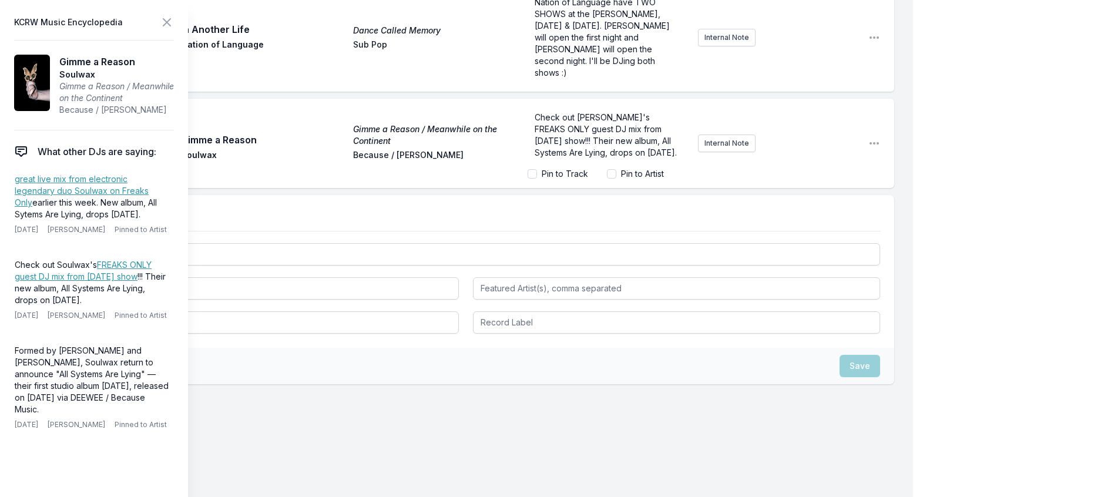
scroll to position [14, 0]
click at [528, 163] on div "Check out Soulwax's FREAKS ONLY guest DJ mix from Monday's show!!! Their new al…" at bounding box center [608, 135] width 161 height 56
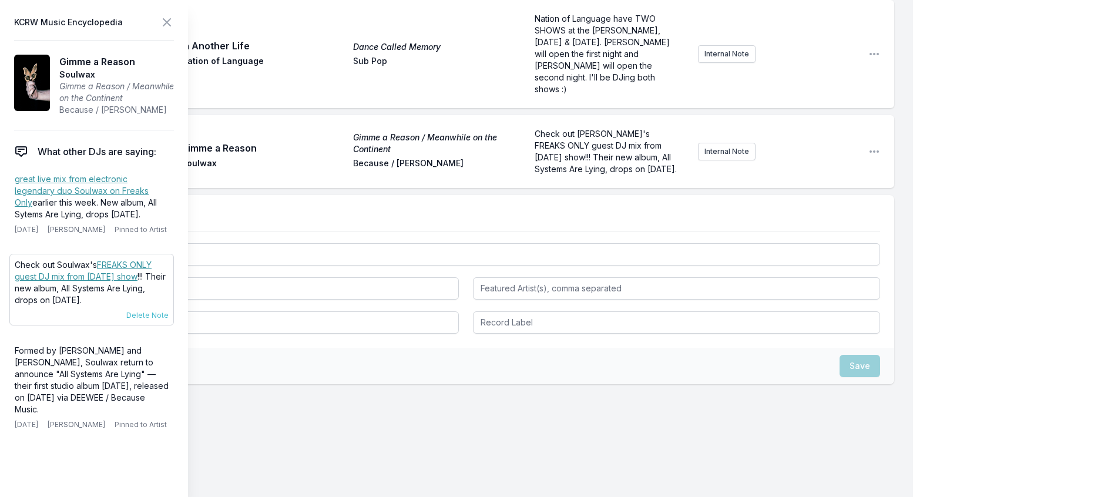
click at [123, 306] on p "Check out Soulwax's FREAKS ONLY guest DJ mix from Monday's show !!! Their new a…" at bounding box center [92, 282] width 154 height 47
click at [133, 281] on link "FREAKS ONLY guest DJ mix from Monday's show" at bounding box center [83, 271] width 137 height 22
click at [618, 175] on p "Check out Soulwax's FREAKS ONLY guest DJ mix from last Monday's show!!! Their n…" at bounding box center [608, 151] width 147 height 47
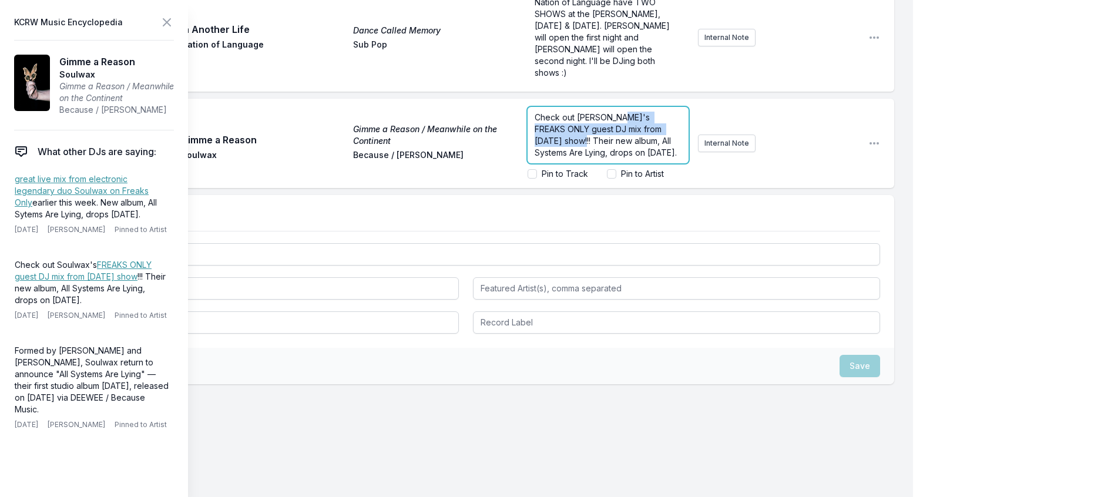
drag, startPoint x: 583, startPoint y: 224, endPoint x: 613, endPoint y: 193, distance: 43.6
click at [613, 157] on span "Check out Soulwax's FREAKS ONLY guest DJ mix from last Monday's show!!! Their n…" at bounding box center [606, 134] width 142 height 45
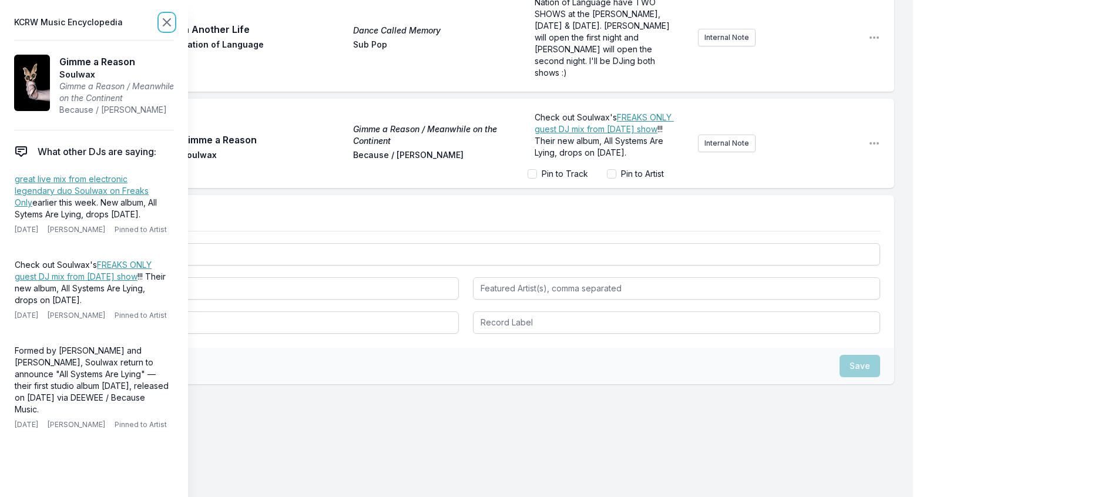
click at [174, 28] on icon at bounding box center [167, 22] width 14 height 14
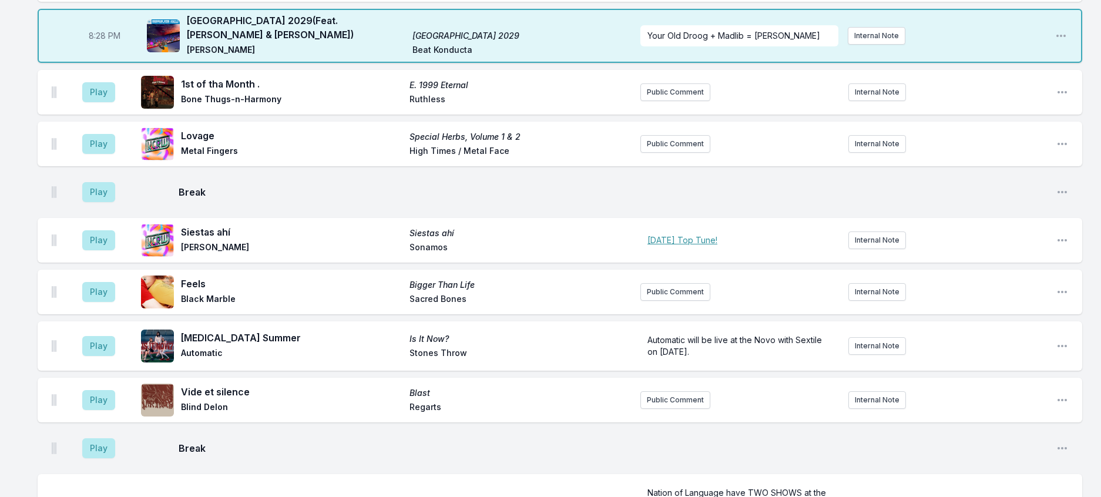
scroll to position [536, 0]
click at [96, 103] on button "Play" at bounding box center [98, 93] width 33 height 20
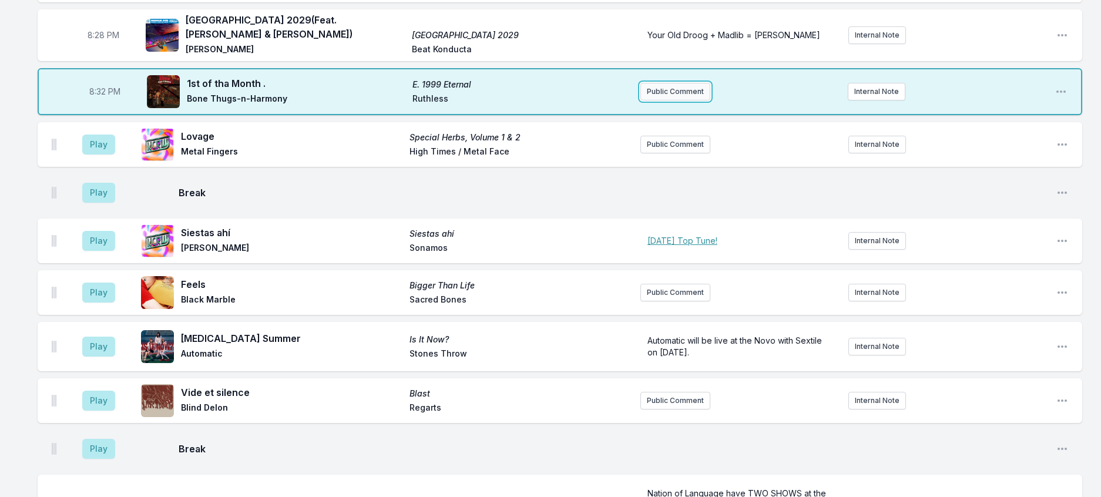
click at [662, 100] on button "Public Comment" at bounding box center [675, 92] width 70 height 18
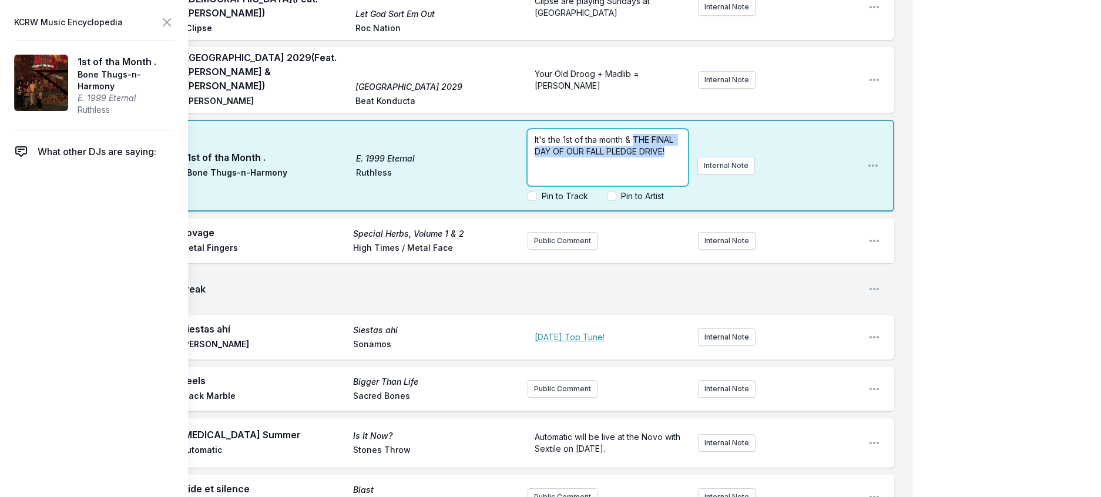
drag, startPoint x: 605, startPoint y: 248, endPoint x: 627, endPoint y: 216, distance: 38.5
click at [627, 157] on p "It's the 1st of tha month & THE FINAL DAY OF OUR FALL PLEDGE DRIVE!" at bounding box center [608, 145] width 146 height 23
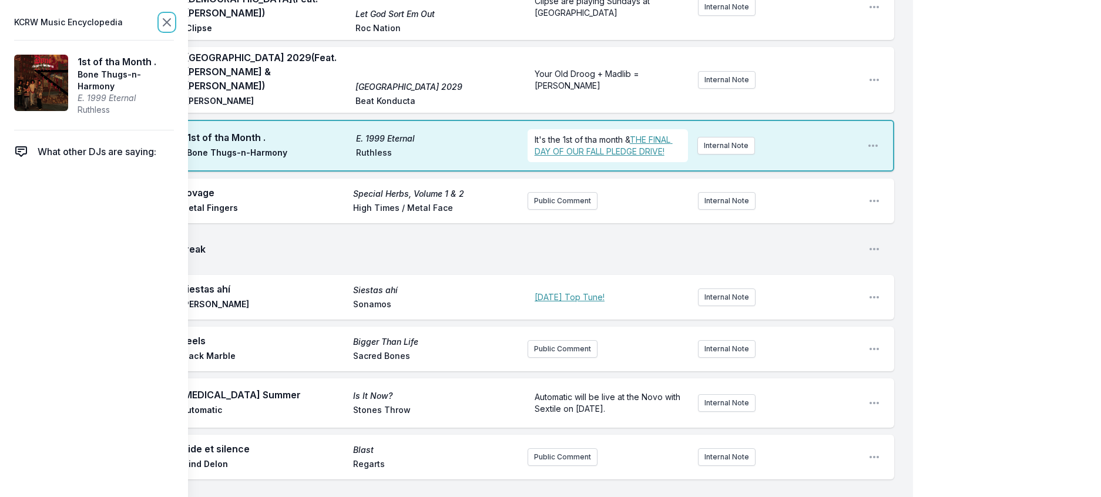
click at [174, 19] on icon at bounding box center [167, 22] width 14 height 14
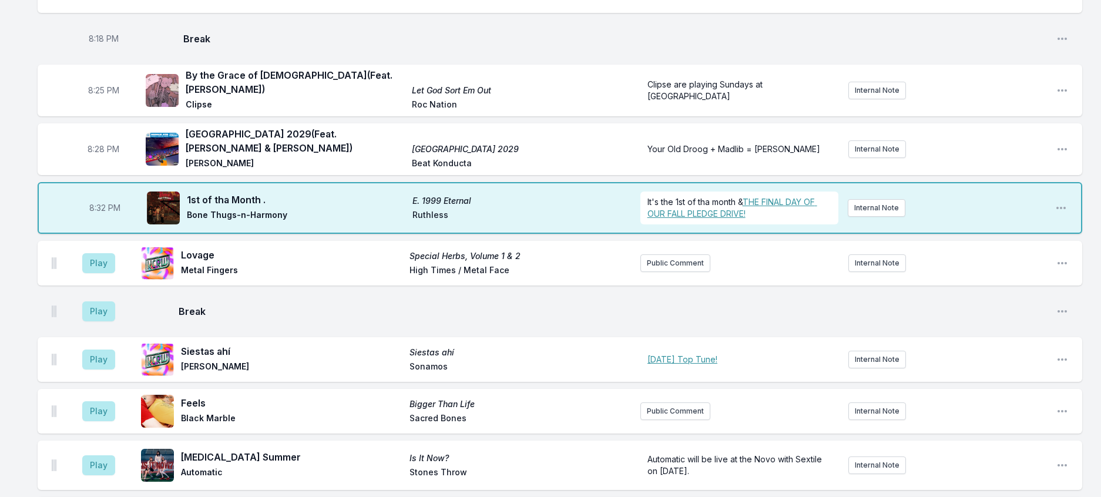
scroll to position [418, 0]
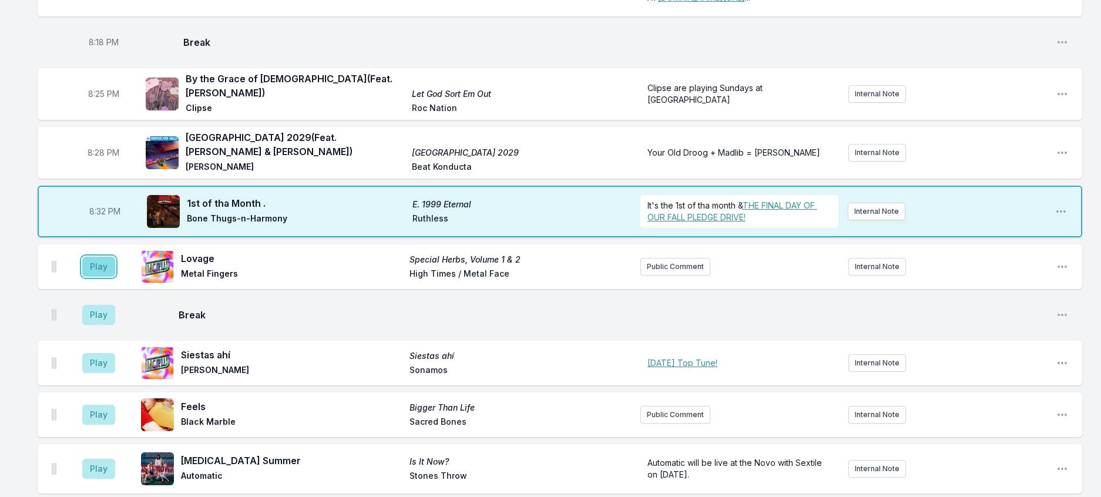
click at [115, 277] on button "Play" at bounding box center [98, 267] width 33 height 20
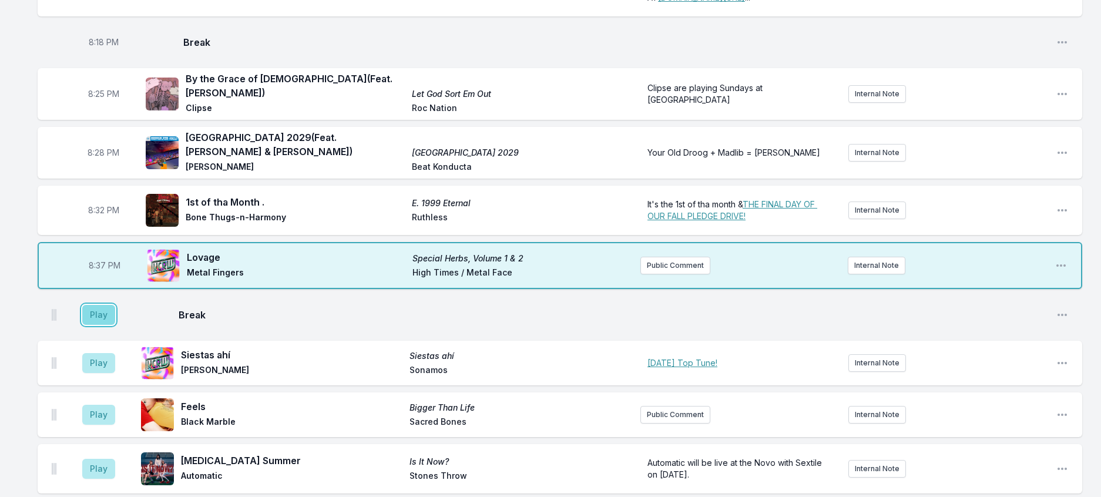
click at [111, 325] on button "Play" at bounding box center [98, 315] width 33 height 20
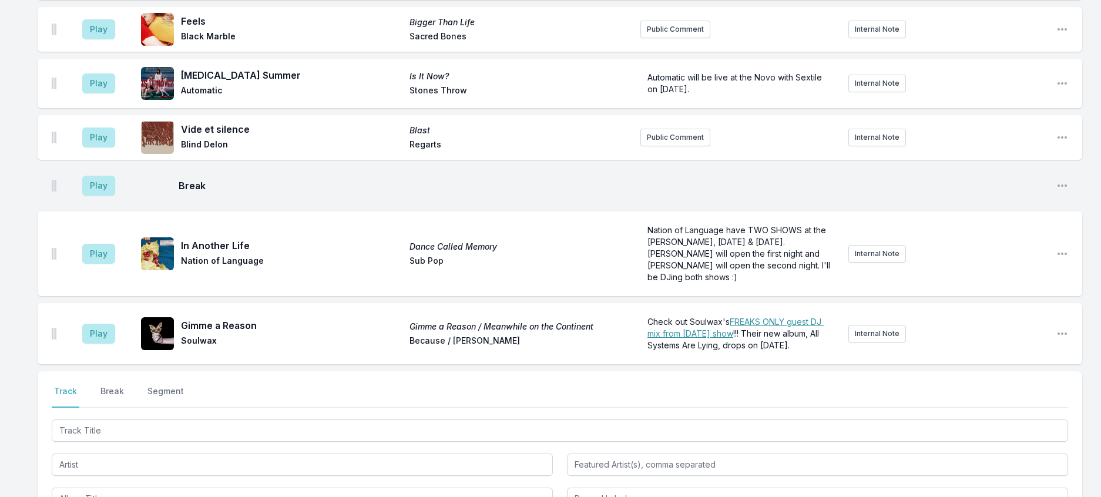
scroll to position [712, 0]
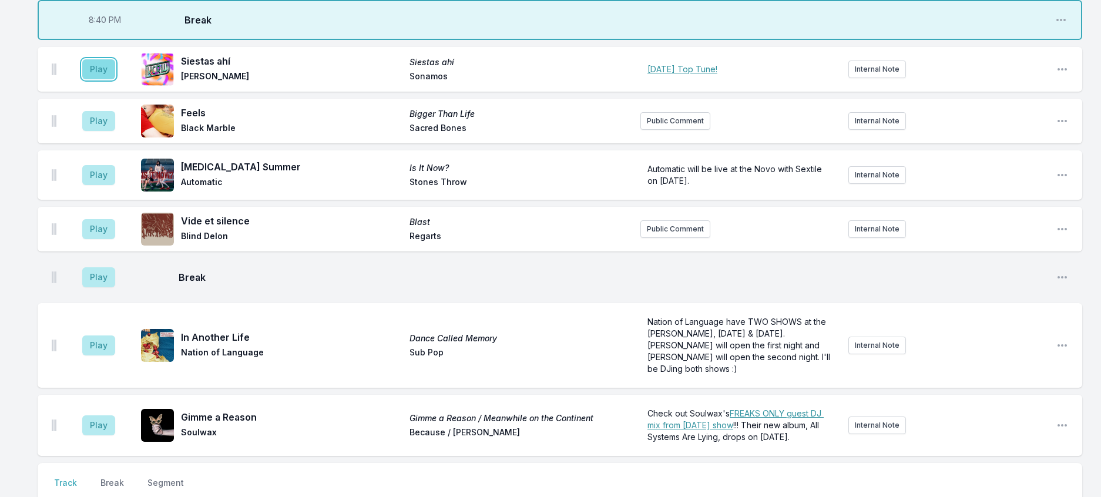
click at [108, 79] on button "Play" at bounding box center [98, 69] width 33 height 20
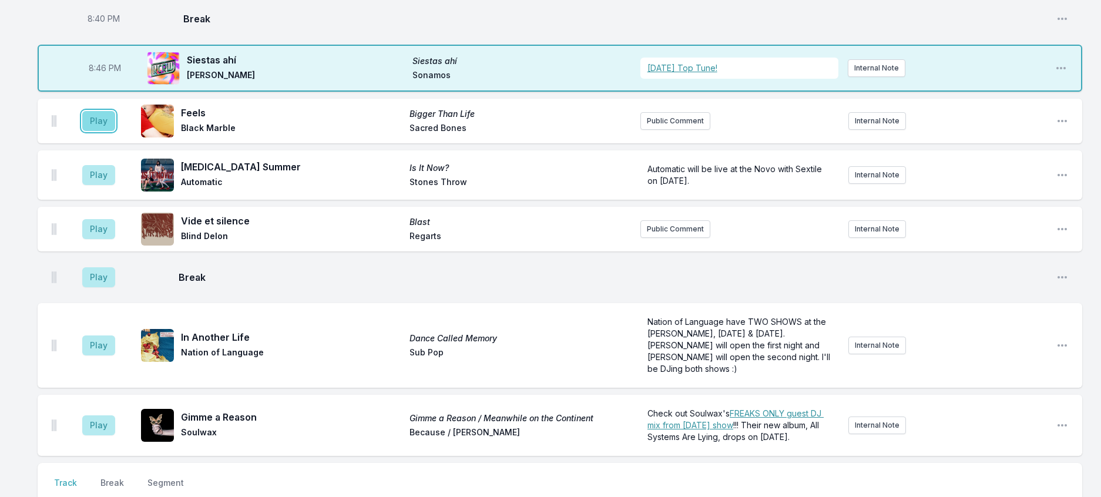
click at [107, 131] on button "Play" at bounding box center [98, 121] width 33 height 20
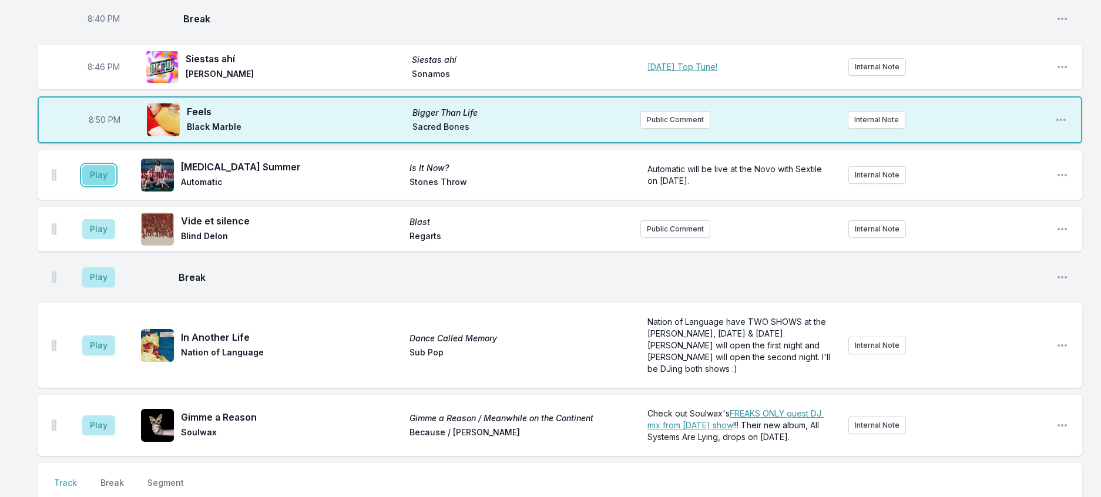
click at [115, 185] on button "Play" at bounding box center [98, 175] width 33 height 20
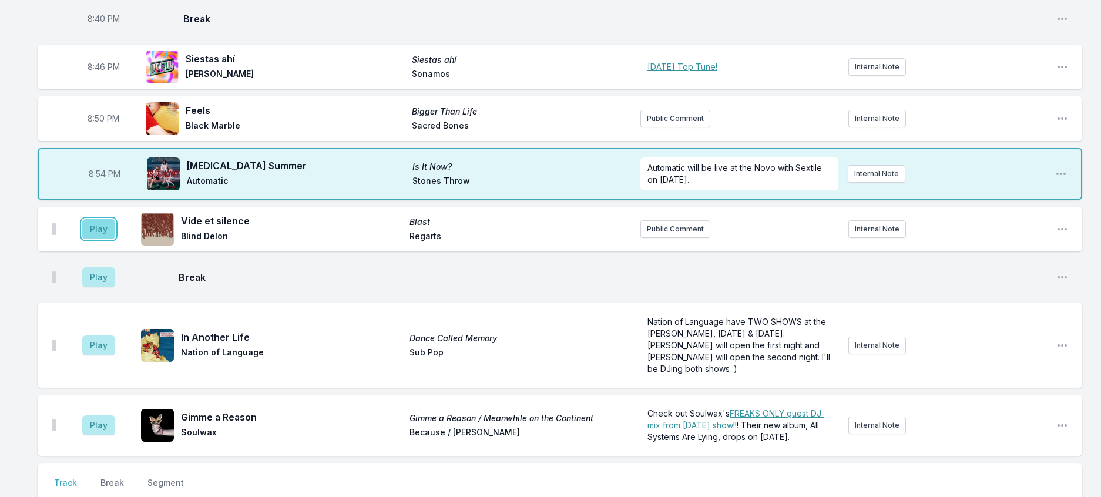
click at [107, 239] on button "Play" at bounding box center [98, 229] width 33 height 20
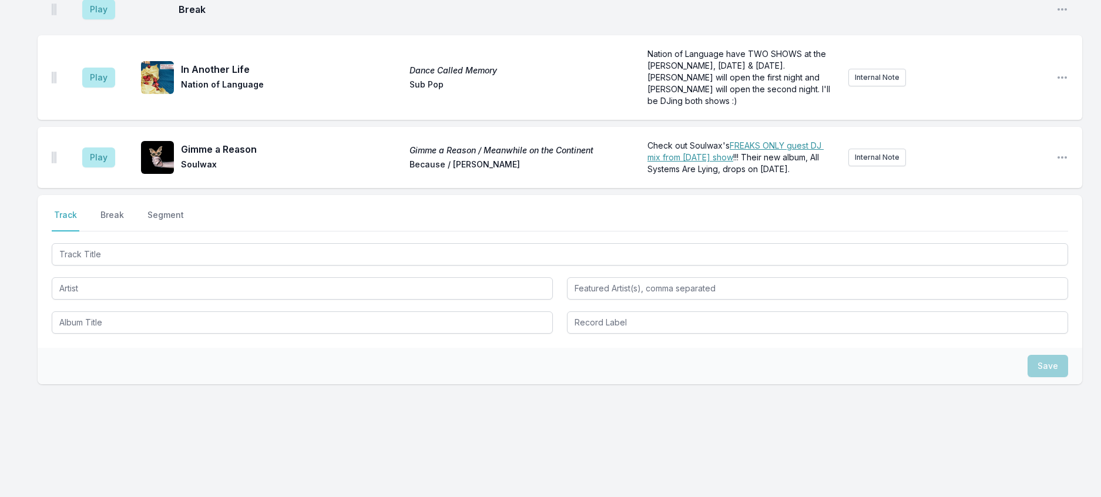
scroll to position [1065, 0]
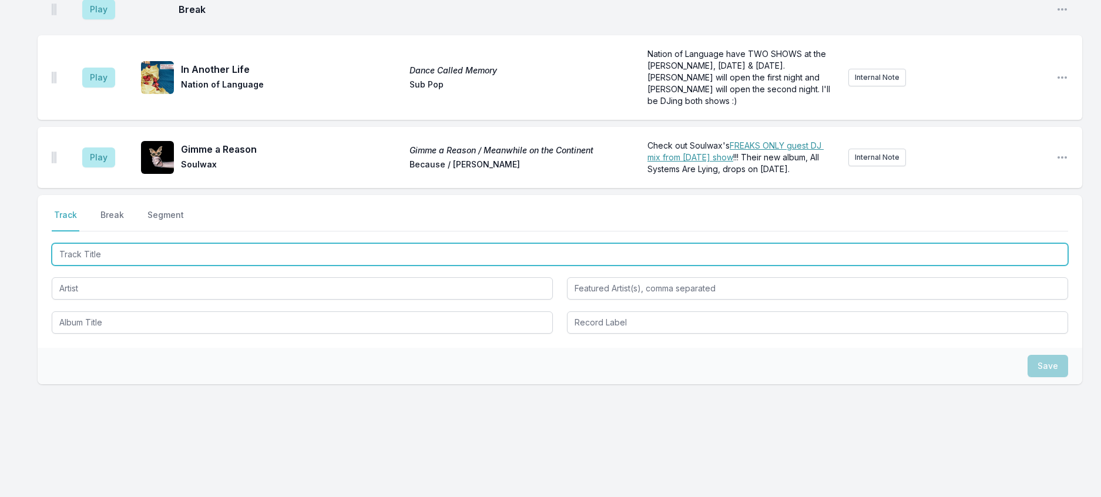
click at [199, 266] on input "Track Title" at bounding box center [560, 254] width 1016 height 22
type input "t"
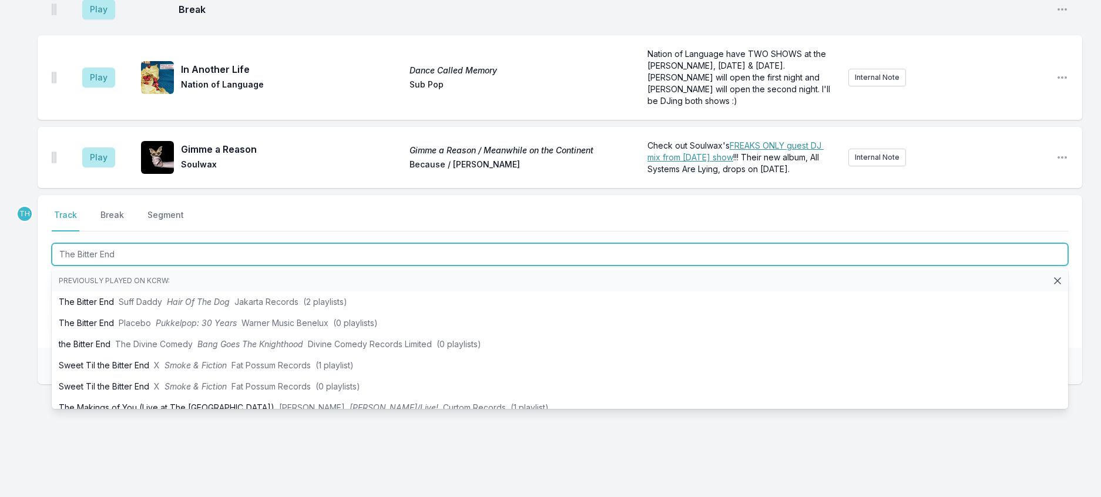
type input "The Bitter End"
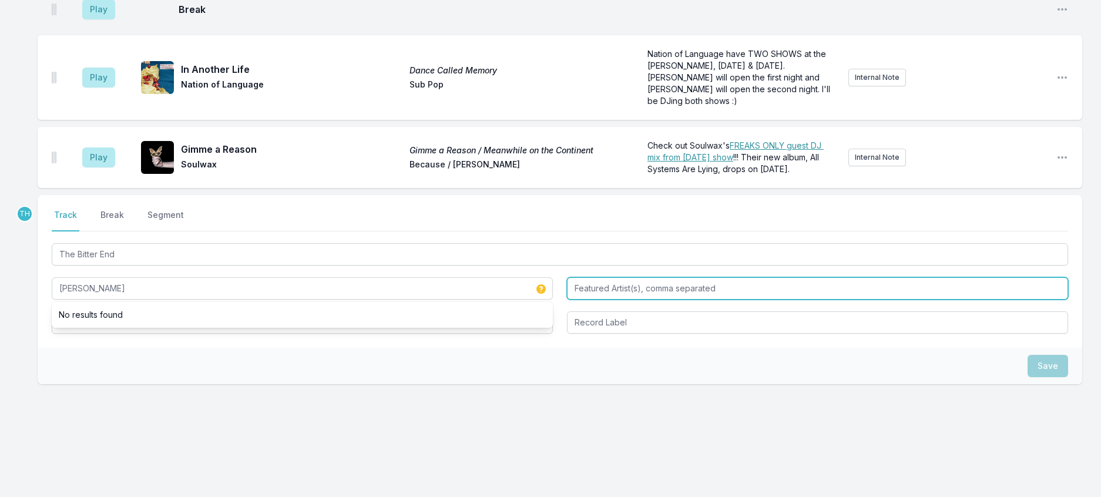
type input "Molly Nilsson"
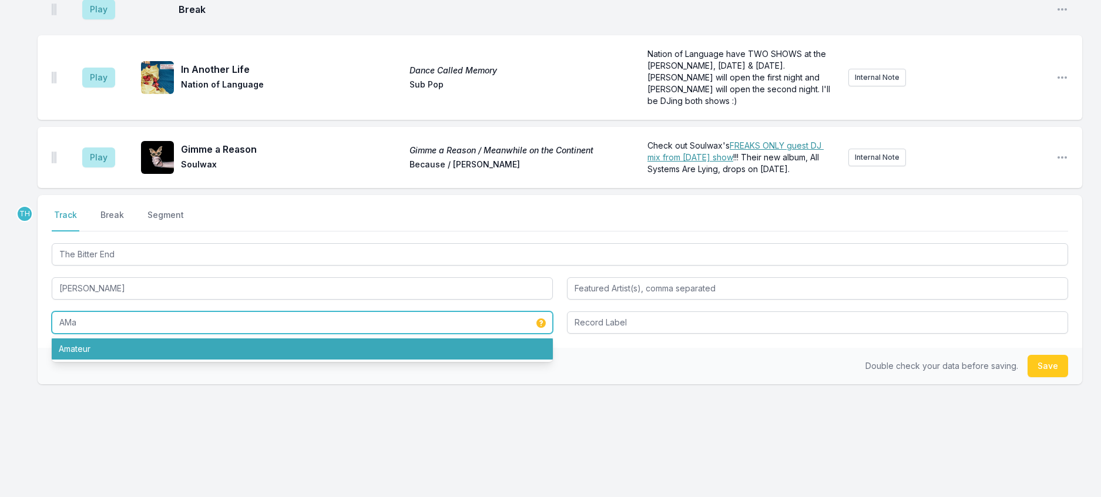
drag, startPoint x: 135, startPoint y: 453, endPoint x: 207, endPoint y: 425, distance: 77.4
click at [136, 360] on li "Amateur" at bounding box center [302, 348] width 501 height 21
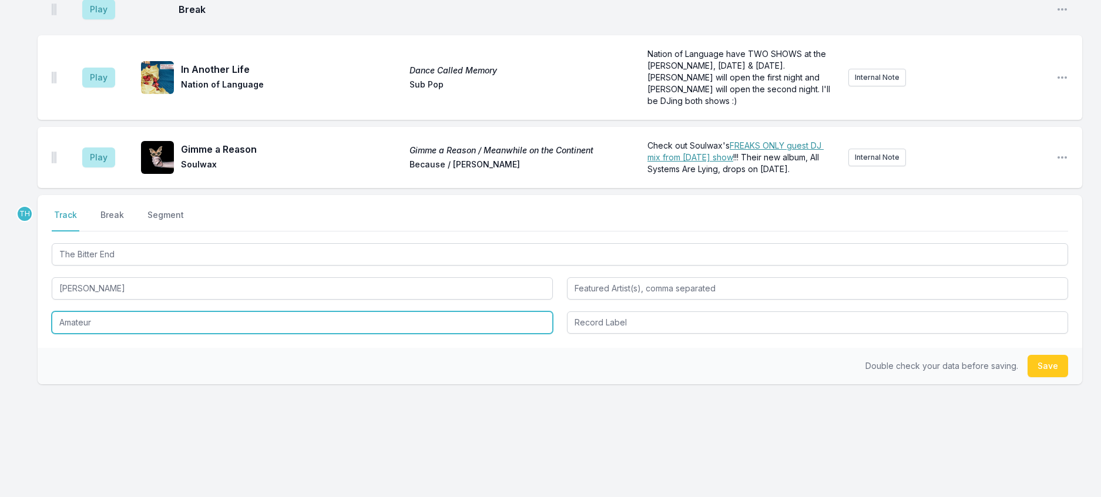
type input "Amateur"
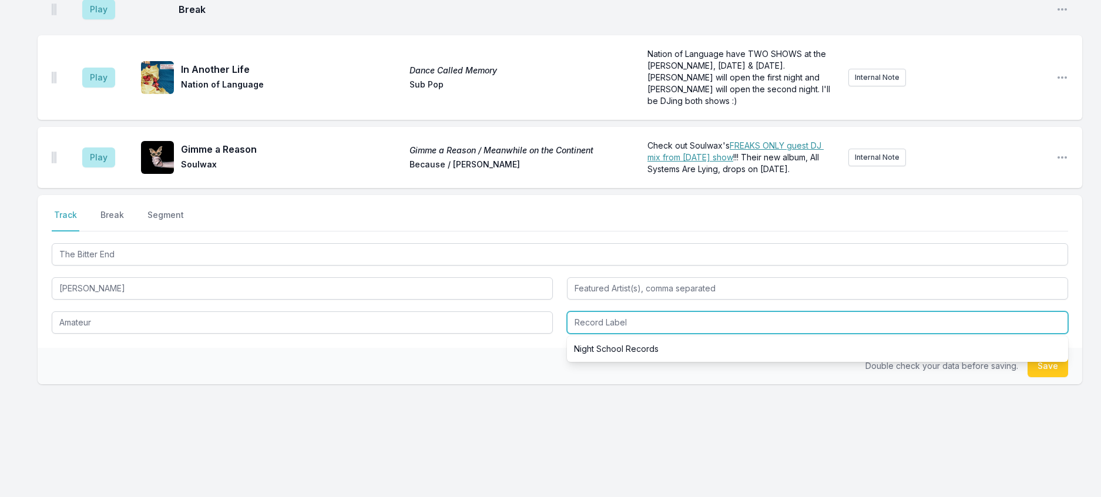
click at [657, 334] on input "Record Label" at bounding box center [817, 322] width 501 height 22
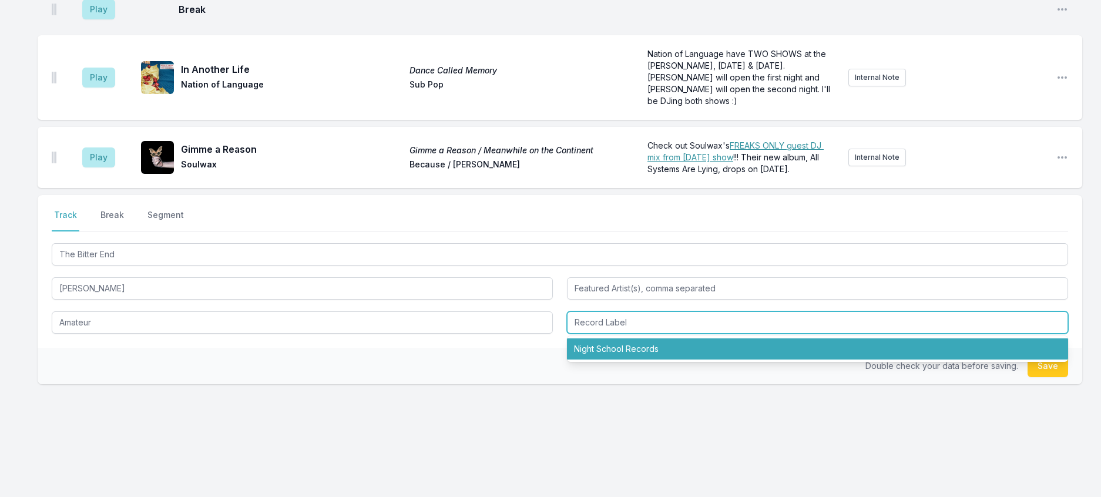
click at [651, 360] on li "Night School Records" at bounding box center [817, 348] width 501 height 21
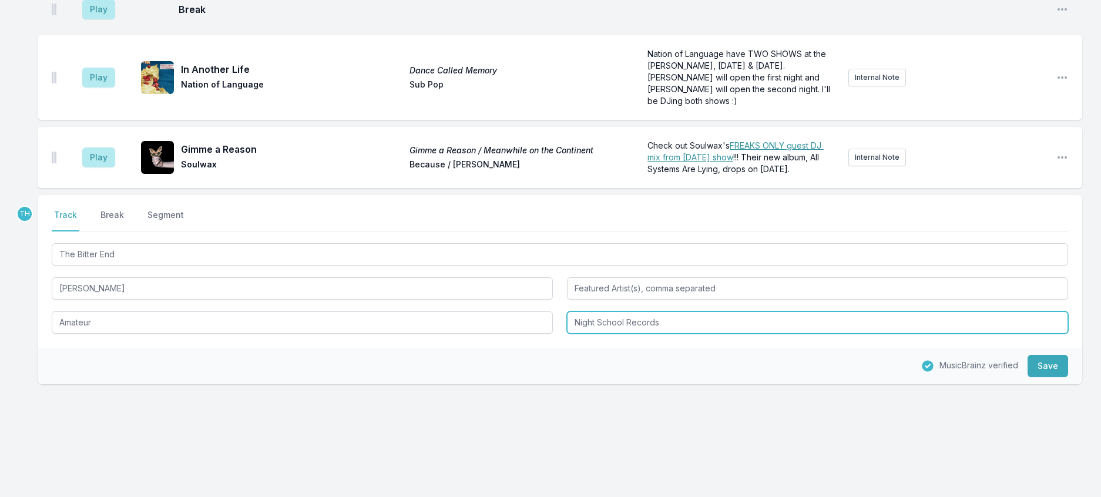
drag, startPoint x: 629, startPoint y: 424, endPoint x: 832, endPoint y: 433, distance: 203.5
click at [832, 334] on input "Night School Records" at bounding box center [817, 322] width 501 height 22
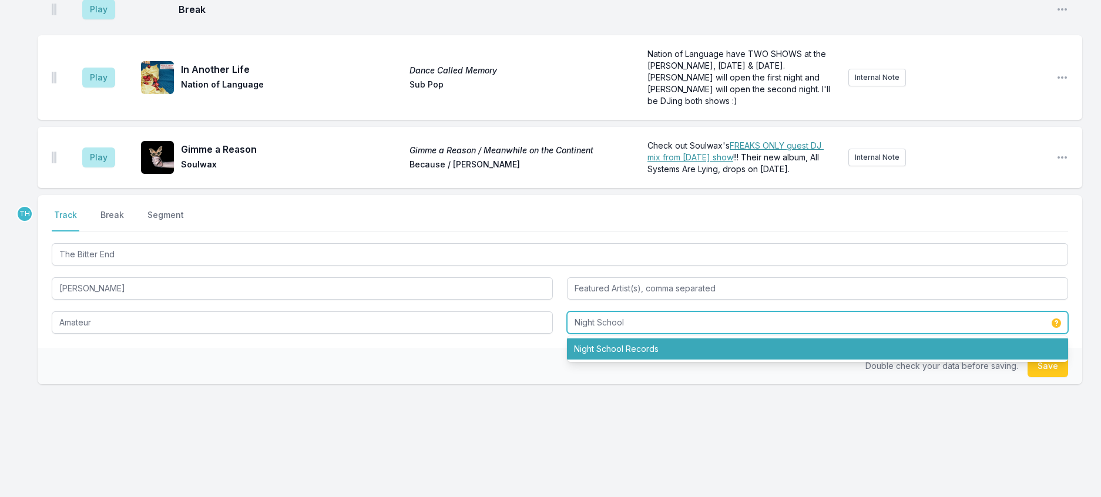
type input "Night School"
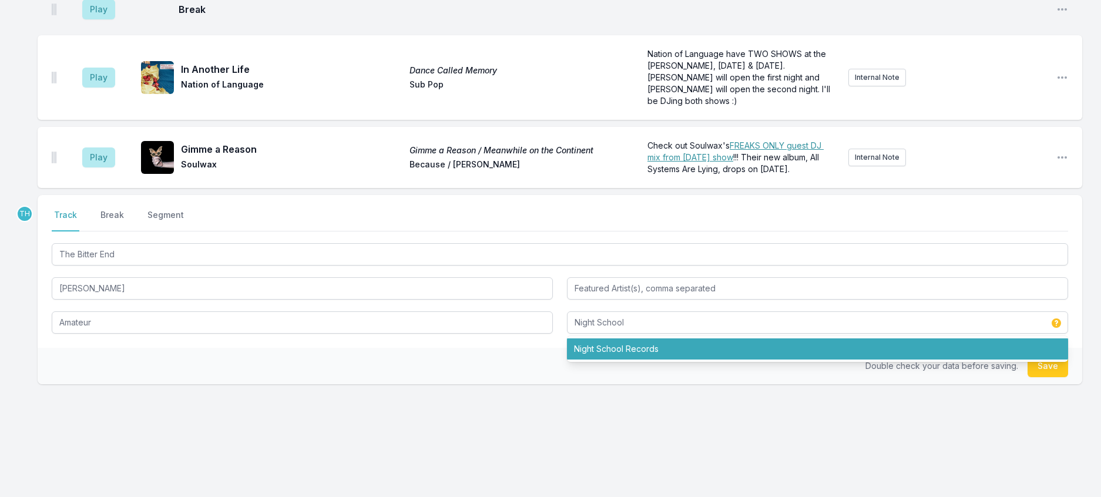
click at [508, 384] on div "Double check your data before saving. Save" at bounding box center [560, 366] width 1045 height 36
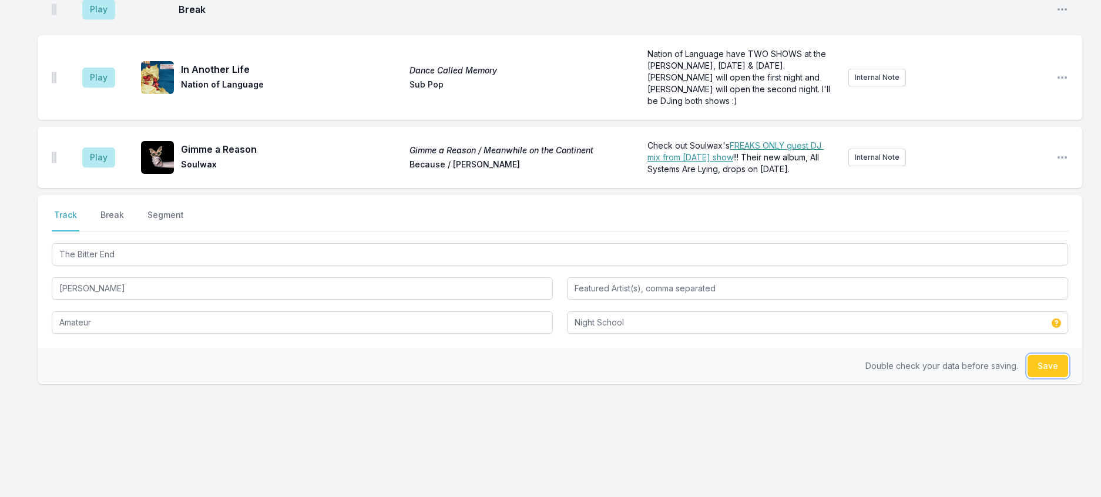
click at [1027, 377] on button "Save" at bounding box center [1047, 366] width 41 height 22
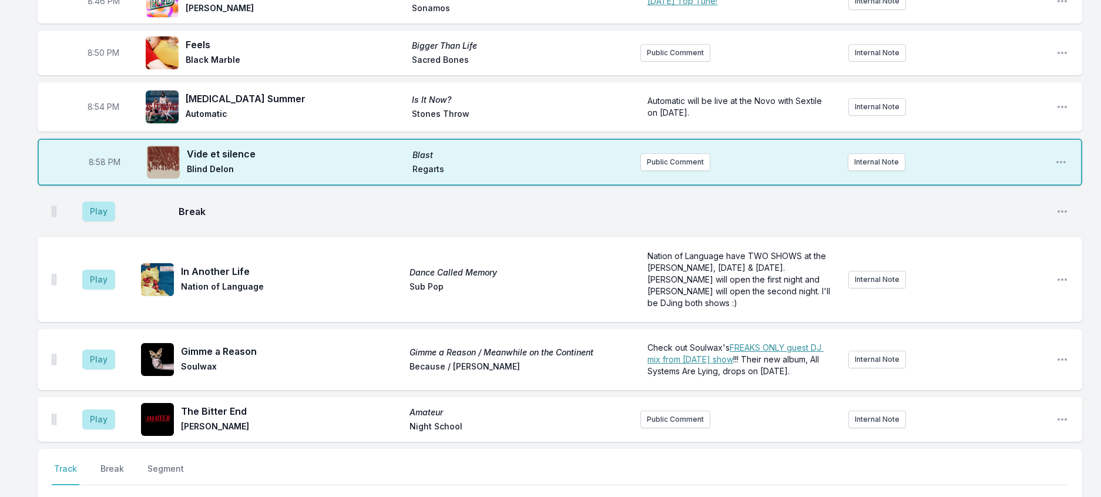
scroll to position [771, 0]
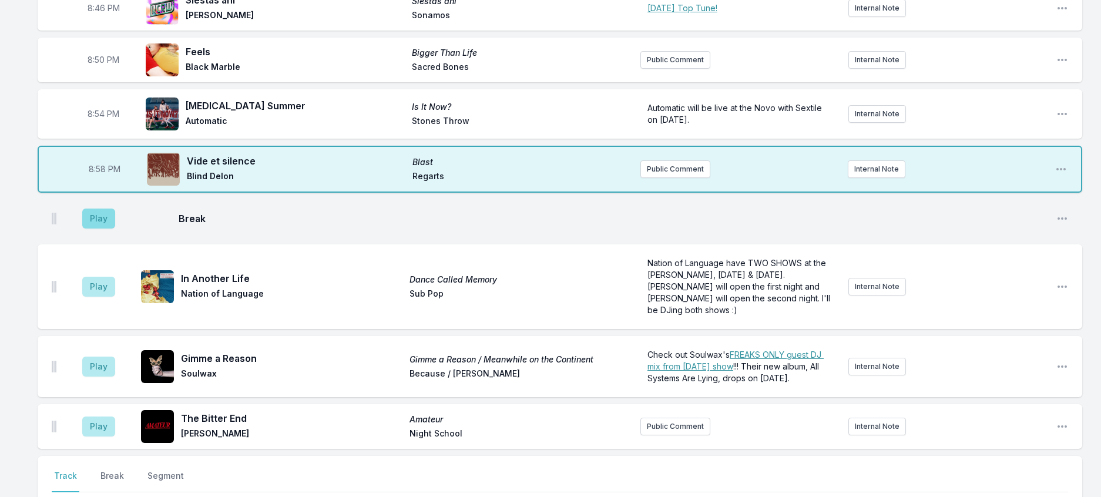
click at [115, 237] on aside "Play" at bounding box center [99, 219] width 66 height 38
click at [114, 229] on button "Play" at bounding box center [98, 219] width 33 height 20
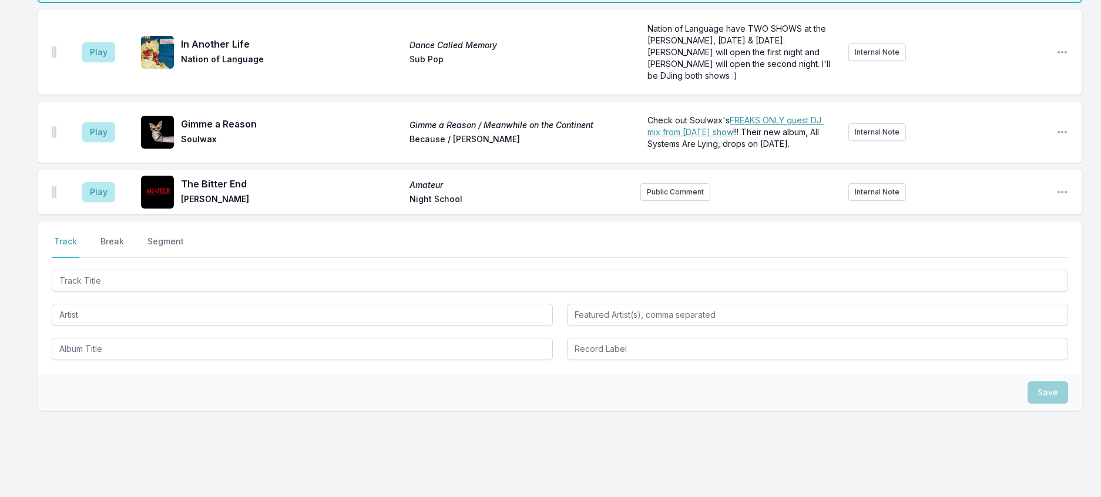
scroll to position [1006, 0]
click at [106, 202] on button "Play" at bounding box center [98, 192] width 33 height 20
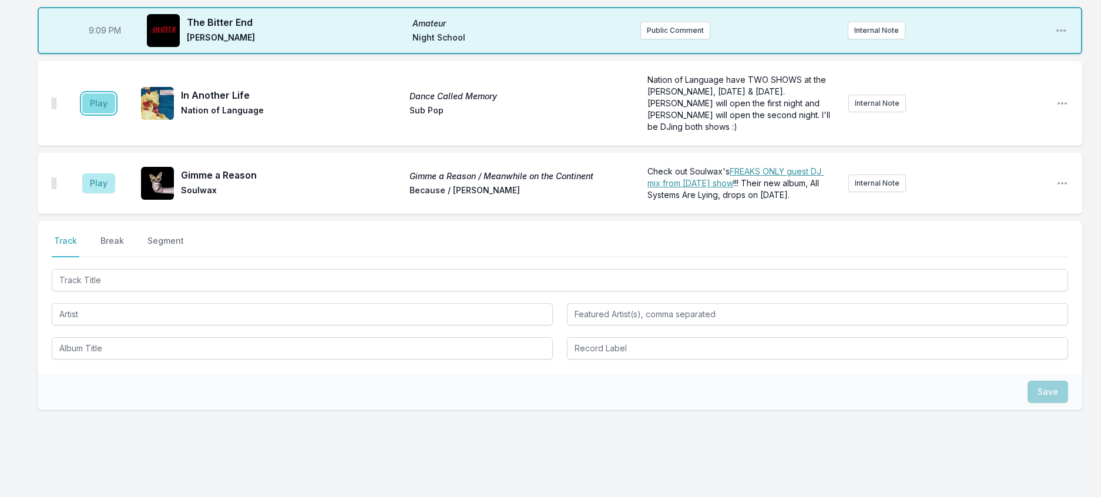
click at [113, 113] on button "Play" at bounding box center [98, 103] width 33 height 20
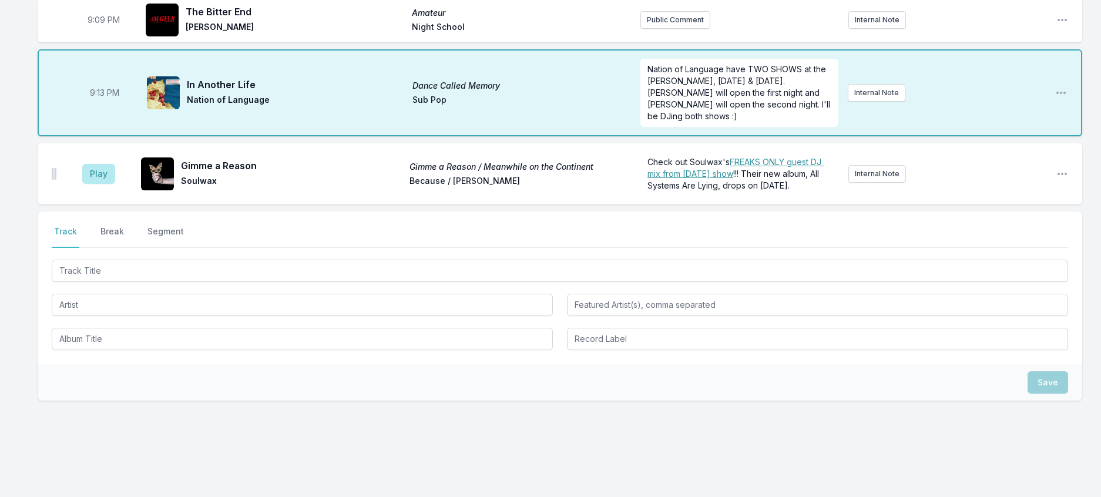
scroll to position [1182, 0]
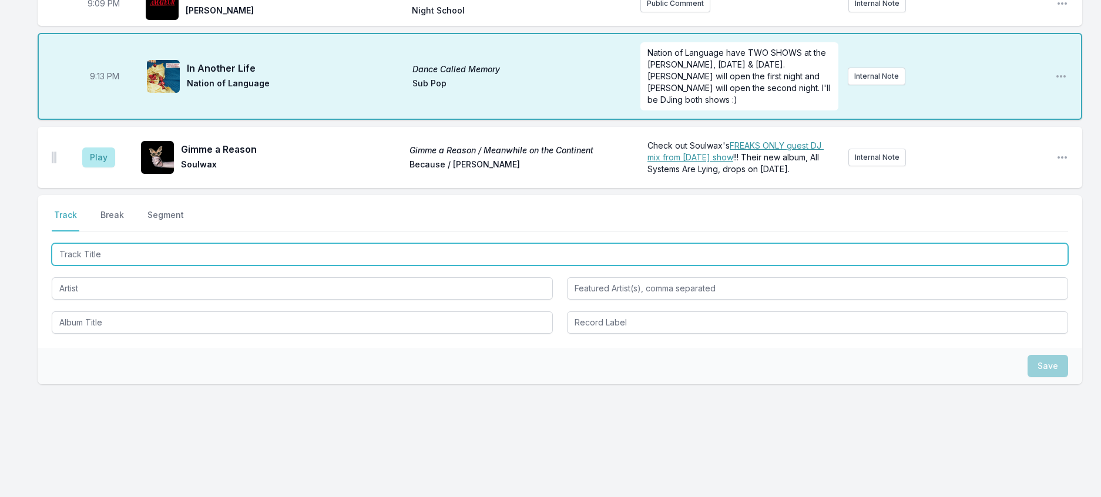
click at [105, 266] on input "Track Title" at bounding box center [560, 254] width 1016 height 22
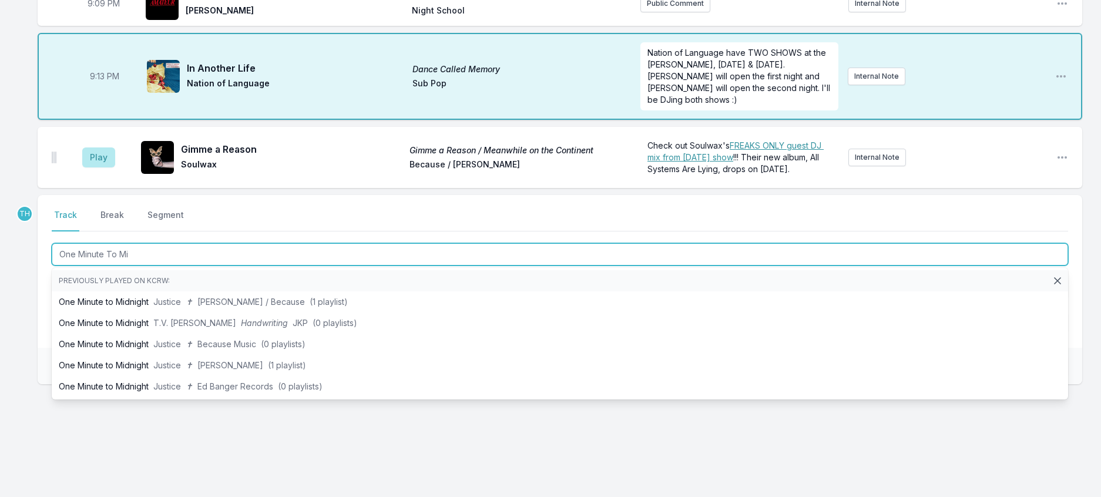
type input "One Minute To Mid"
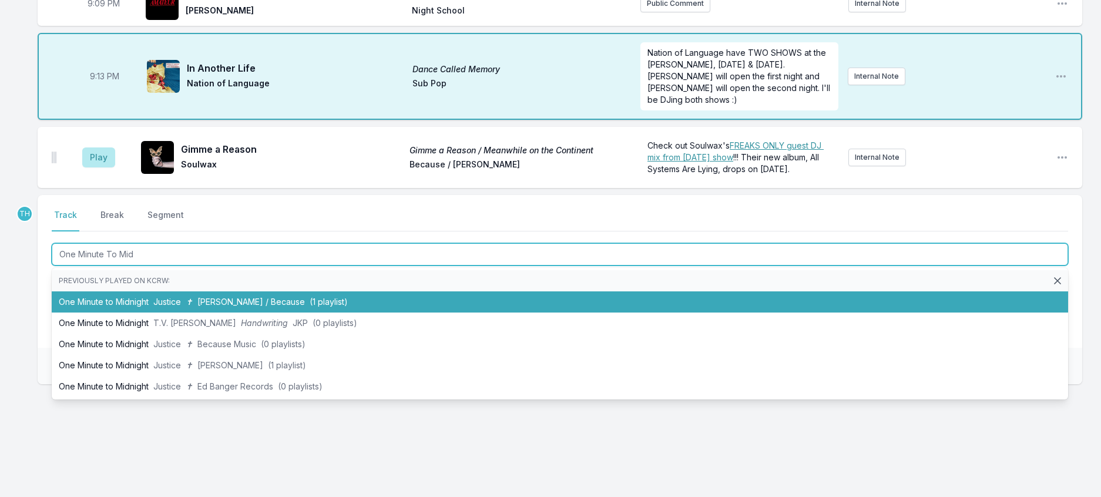
click at [274, 307] on span "Ed Banger / Because" at bounding box center [251, 302] width 108 height 10
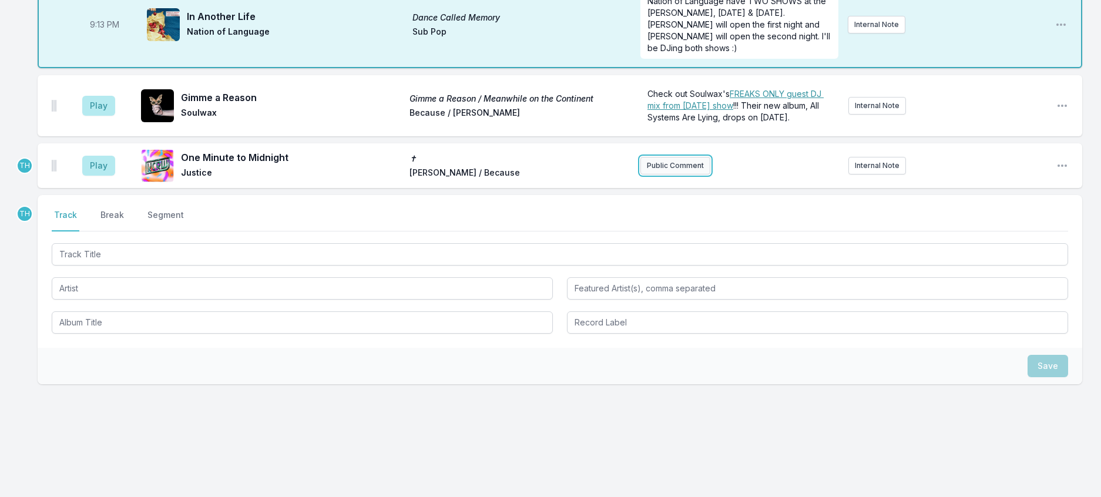
click at [685, 174] on button "Public Comment" at bounding box center [675, 166] width 70 height 18
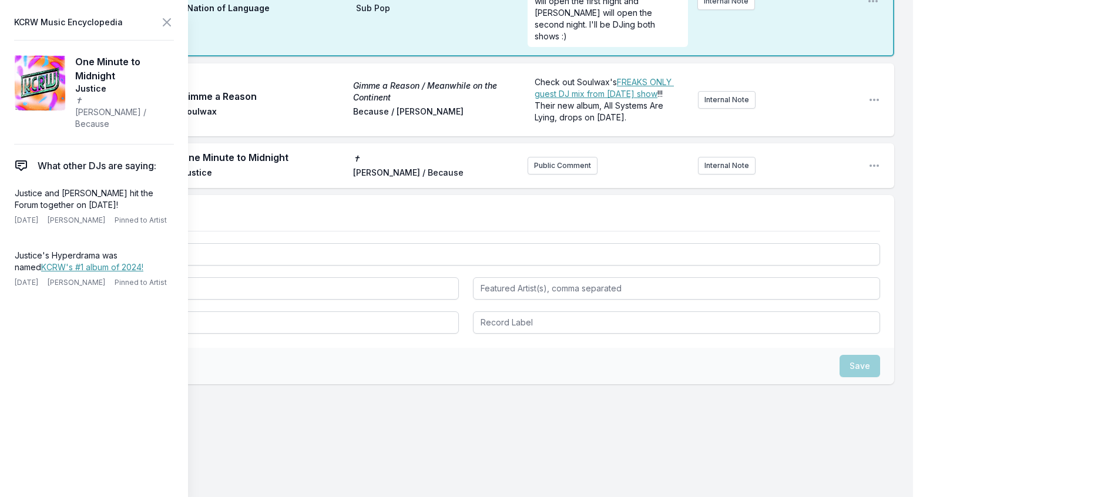
drag, startPoint x: 145, startPoint y: 215, endPoint x: 8, endPoint y: 209, distance: 137.0
click at [8, 209] on aside "KCRW Music Encyclopedia One Minute to Midnight Justice ✝ Ed Banger / Because Wh…" at bounding box center [94, 248] width 188 height 497
click at [556, 174] on button "Public Comment" at bounding box center [563, 166] width 70 height 18
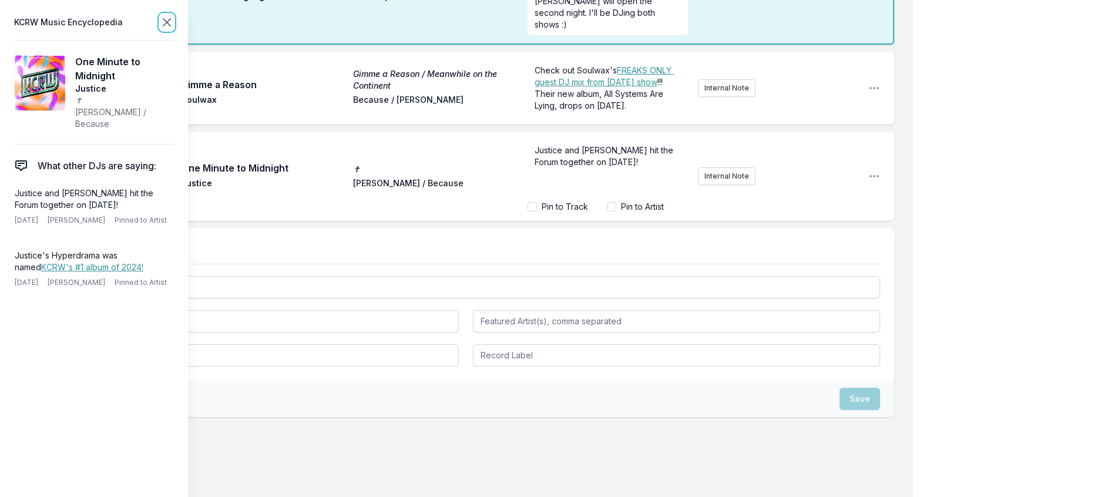
click at [174, 25] on icon at bounding box center [167, 22] width 14 height 14
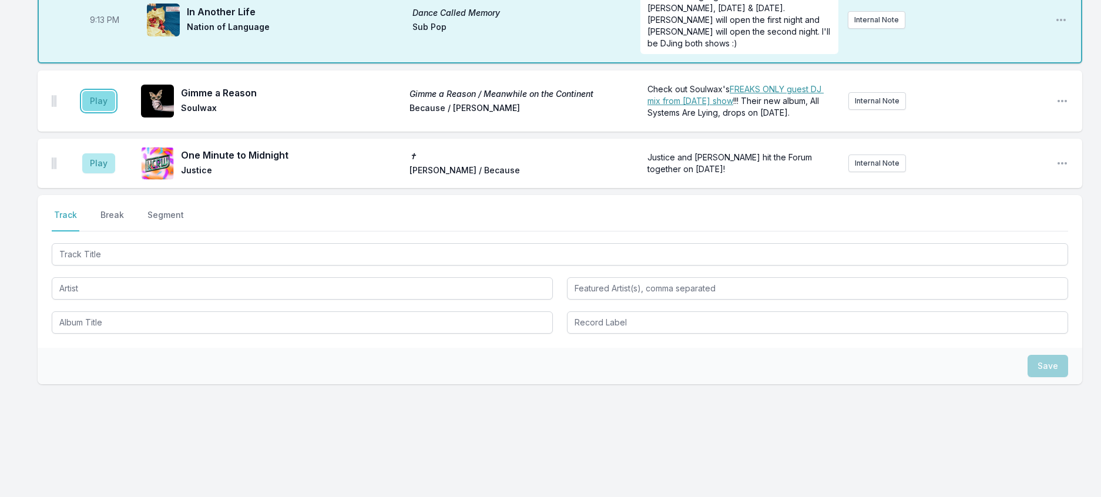
click at [105, 111] on button "Play" at bounding box center [98, 101] width 33 height 20
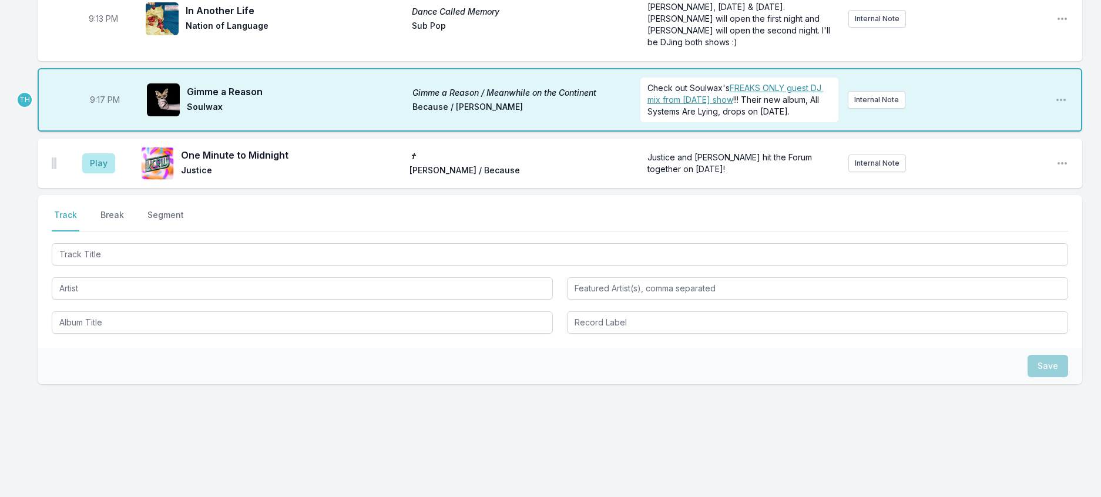
scroll to position [1300, 0]
click at [119, 209] on button "Break" at bounding box center [112, 220] width 28 height 22
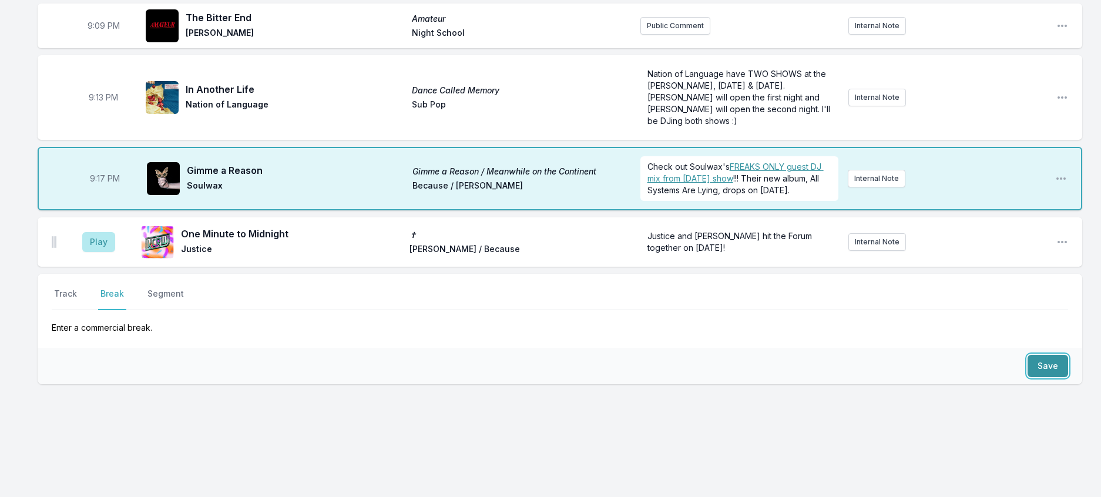
click at [1027, 355] on button "Save" at bounding box center [1047, 366] width 41 height 22
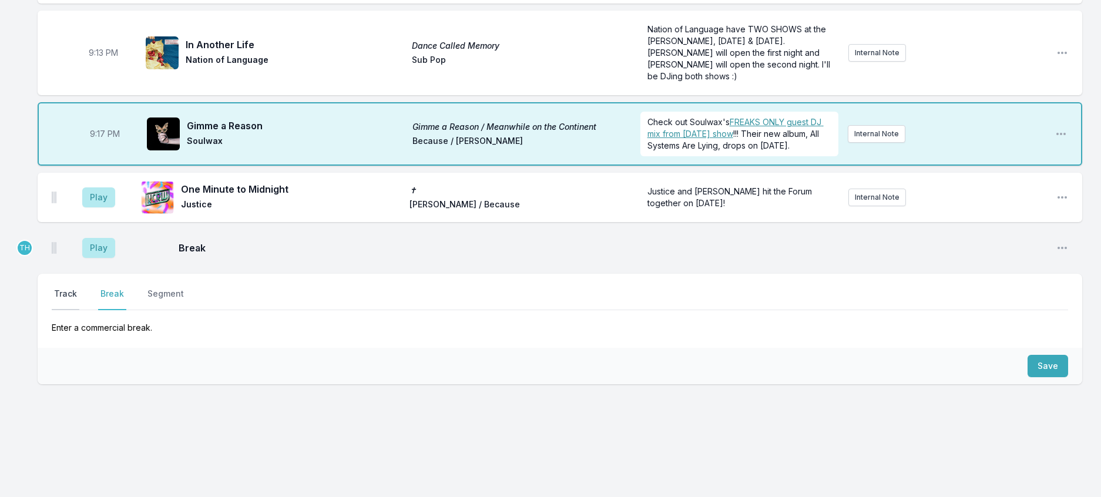
drag, startPoint x: 75, startPoint y: 319, endPoint x: 80, endPoint y: 334, distance: 15.8
click at [73, 310] on button "Track" at bounding box center [66, 299] width 28 height 22
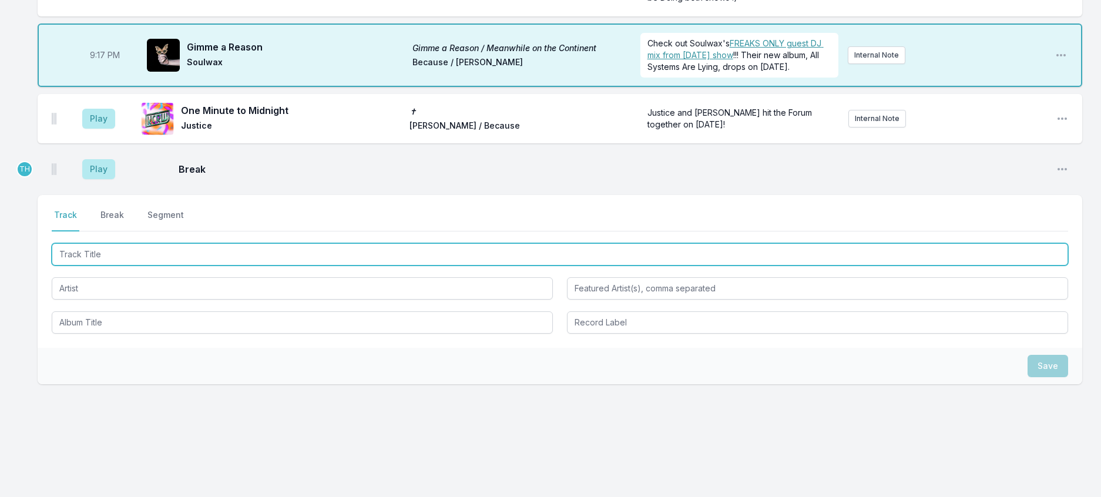
click at [98, 266] on input "Track Title" at bounding box center [560, 254] width 1016 height 22
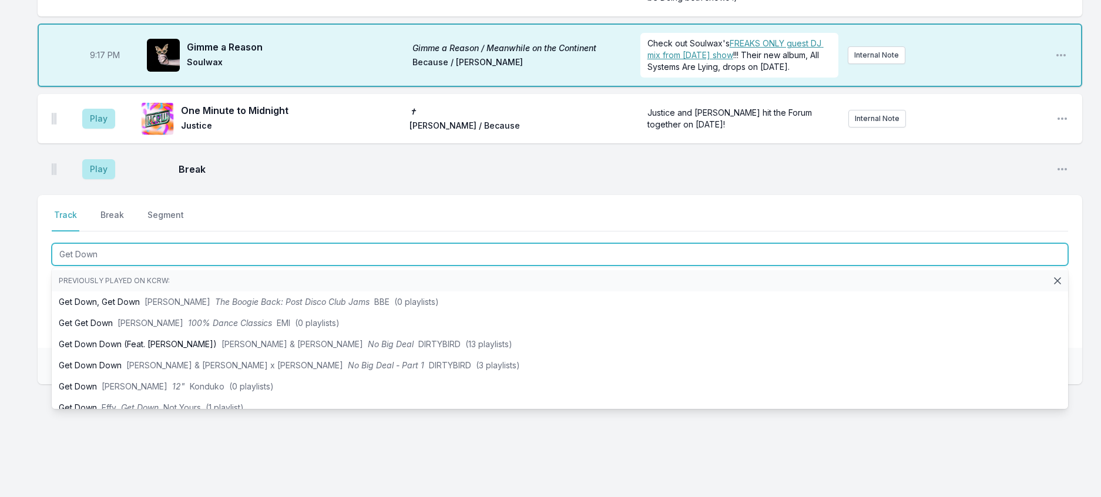
type input "Get Down"
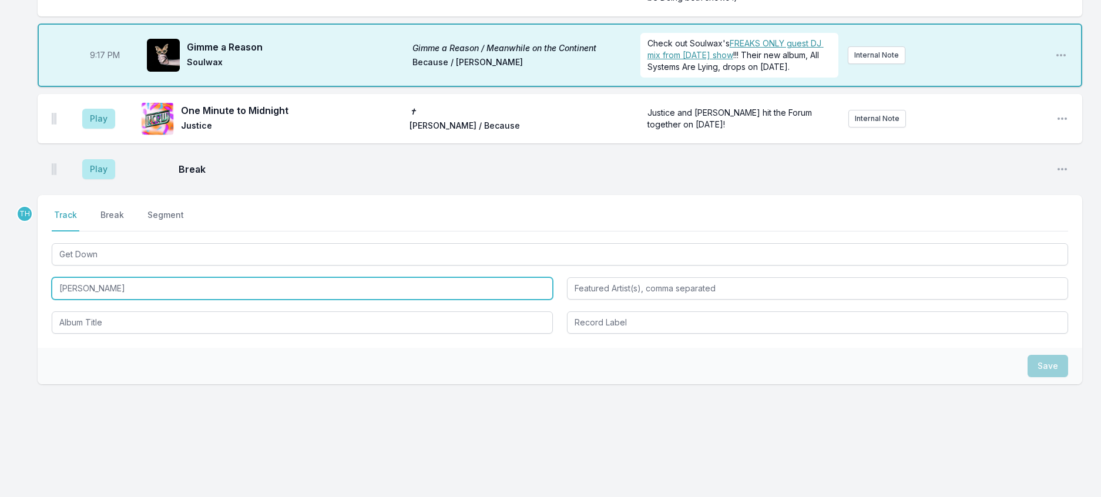
click at [230, 300] on input "Connie" at bounding box center [302, 288] width 501 height 22
type input "Connie Case"
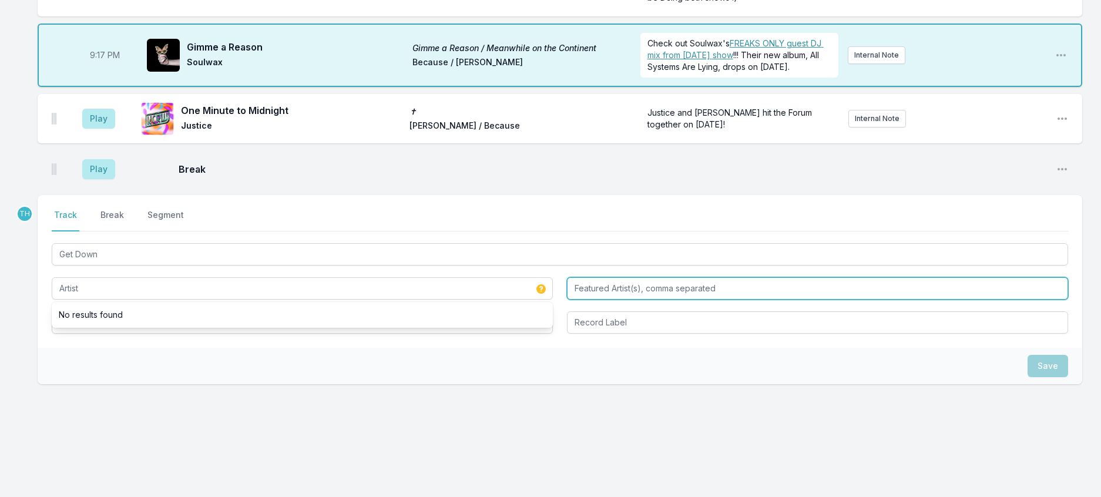
type input "Connie Case"
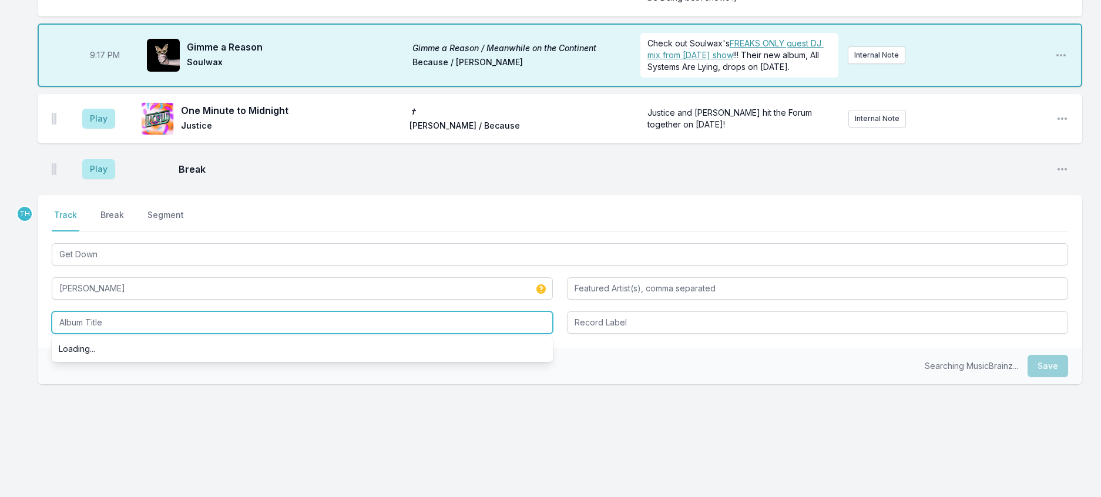
click at [167, 334] on input "Album Title" at bounding box center [302, 322] width 501 height 22
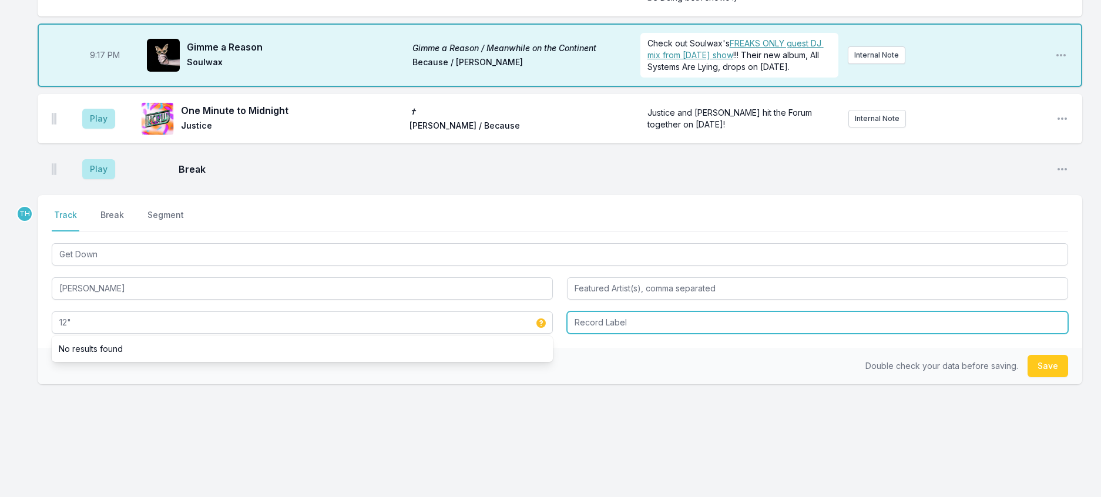
type input "12""
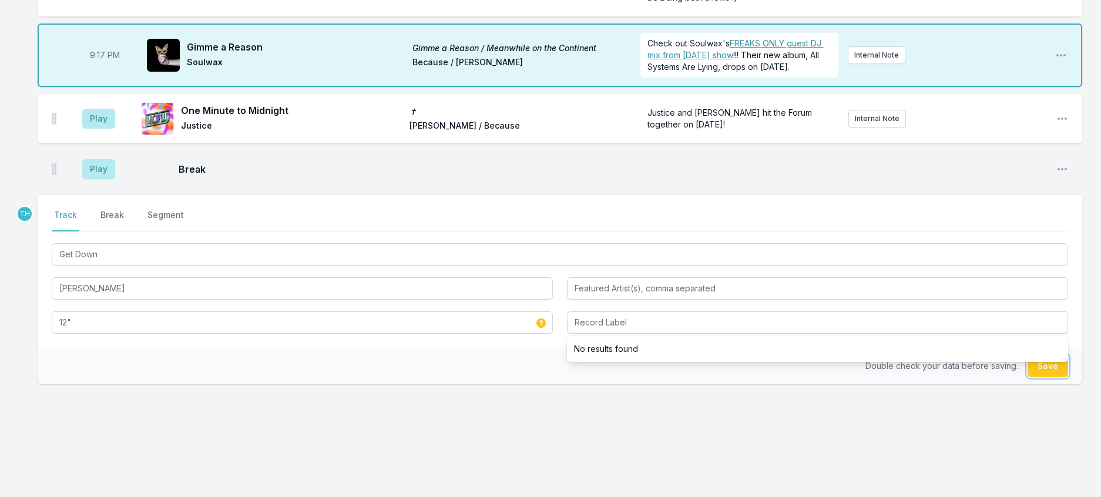
scroll to position [1227, 0]
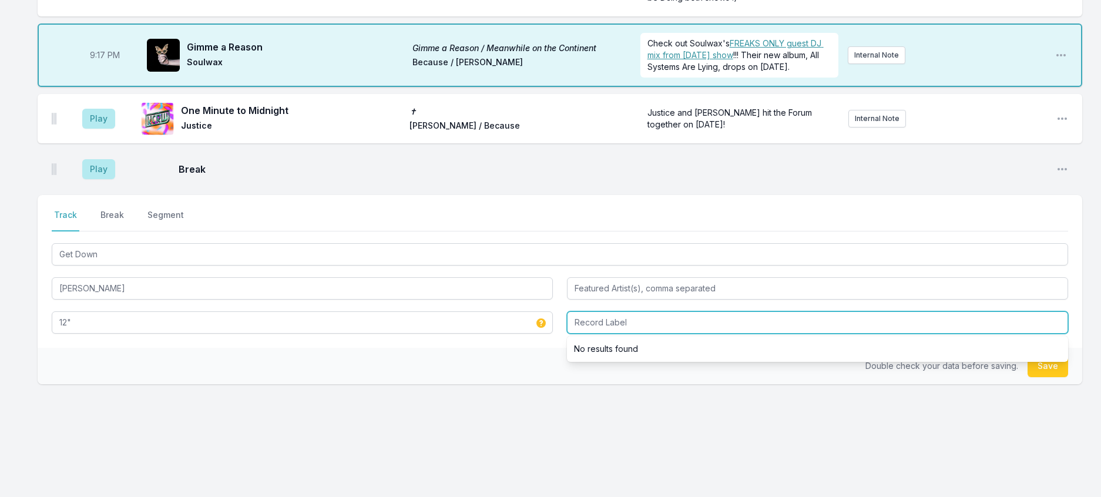
click at [570, 334] on input "Record Label" at bounding box center [817, 322] width 501 height 22
type input "Konduko"
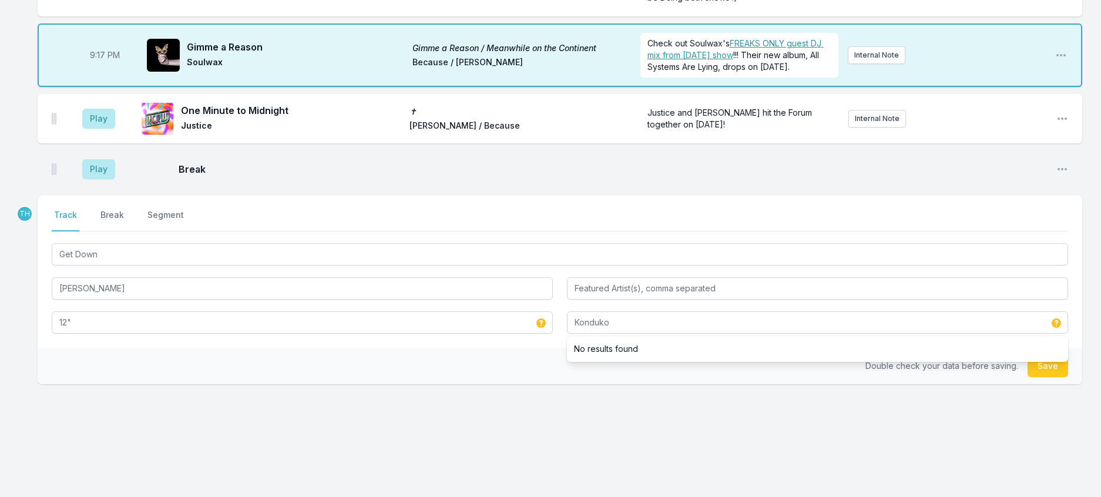
click at [526, 384] on div "Double check your data before saving. Save" at bounding box center [560, 366] width 1045 height 36
click at [1043, 377] on button "Save" at bounding box center [1047, 366] width 41 height 22
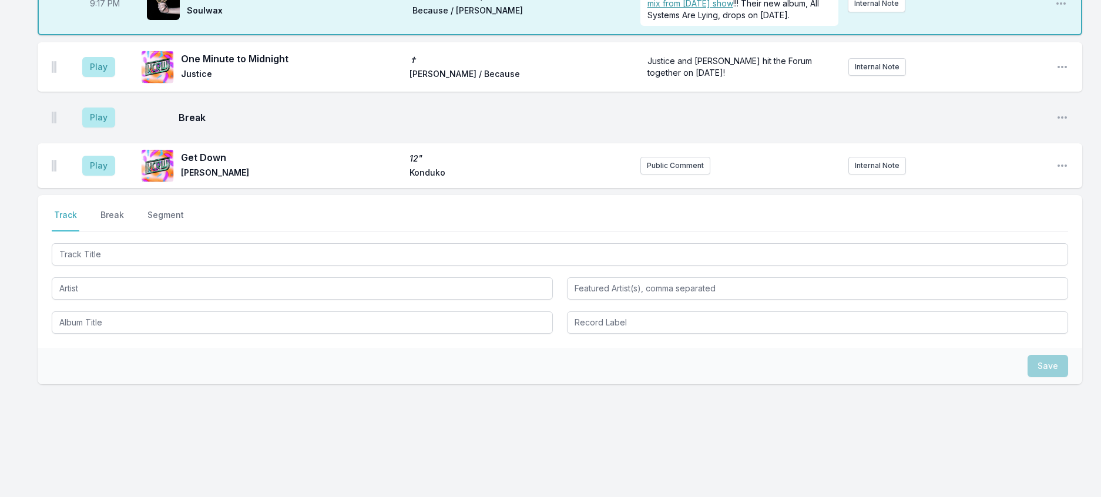
scroll to position [1344, 0]
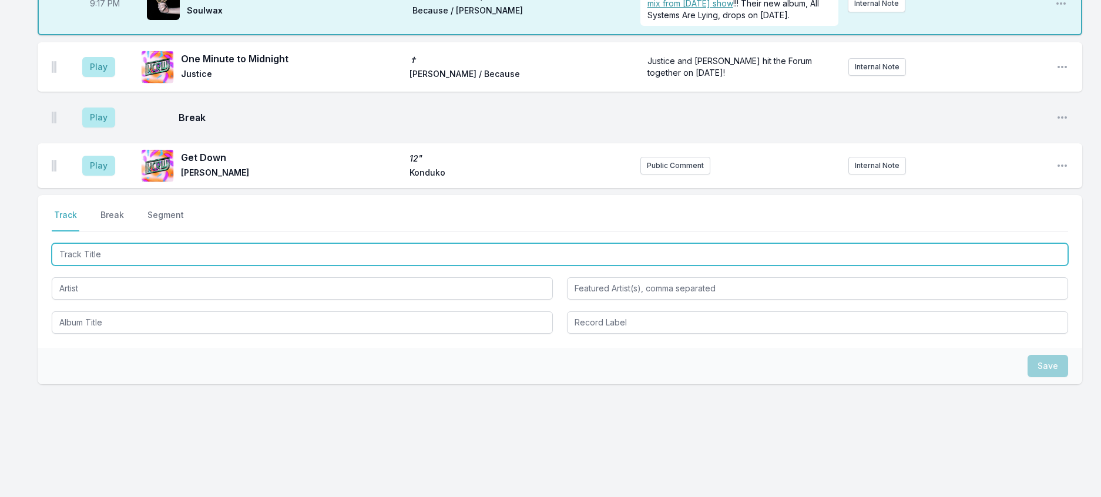
click at [271, 266] on input "Track Title" at bounding box center [560, 254] width 1016 height 22
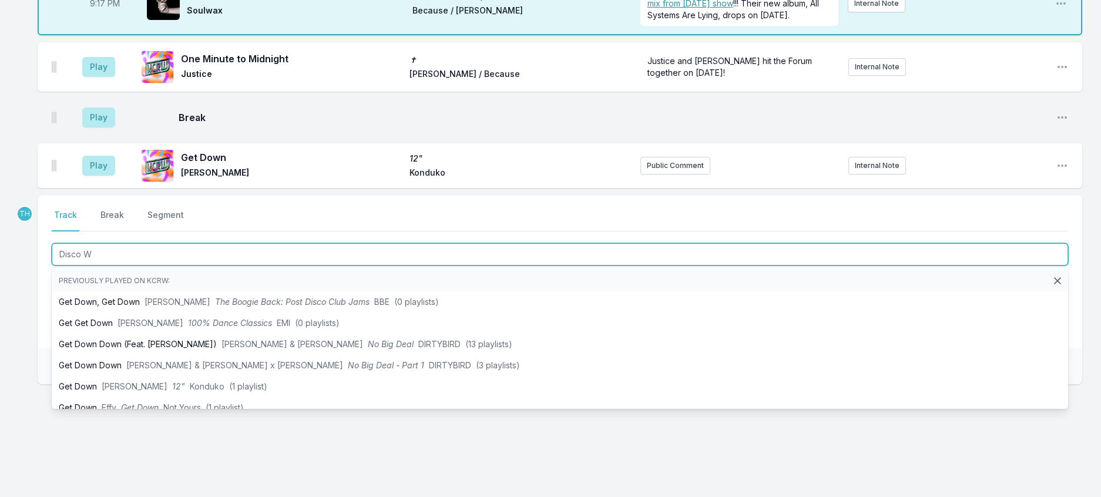
type input "Disco Wi"
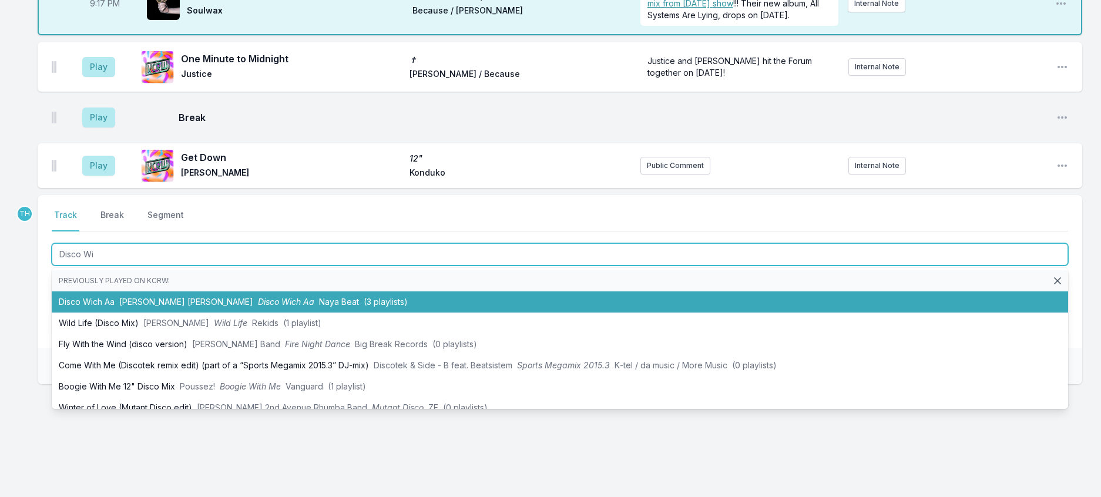
click at [272, 307] on span "Disco Wich Aa" at bounding box center [286, 302] width 56 height 10
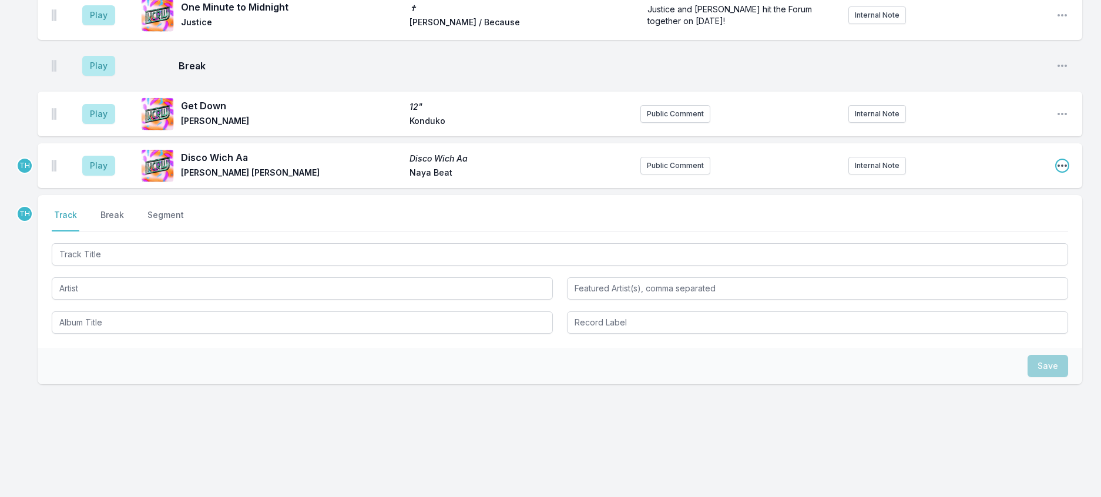
click at [1056, 172] on icon "Open playlist item options" at bounding box center [1062, 166] width 12 height 12
click at [964, 221] on button "Edit Track Details" at bounding box center [1002, 210] width 132 height 21
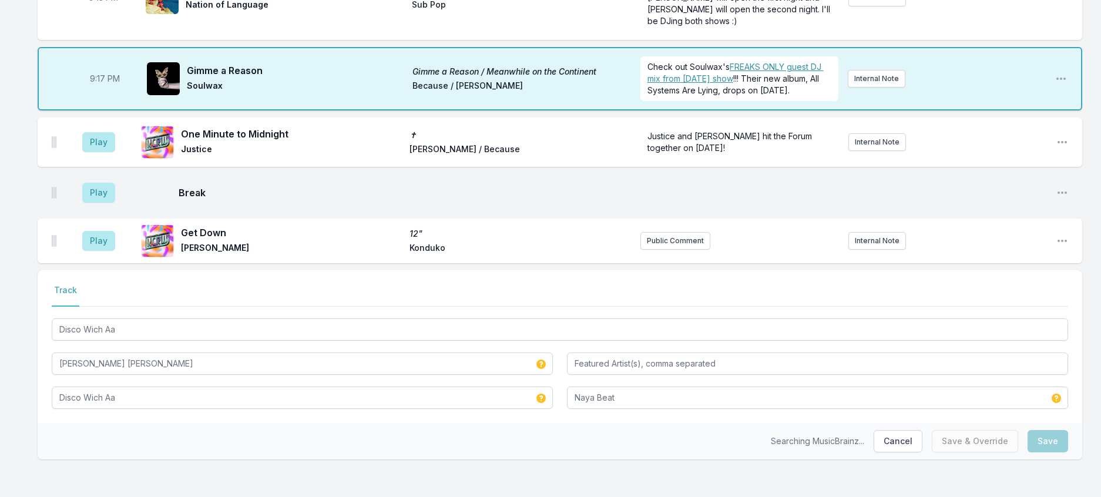
scroll to position [1335, 0]
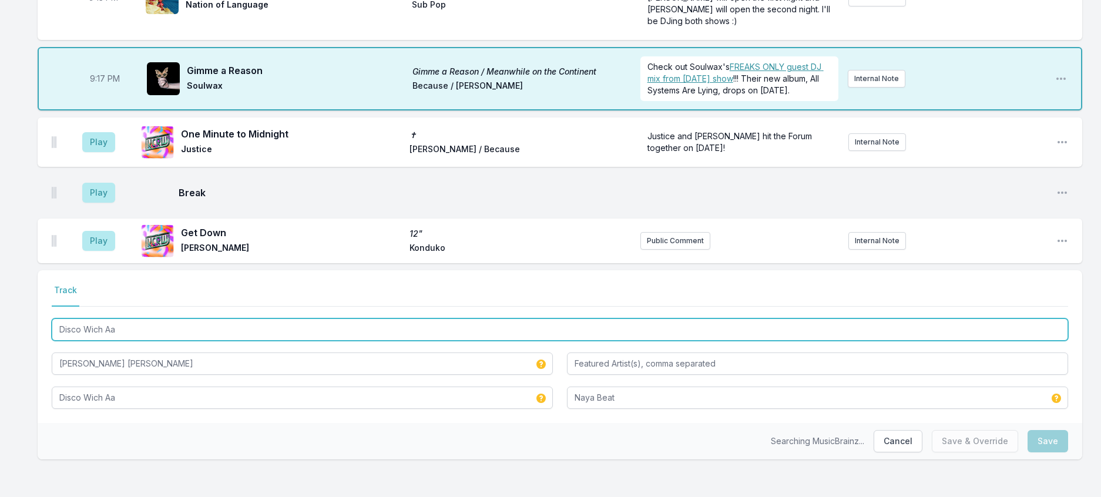
click at [192, 318] on input "Disco Wich Aa" at bounding box center [560, 329] width 1016 height 22
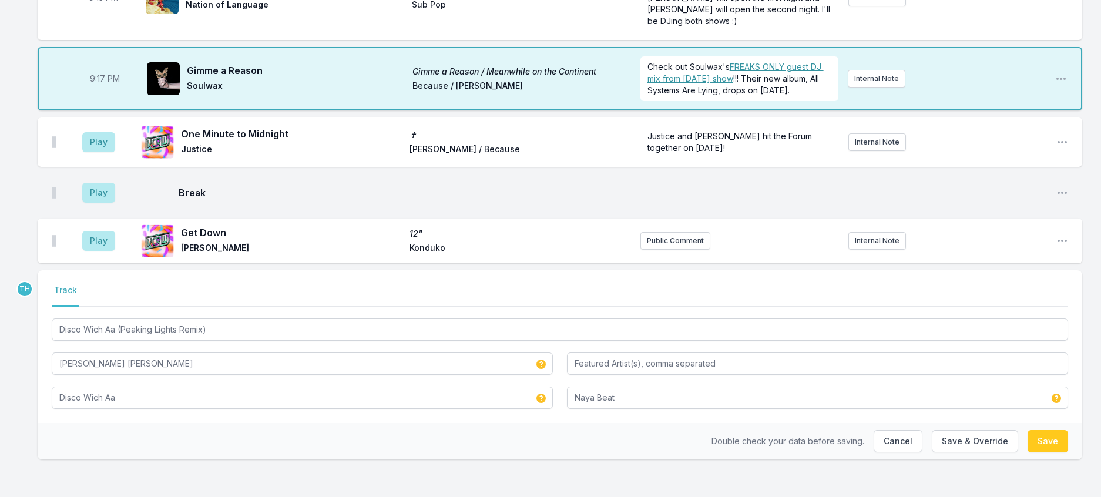
click at [48, 326] on div "Select a tab Track Track Disco Wich Aa (Peaking Lights Remix) Mohinder Kaur Bha…" at bounding box center [560, 346] width 1045 height 153
click at [965, 439] on button "Save & Override" at bounding box center [975, 441] width 86 height 22
type input "Disco Wich Aa"
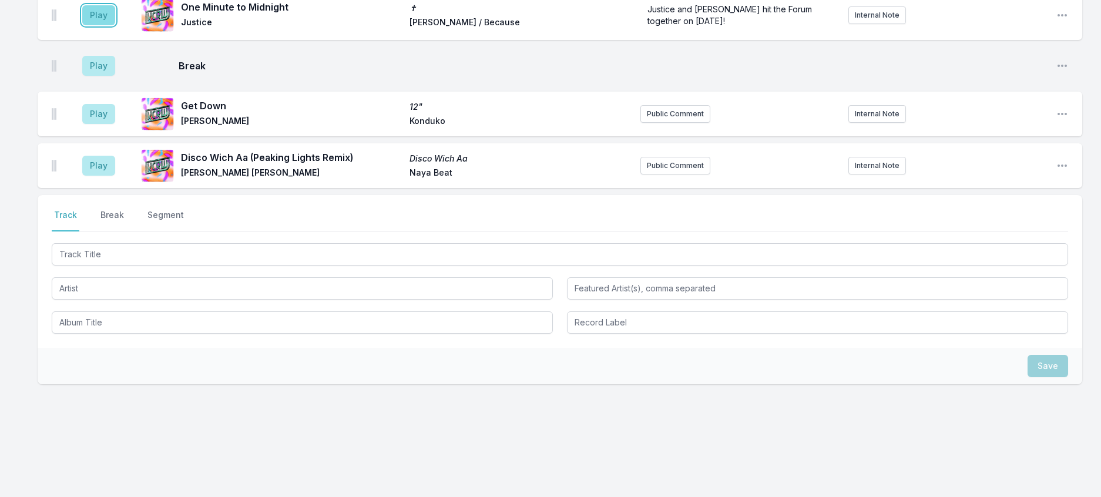
click at [115, 25] on button "Play" at bounding box center [98, 15] width 33 height 20
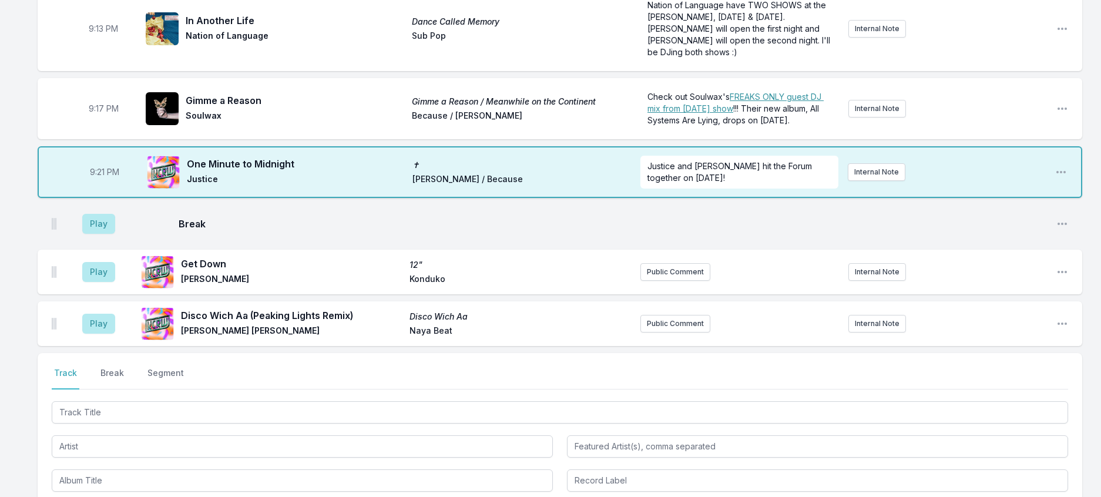
scroll to position [1099, 0]
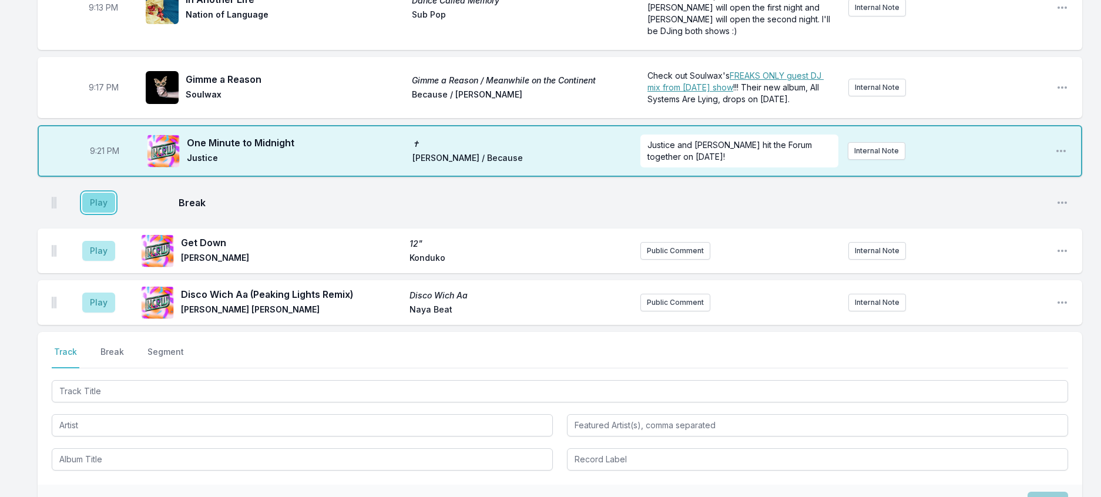
click at [99, 213] on button "Play" at bounding box center [98, 203] width 33 height 20
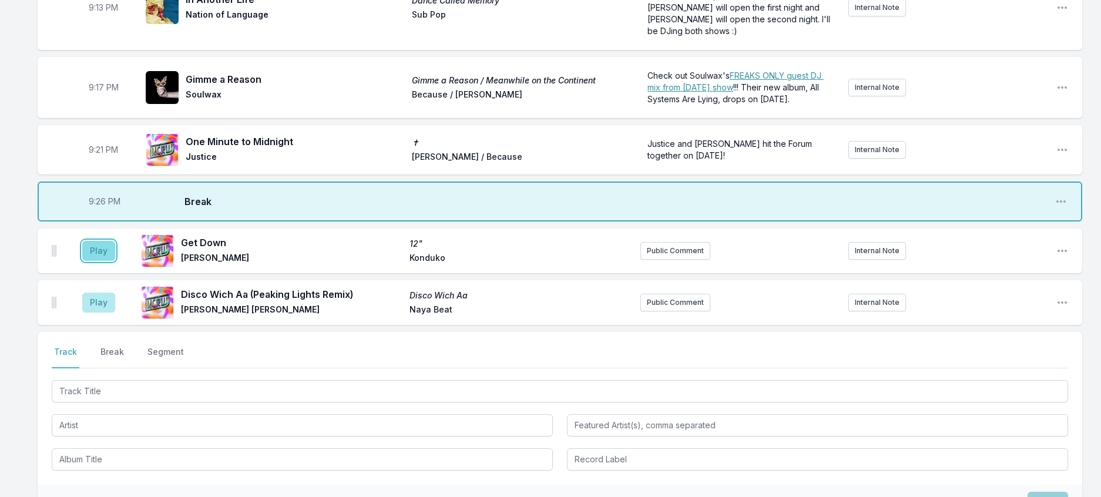
click at [109, 261] on button "Play" at bounding box center [98, 251] width 33 height 20
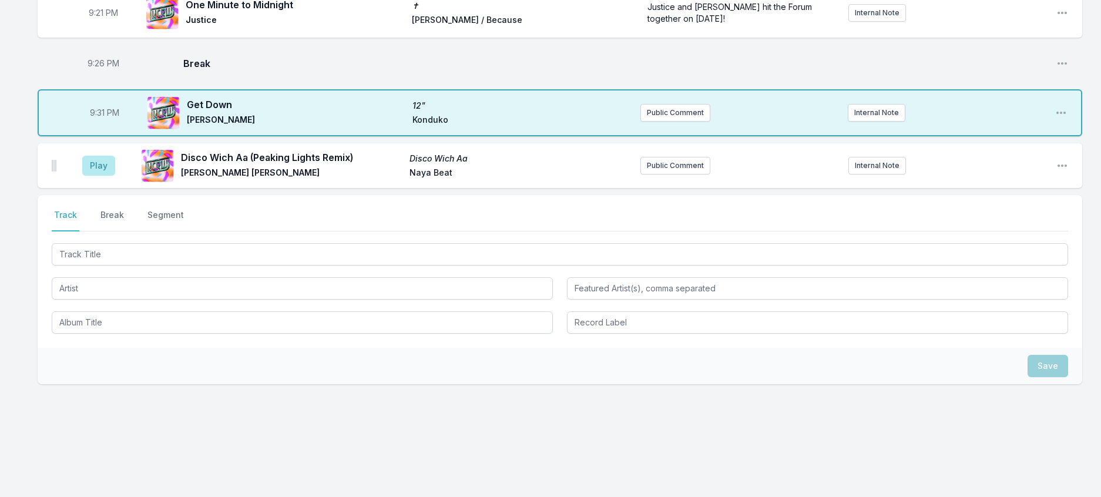
scroll to position [1334, 0]
click at [108, 231] on nav "Track Break Segment" at bounding box center [560, 220] width 1016 height 22
click at [124, 231] on button "Break" at bounding box center [112, 220] width 28 height 22
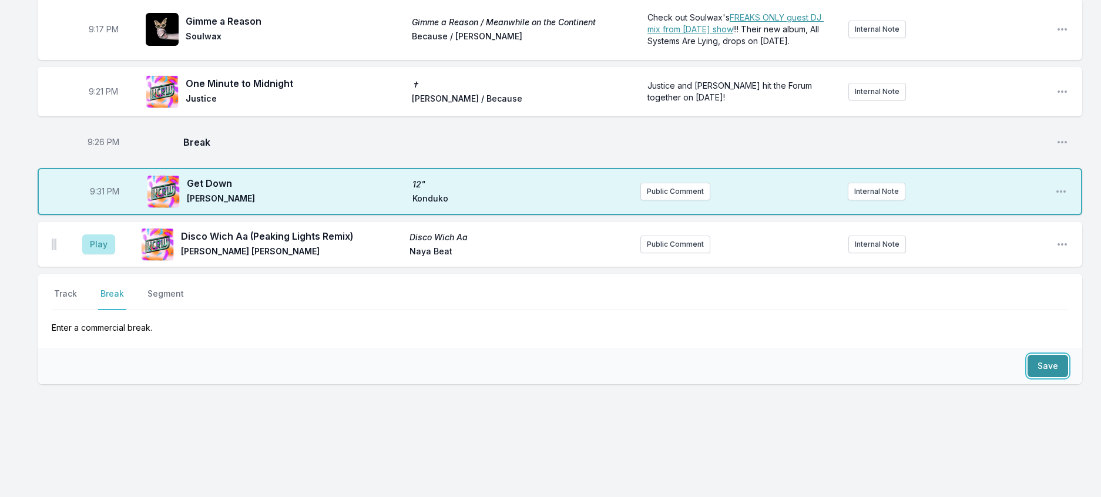
click at [1034, 377] on button "Save" at bounding box center [1047, 366] width 41 height 22
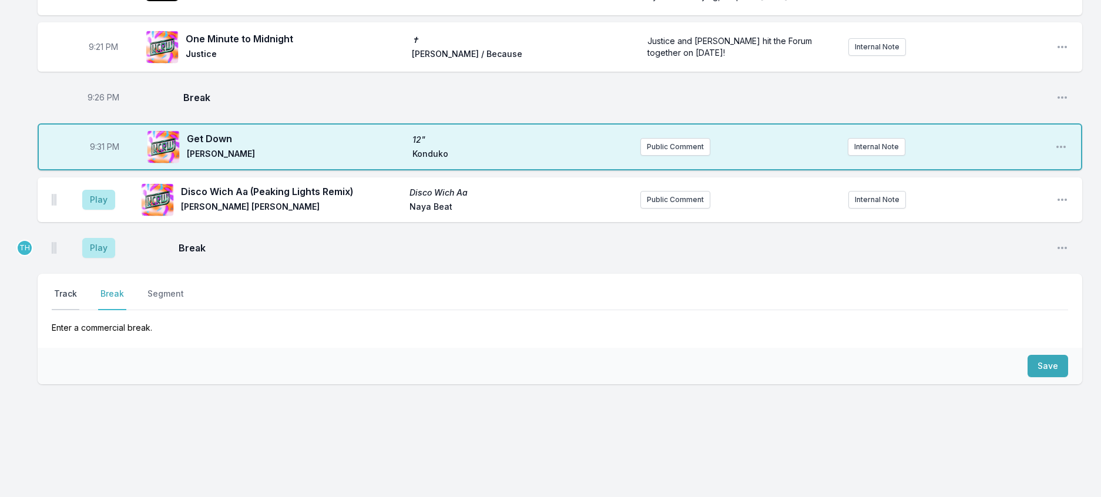
click at [79, 310] on button "Track" at bounding box center [66, 299] width 28 height 22
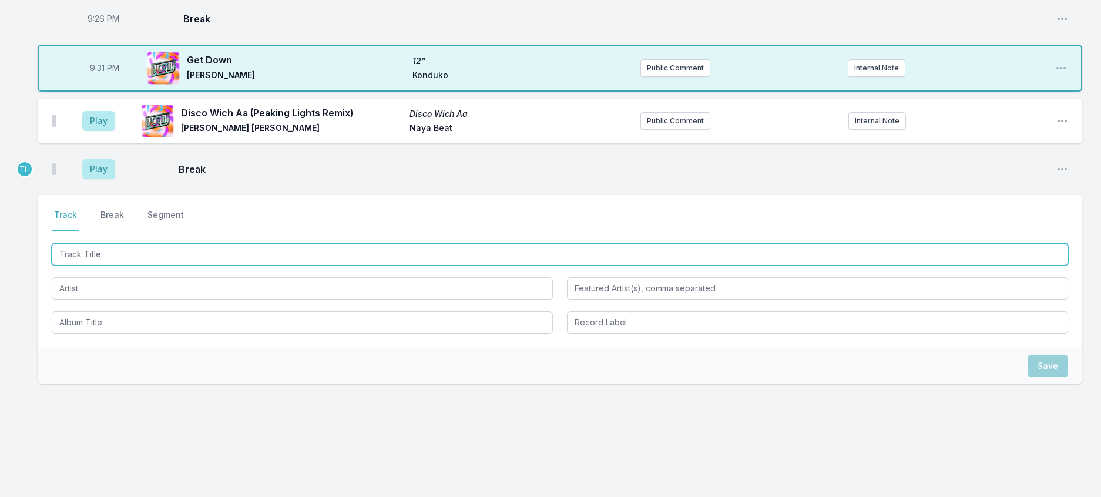
click at [136, 266] on input "Track Title" at bounding box center [560, 254] width 1016 height 22
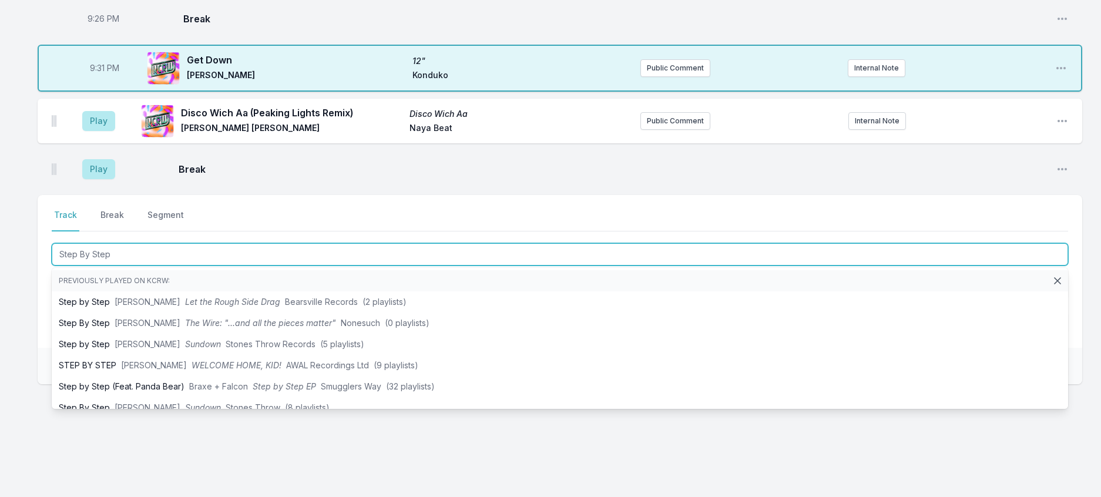
type input "Step By Step"
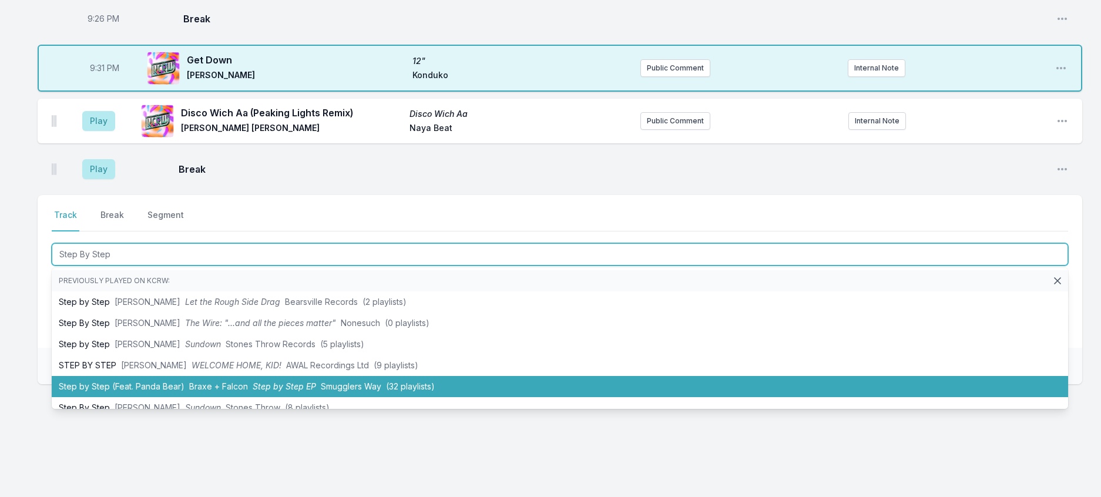
scroll to position [1510, 0]
click at [273, 397] on li "Step by Step (Feat. Panda Bear) Braxe + Falcon Step by Step EP Smugglers Way (3…" at bounding box center [560, 386] width 1016 height 21
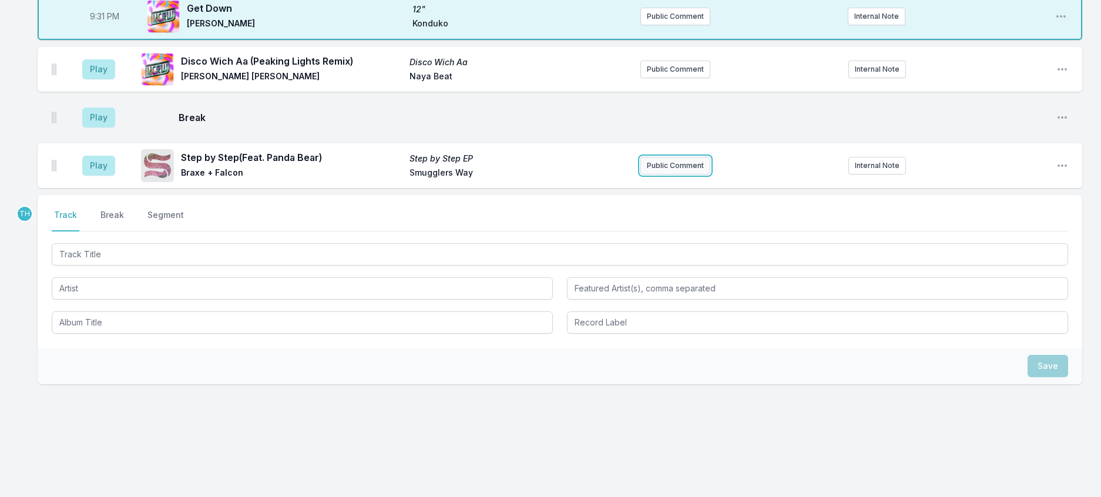
click at [671, 174] on button "Public Comment" at bounding box center [675, 166] width 70 height 18
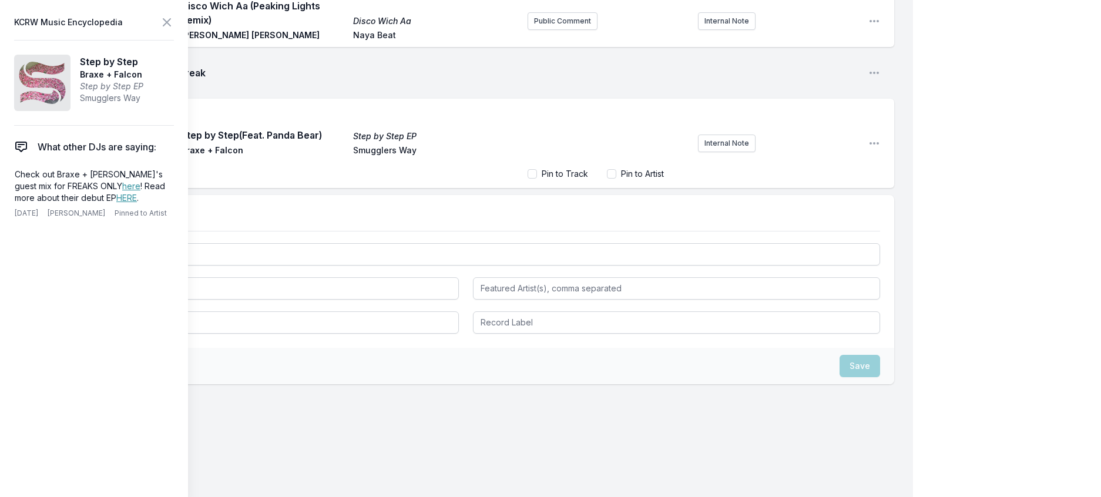
scroll to position [106, 0]
click at [602, 157] on span "We have five pairs of tickets to give away! If you haven’t won anything from us…" at bounding box center [608, 134] width 146 height 45
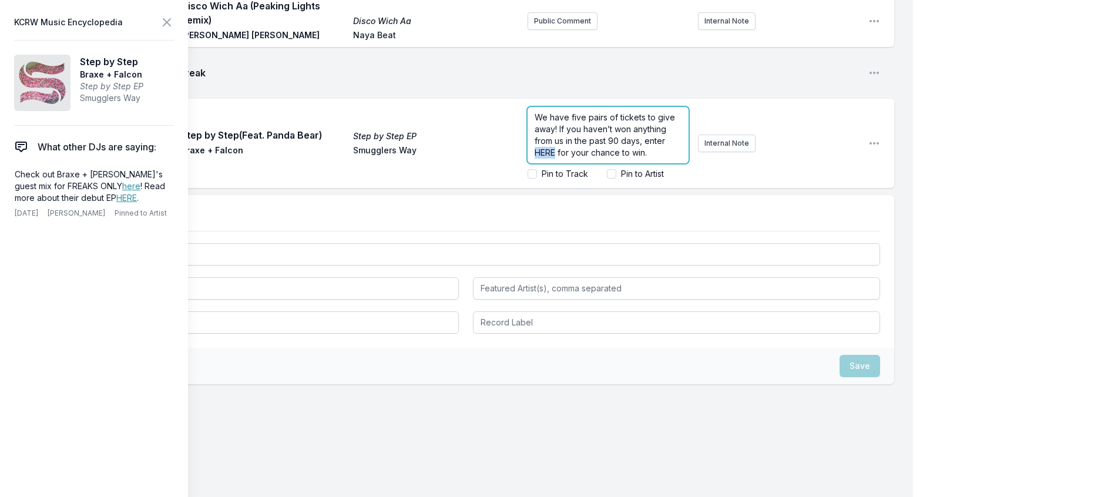
drag, startPoint x: 626, startPoint y: 309, endPoint x: 605, endPoint y: 310, distance: 21.2
click at [605, 157] on span "We have five pairs of tickets to give away! If you haven’t won anything from us…" at bounding box center [606, 134] width 143 height 45
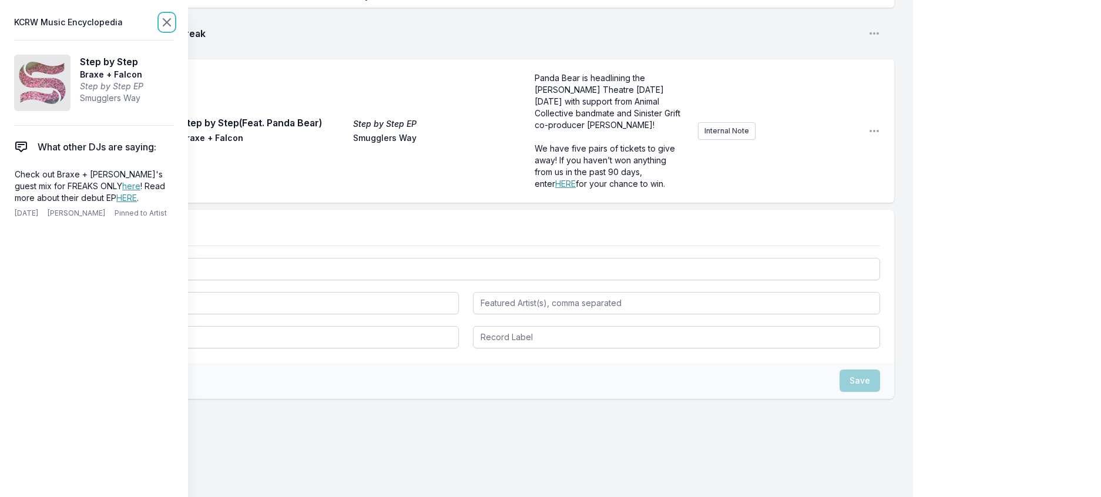
click at [174, 28] on icon at bounding box center [167, 22] width 14 height 14
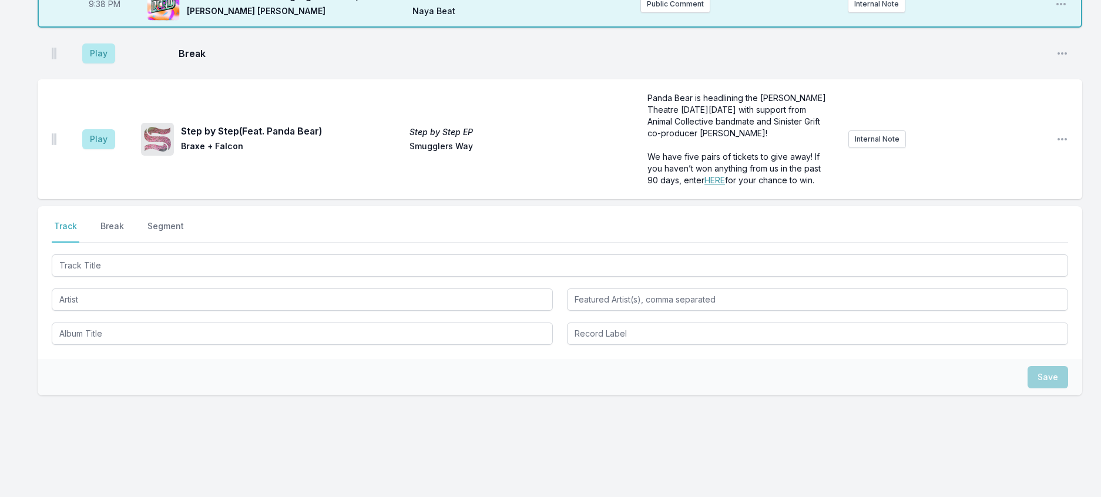
scroll to position [1393, 0]
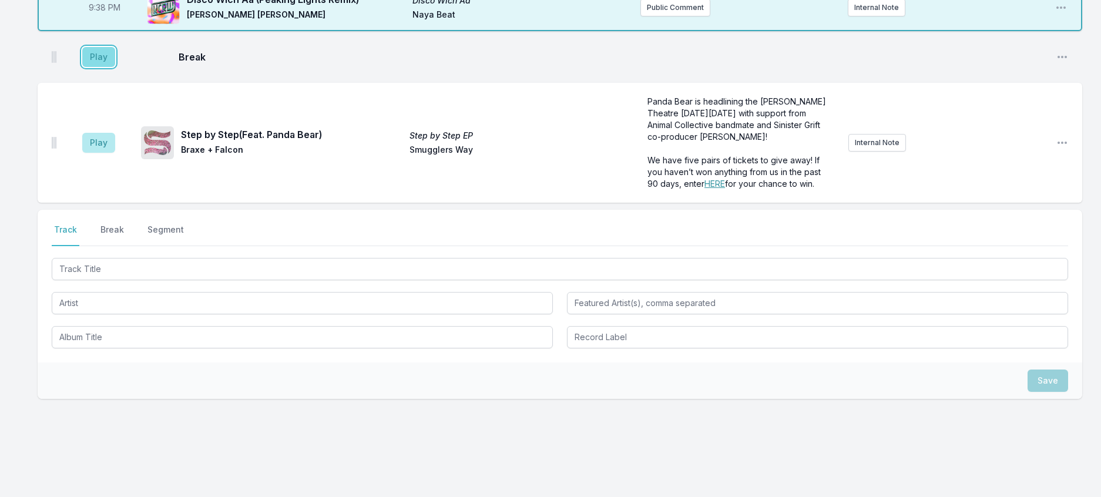
drag, startPoint x: 96, startPoint y: 257, endPoint x: 180, endPoint y: 257, distance: 84.6
click at [96, 67] on button "Play" at bounding box center [98, 57] width 33 height 20
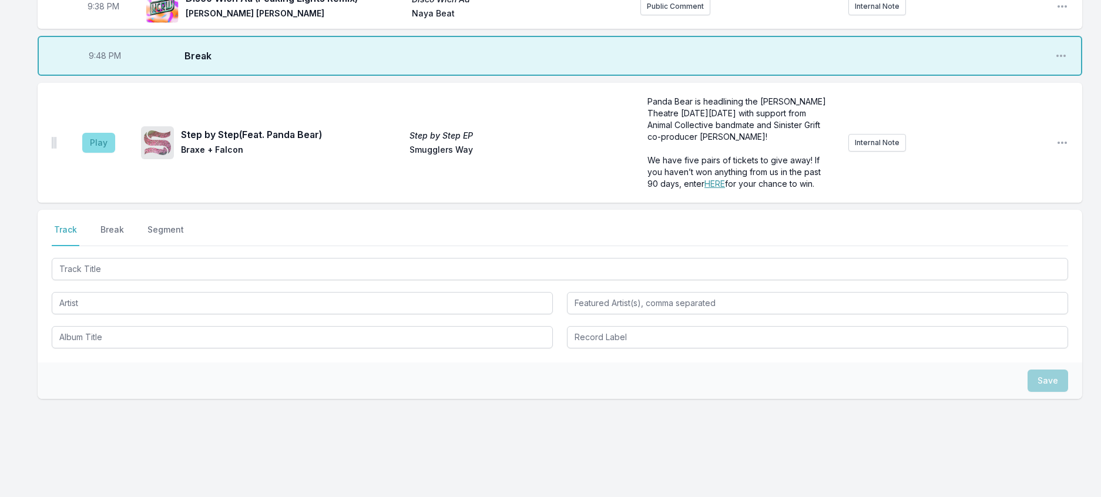
click at [96, 162] on aside "Play" at bounding box center [99, 143] width 66 height 38
click at [113, 153] on button "Play" at bounding box center [98, 143] width 33 height 20
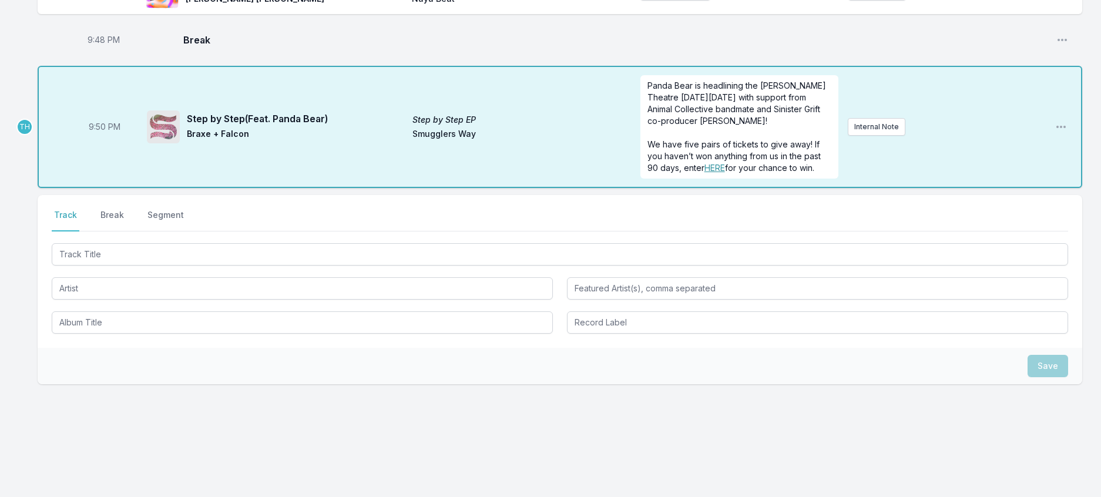
scroll to position [1684, 0]
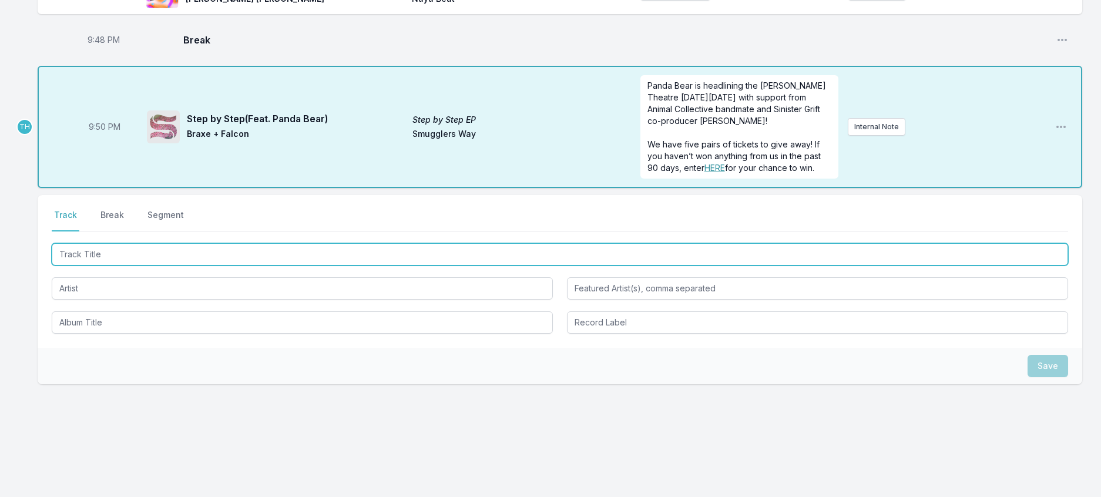
click at [204, 243] on input "Track Title" at bounding box center [560, 254] width 1016 height 22
type input "Go On"
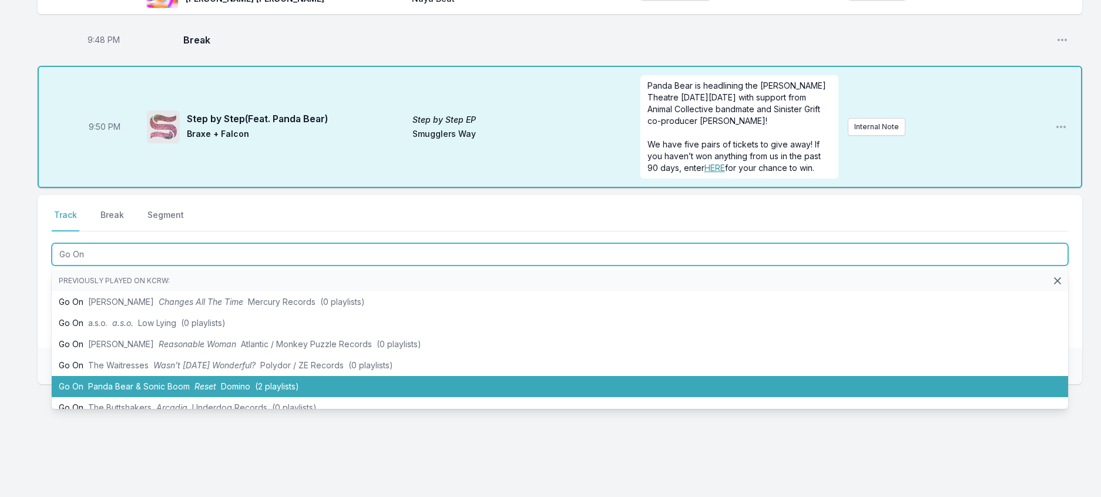
click at [227, 378] on li "Go On Panda Bear & Sonic Boom Reset Domino (2 playlists)" at bounding box center [560, 386] width 1016 height 21
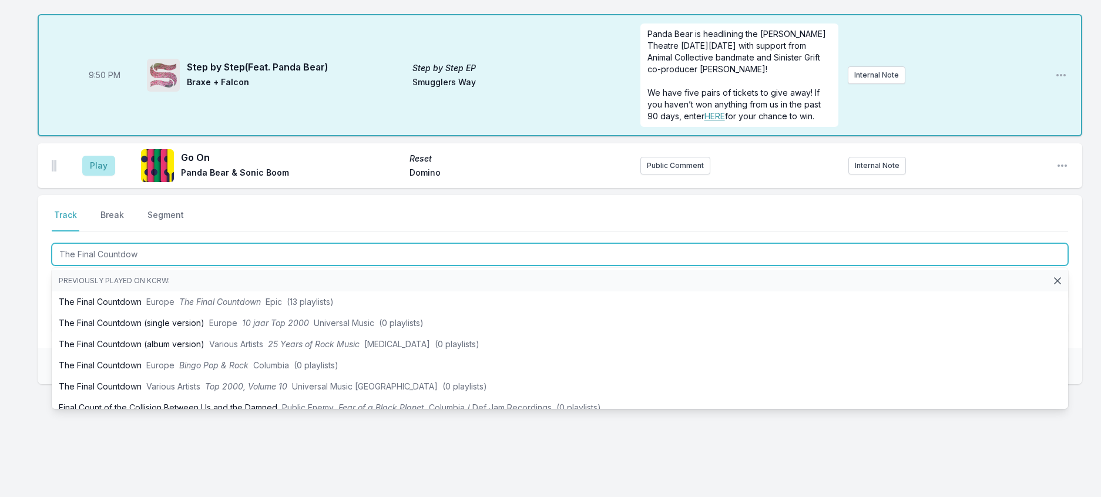
type input "The Final Countdown"
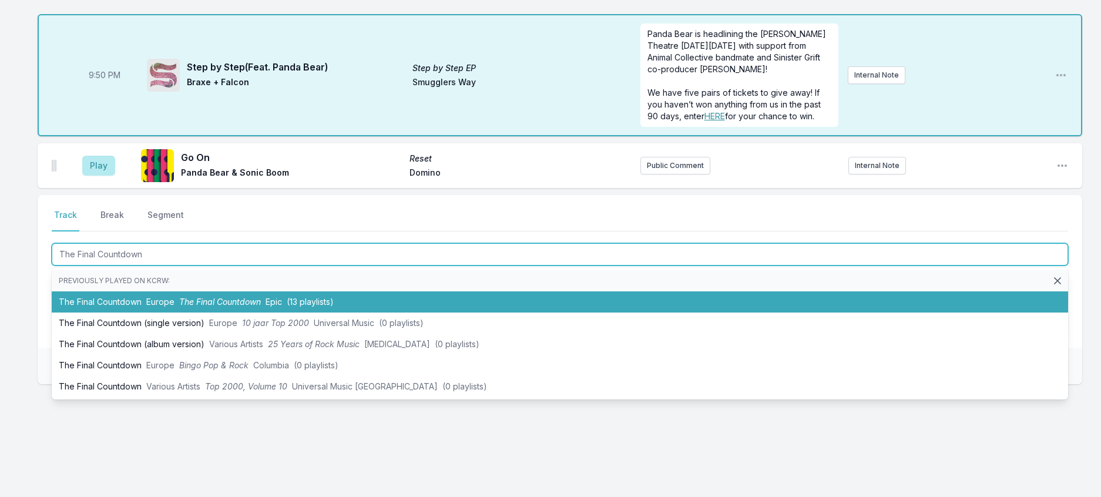
click at [135, 313] on li "The Final Countdown Europe The Final Countdown Epic (13 playlists)" at bounding box center [560, 301] width 1016 height 21
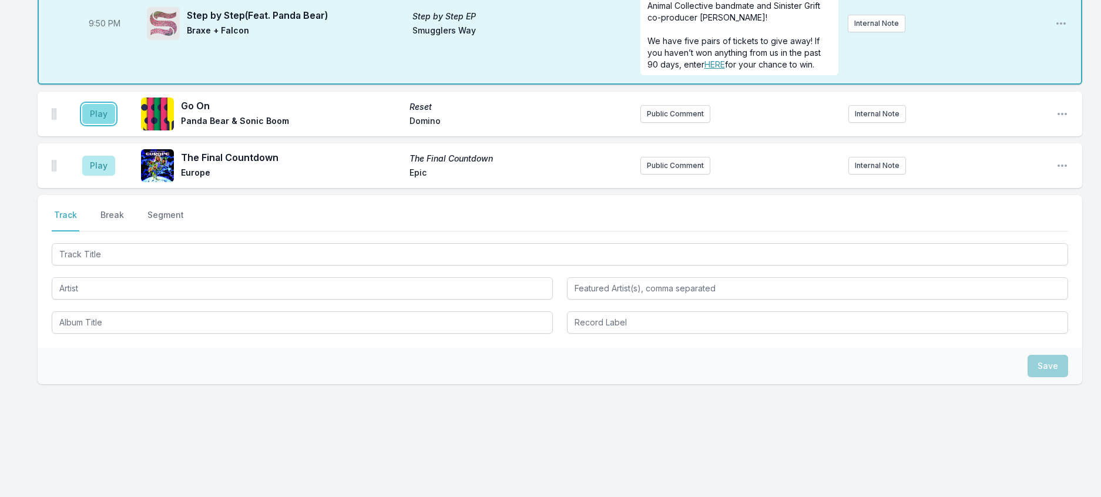
click at [108, 124] on button "Play" at bounding box center [98, 114] width 33 height 20
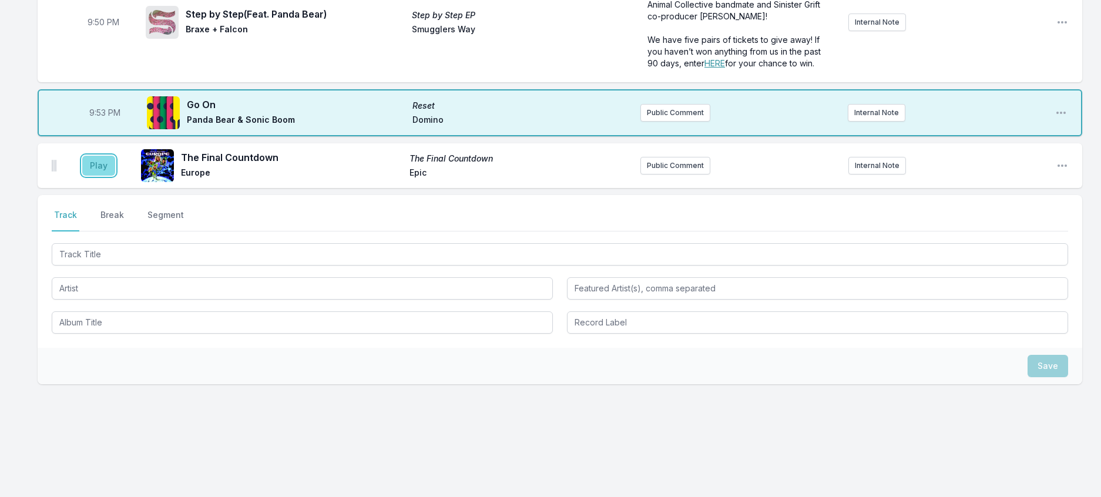
click at [103, 176] on button "Play" at bounding box center [98, 166] width 33 height 20
